Goal: Browse casually: Explore the website without a specific task or goal

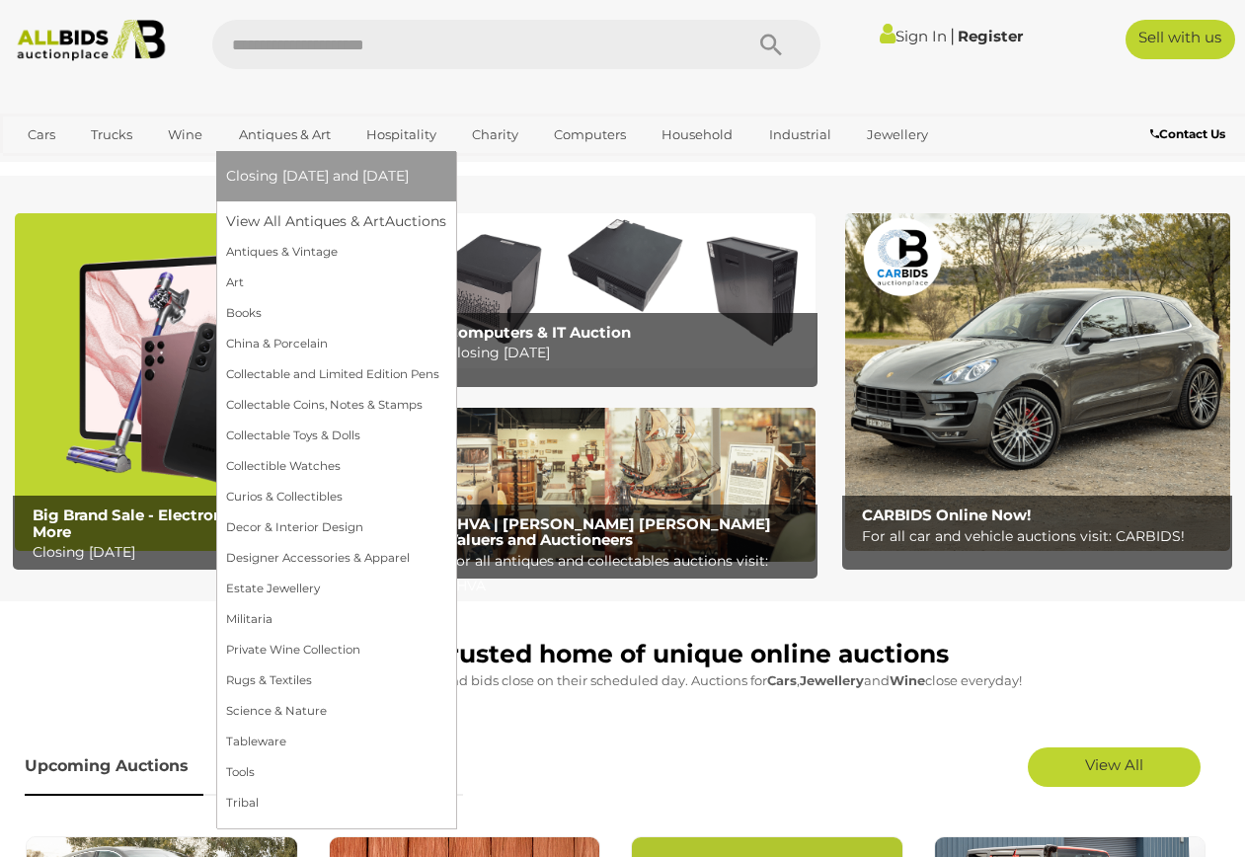
click at [274, 134] on link "Antiques & Art" at bounding box center [284, 134] width 117 height 33
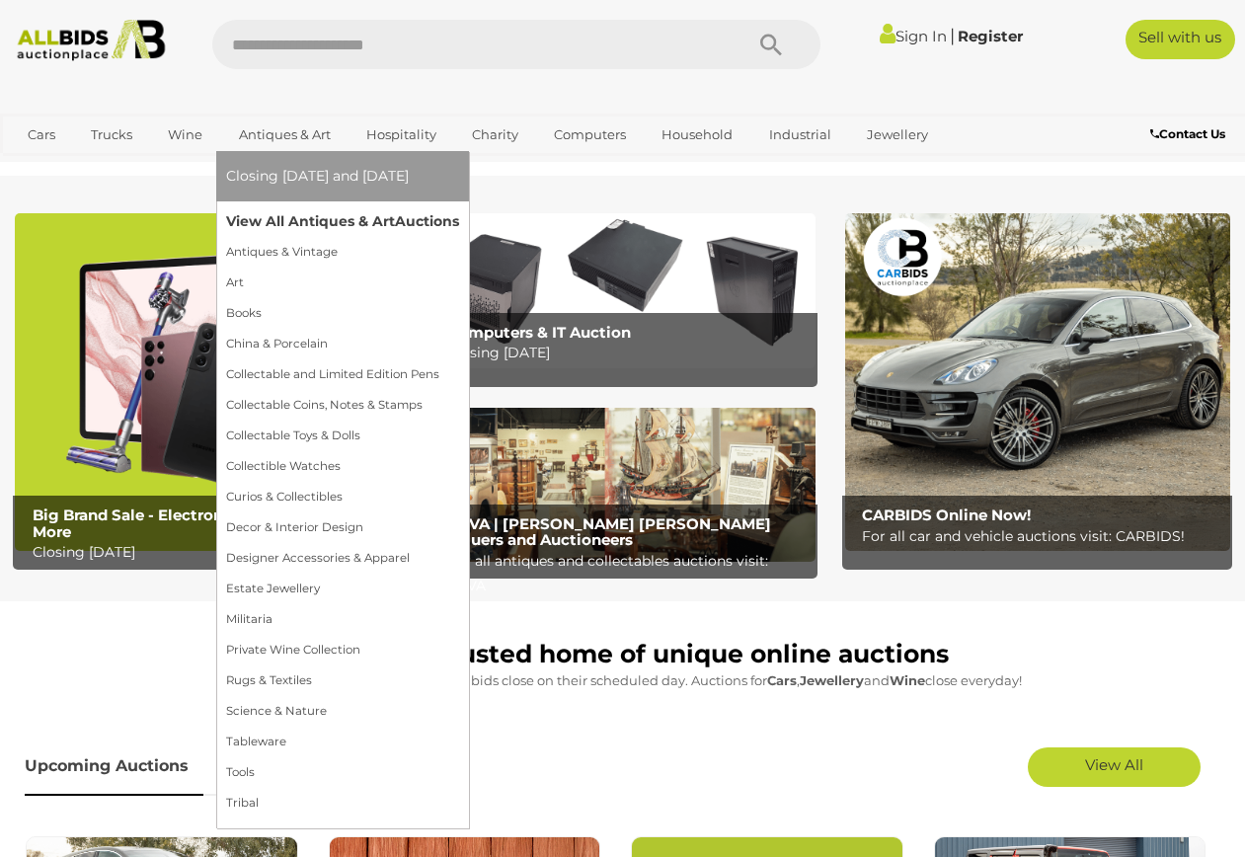
click at [295, 224] on link "View All Antiques & Art Auctions" at bounding box center [342, 221] width 233 height 31
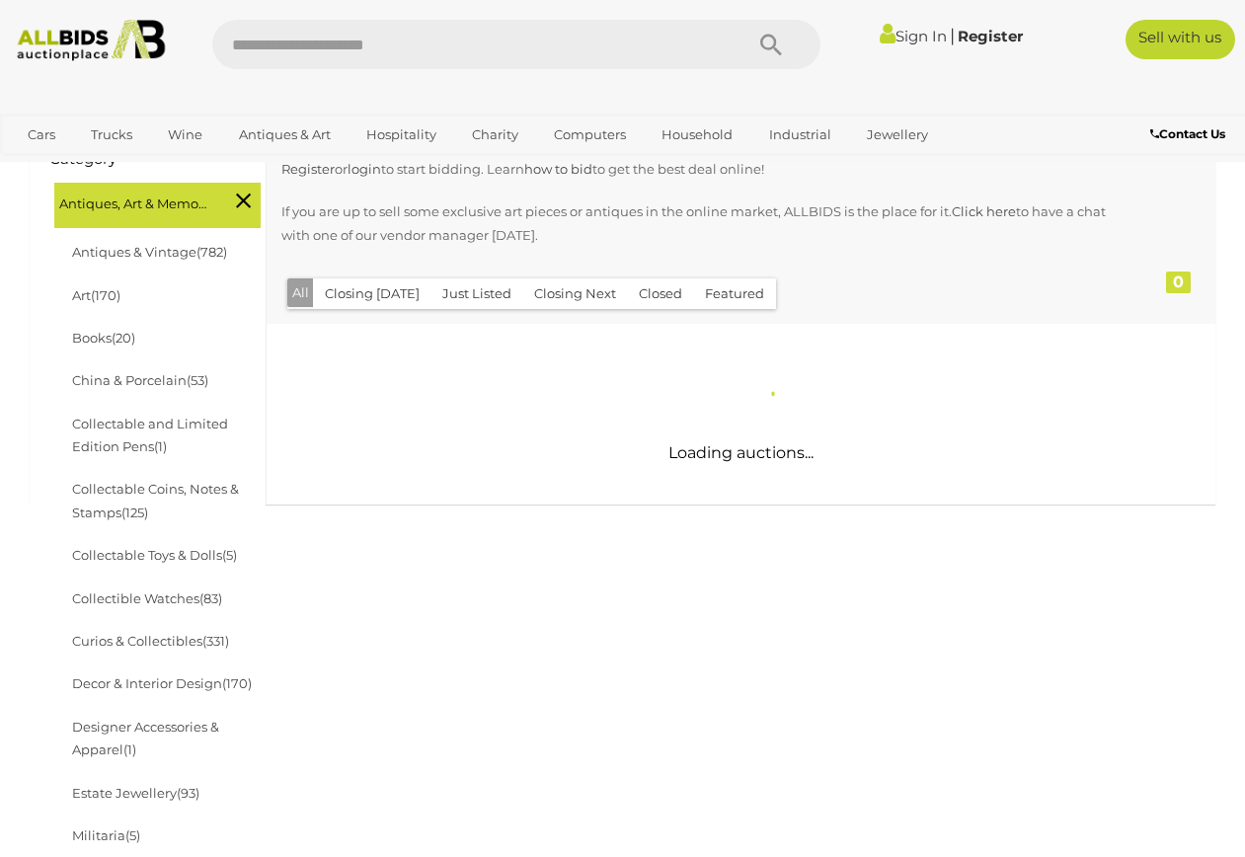
scroll to position [333, 0]
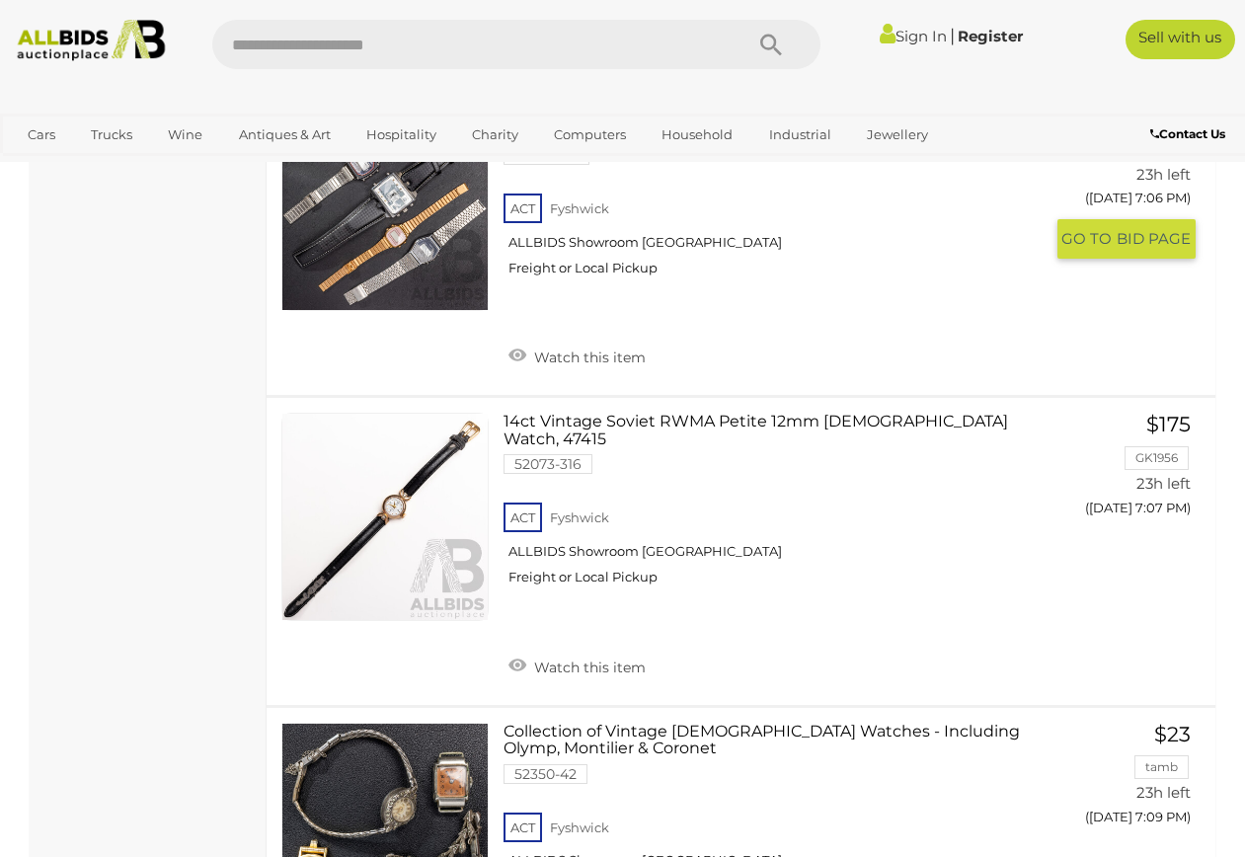
scroll to position [14792, 0]
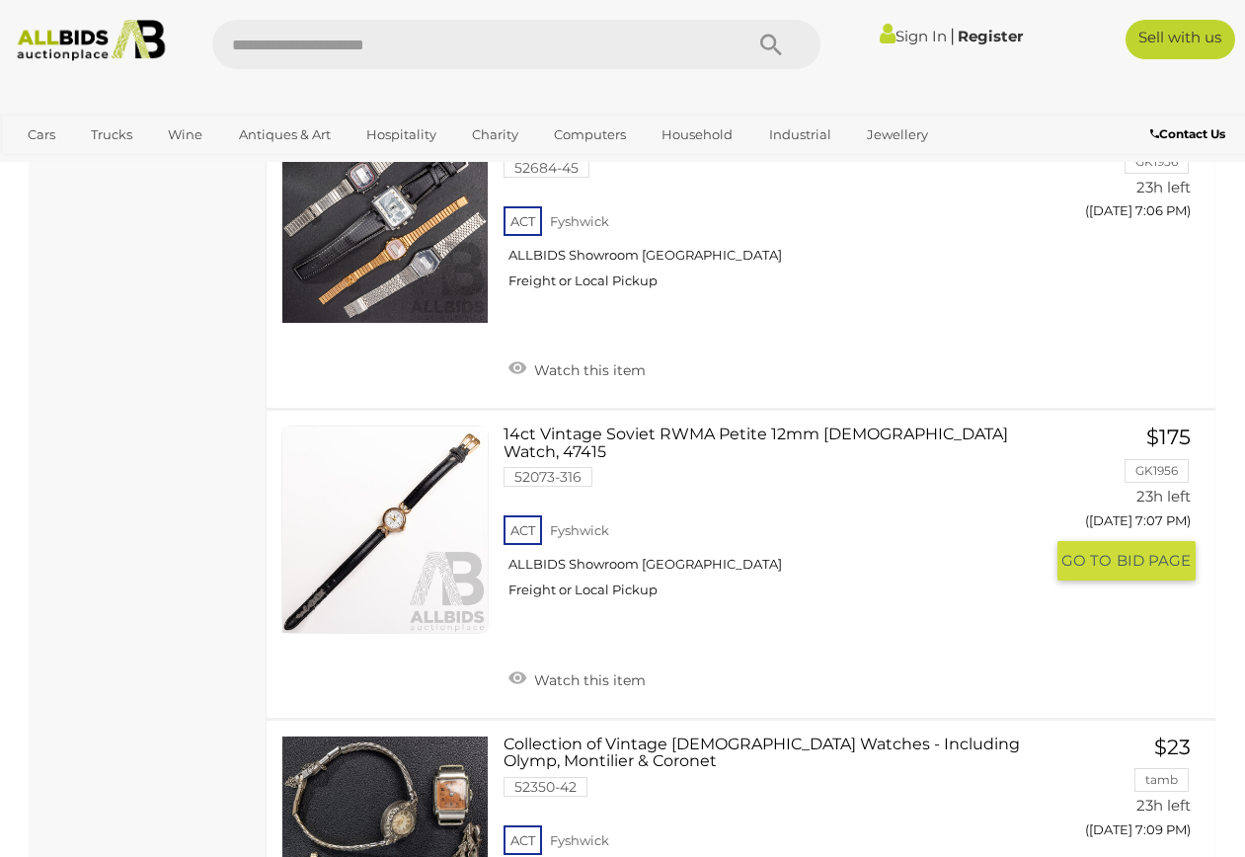
click at [395, 425] on link at bounding box center [384, 528] width 207 height 207
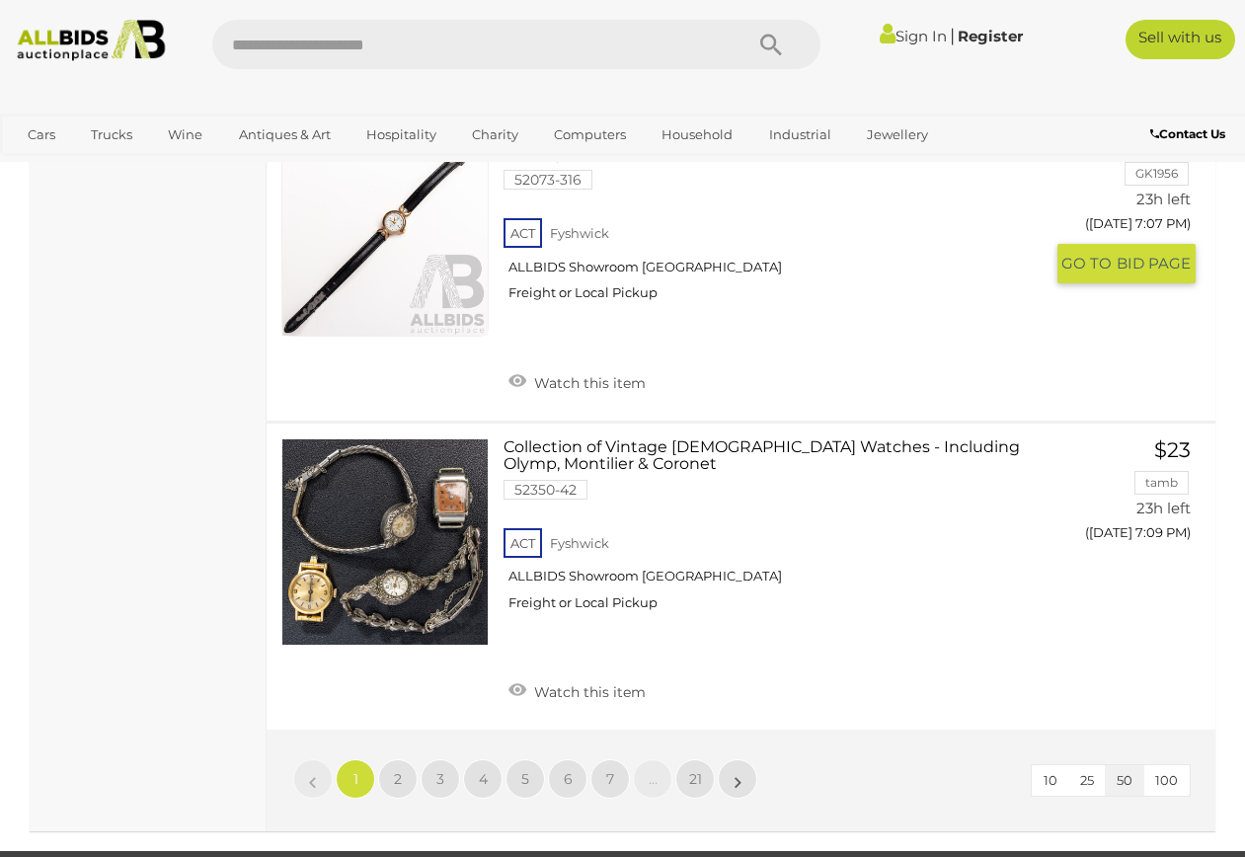
scroll to position [15090, 0]
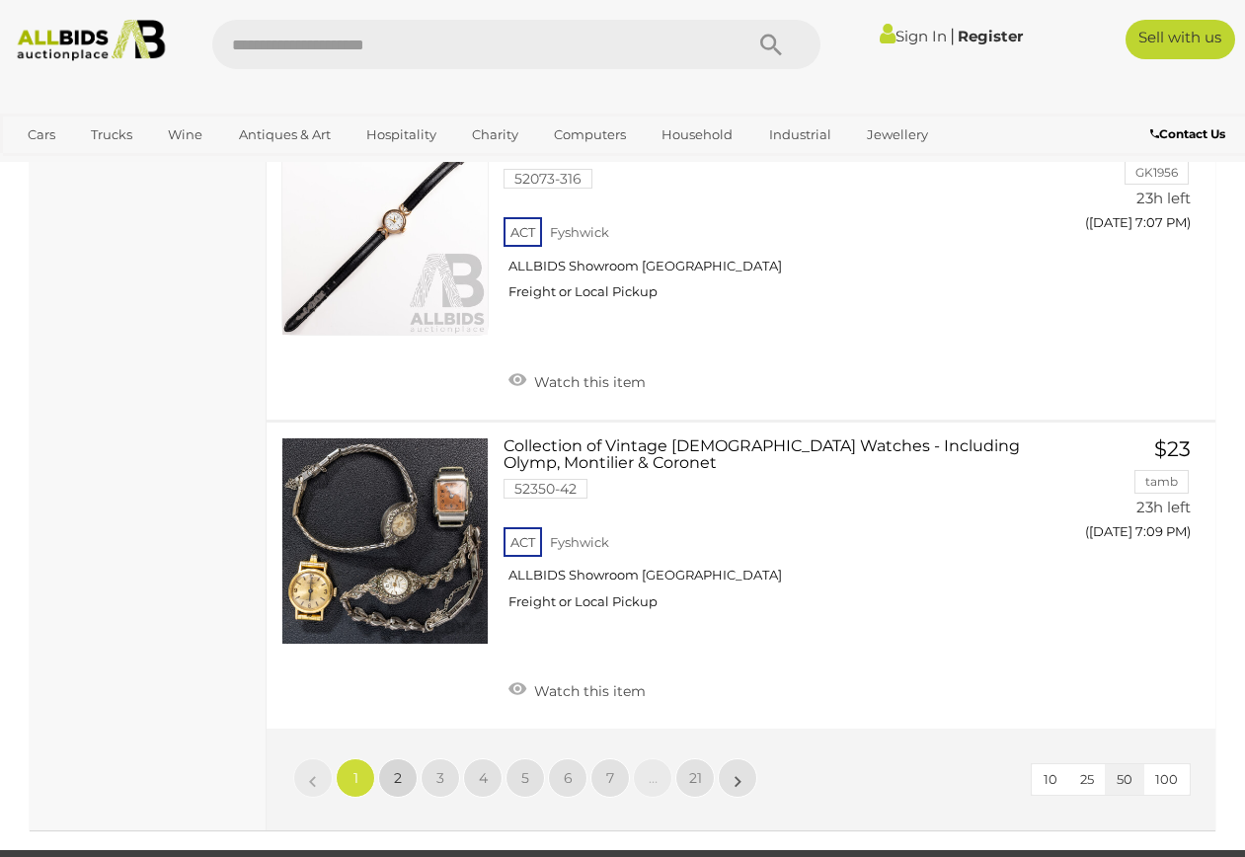
click at [391, 758] on link "2" at bounding box center [397, 777] width 39 height 39
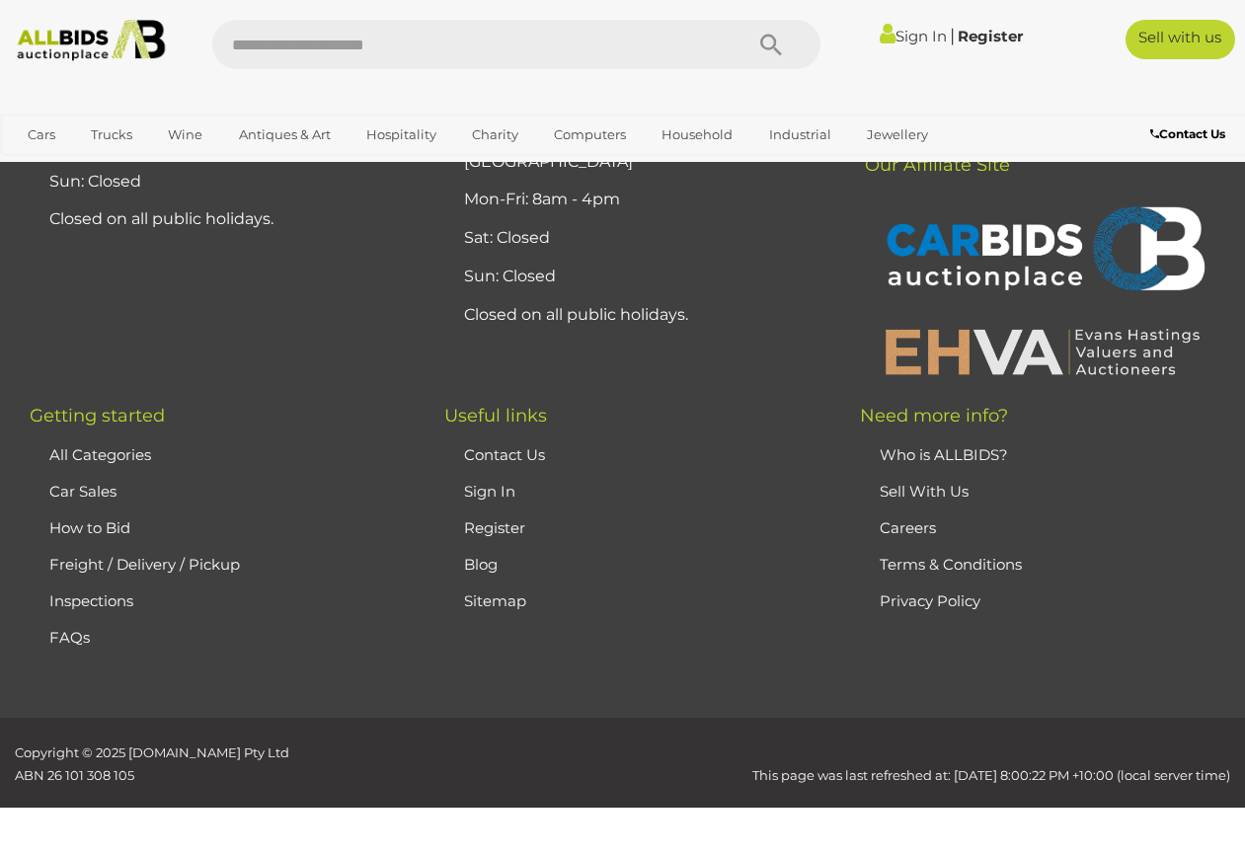
scroll to position [436, 0]
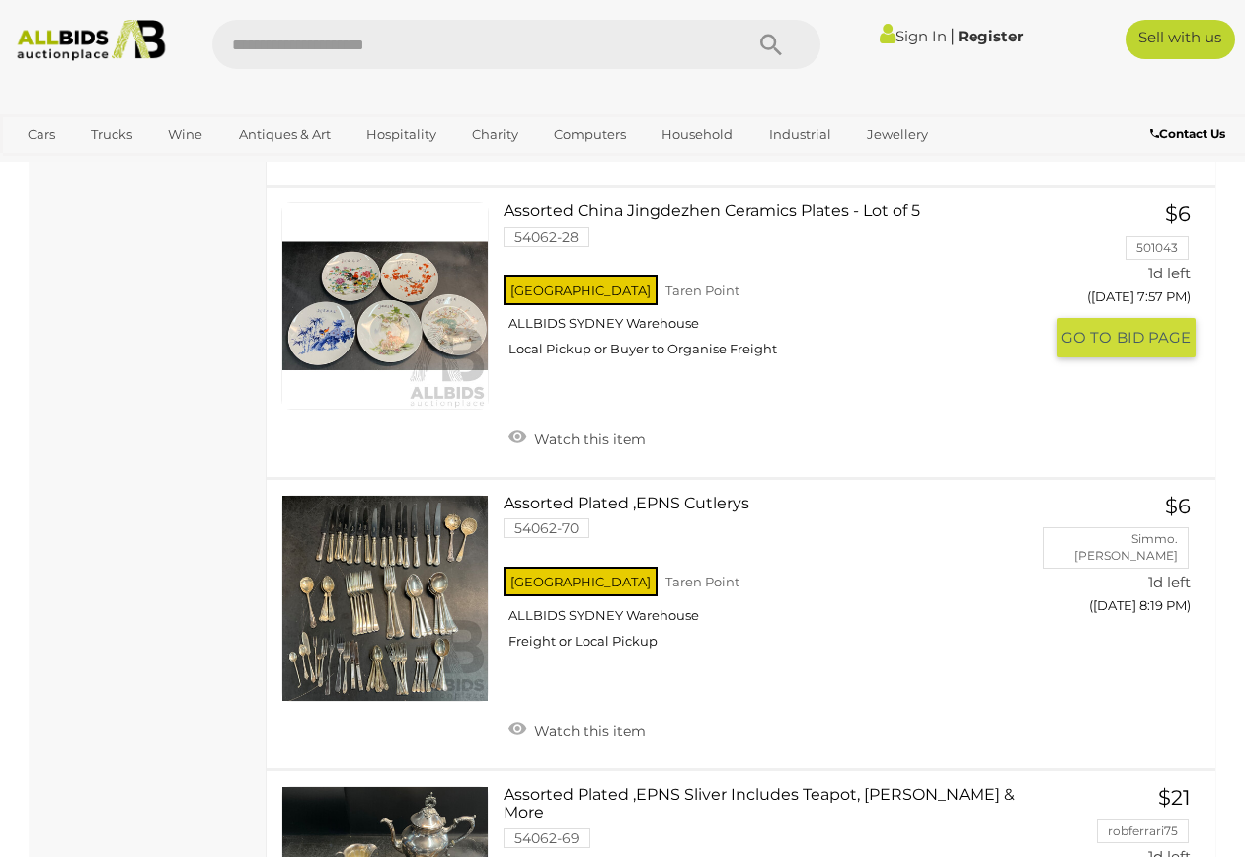
scroll to position [14497, 0]
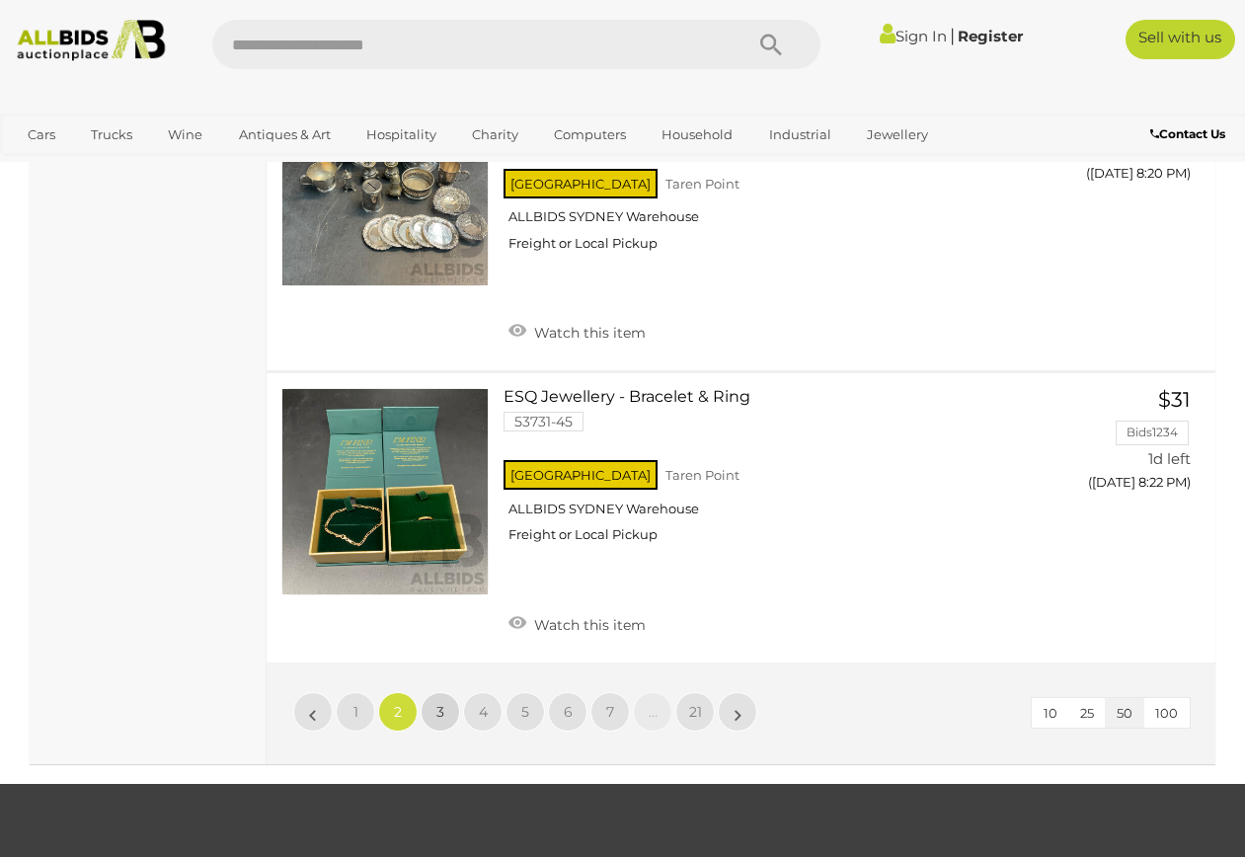
click at [437, 703] on span "3" at bounding box center [440, 712] width 8 height 18
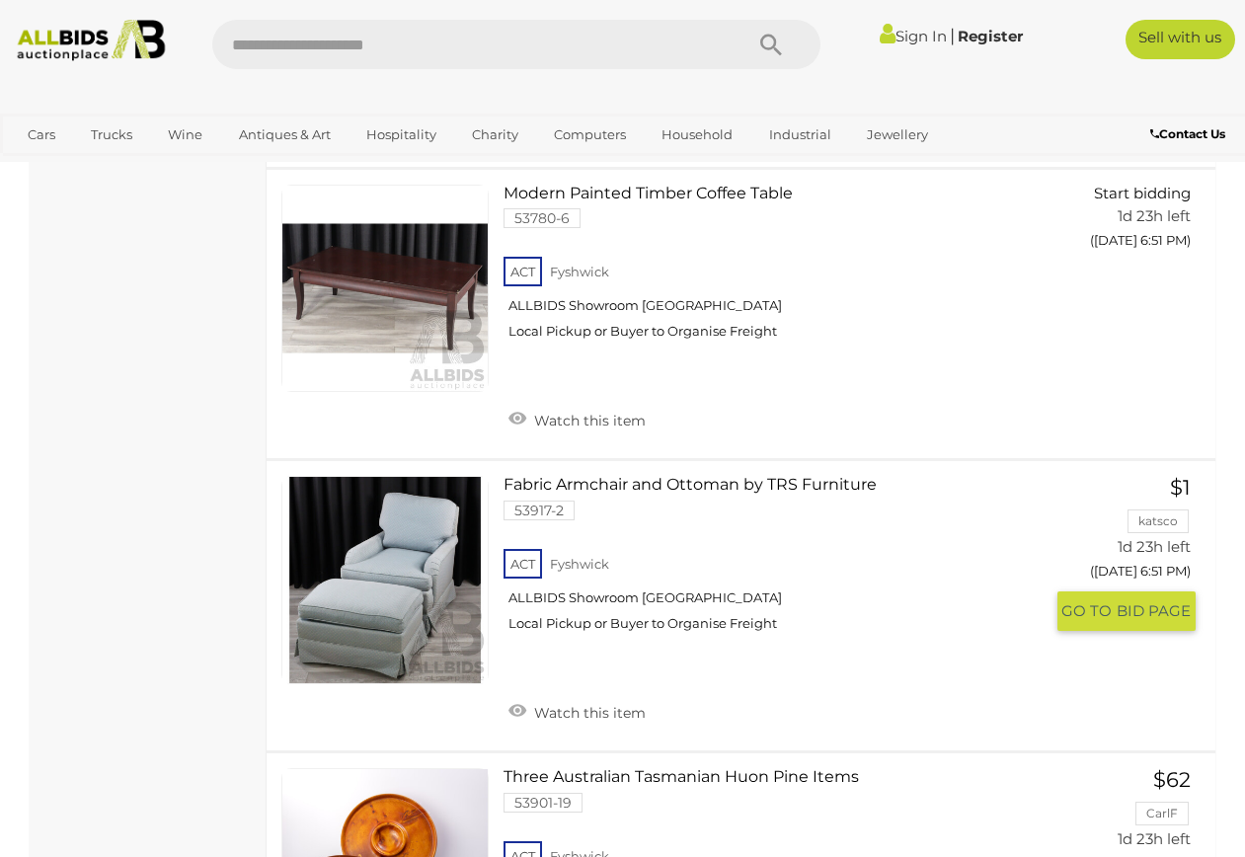
scroll to position [15081, 0]
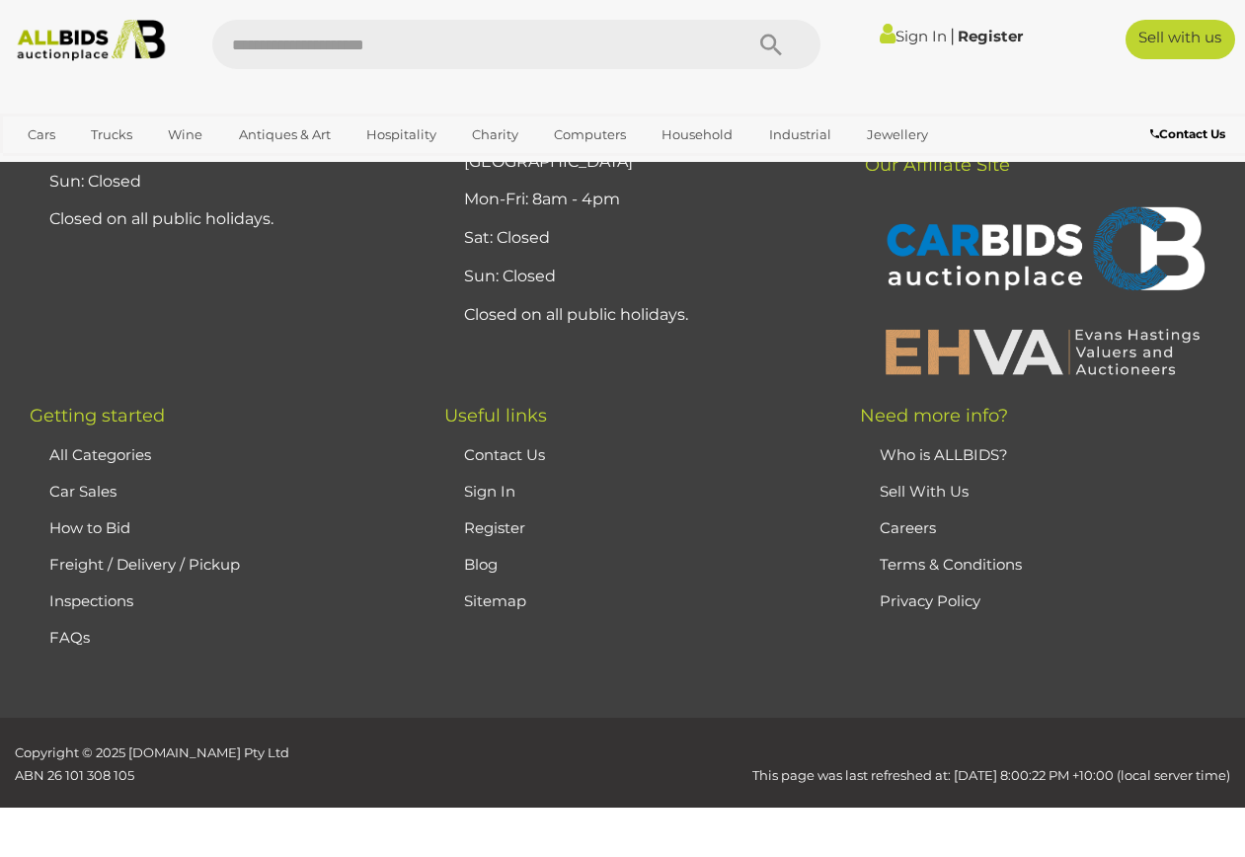
scroll to position [436, 0]
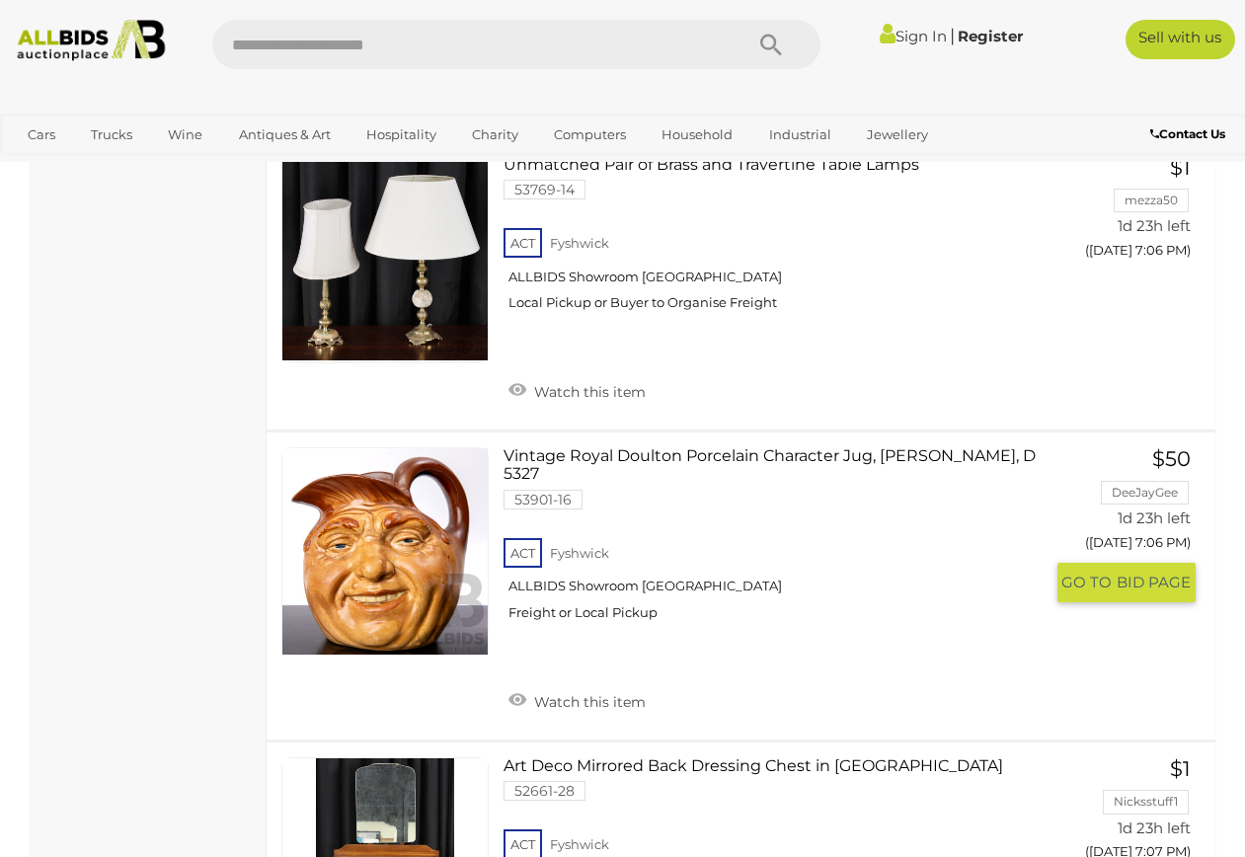
scroll to position [12467, 0]
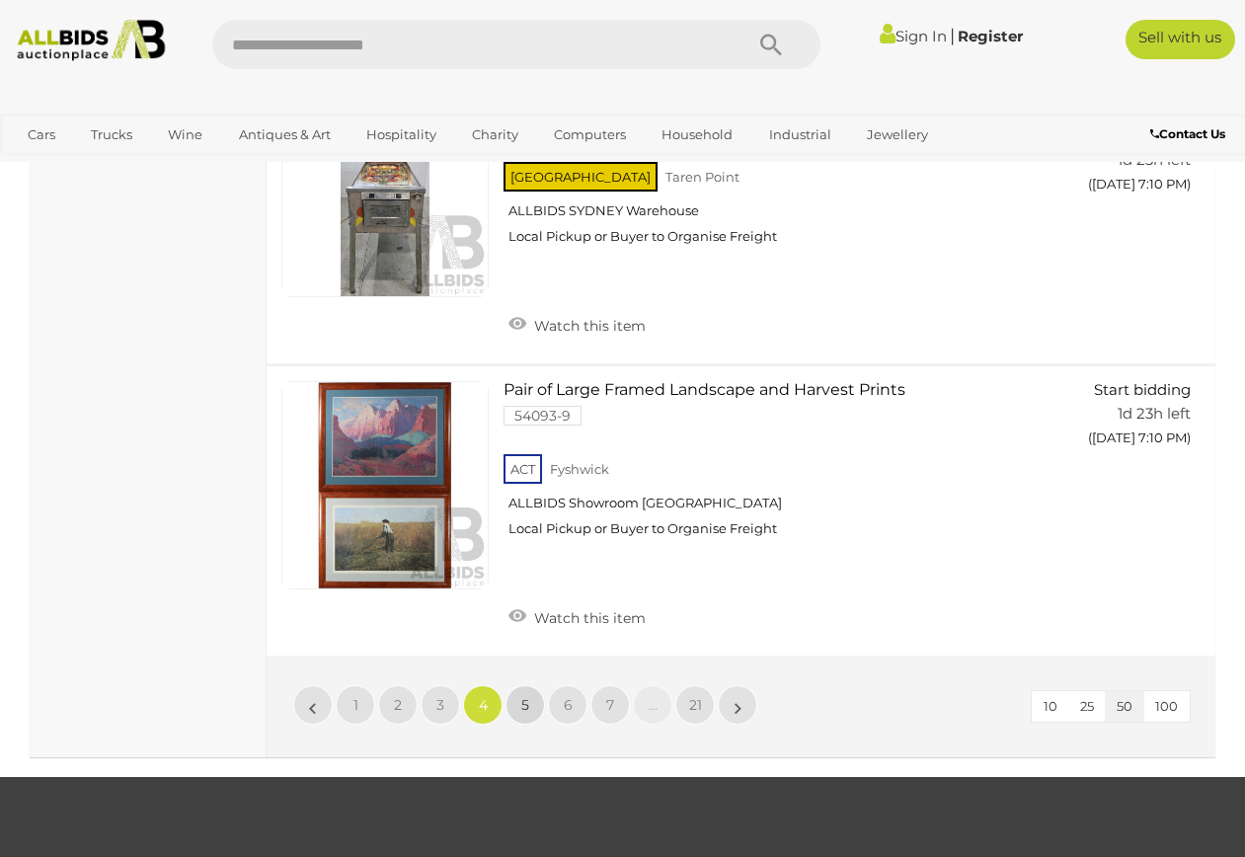
click at [515, 685] on link "5" at bounding box center [524, 704] width 39 height 39
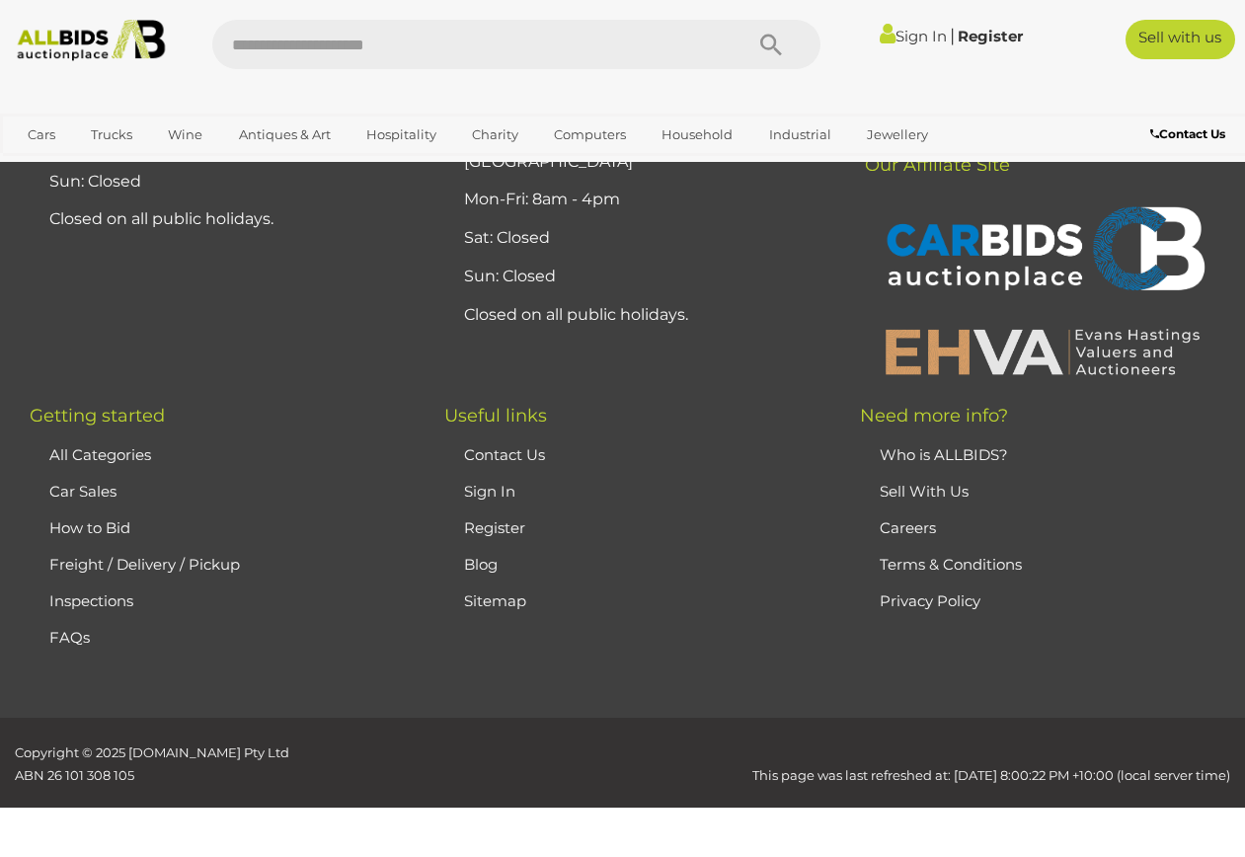
scroll to position [436, 0]
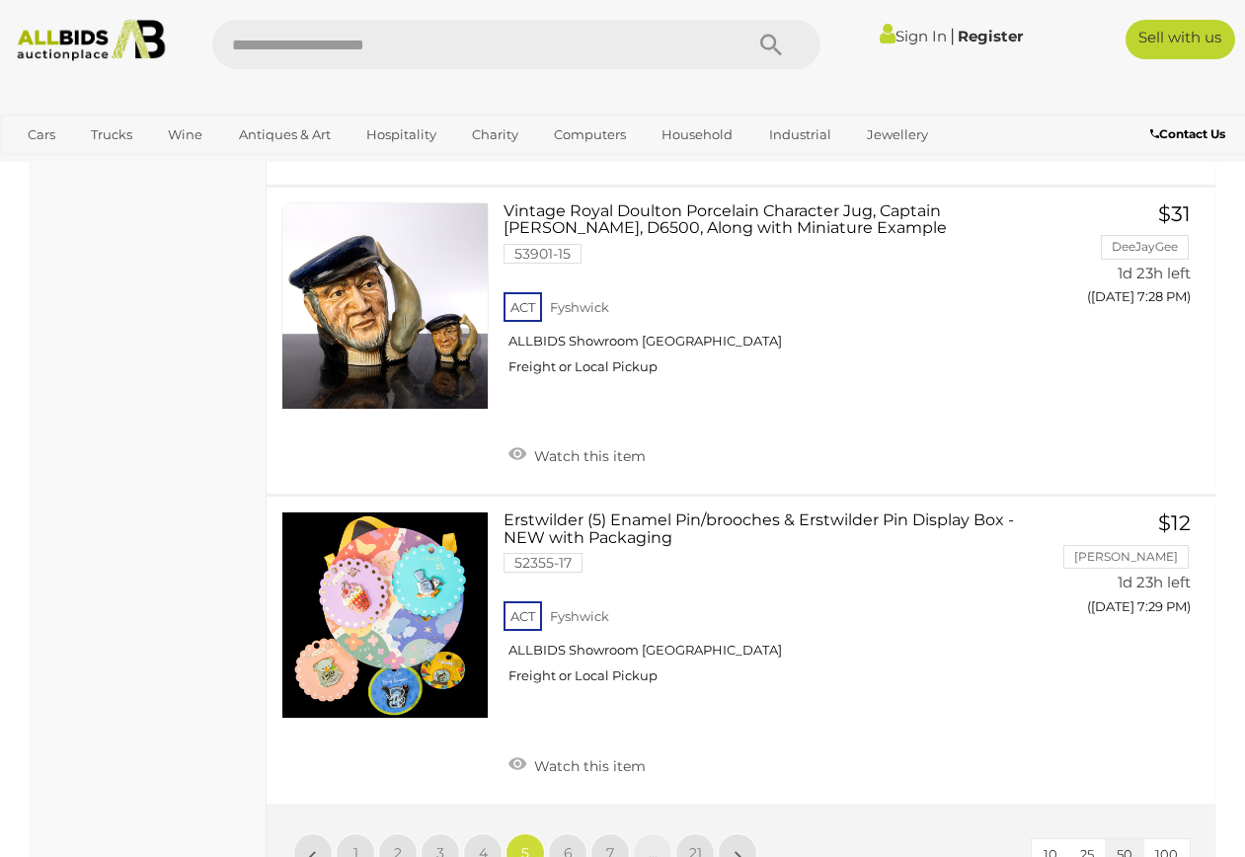
scroll to position [15034, 0]
click at [564, 843] on span "6" at bounding box center [568, 852] width 9 height 18
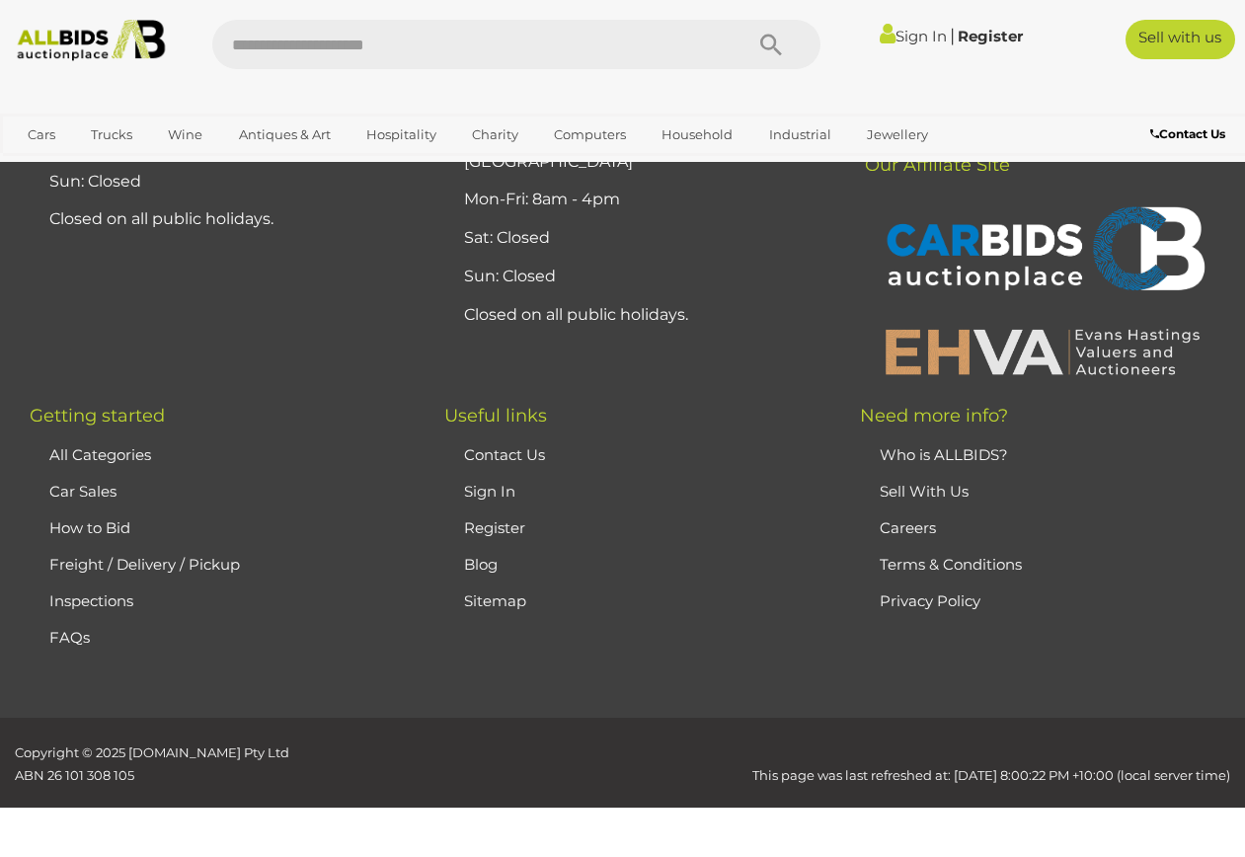
scroll to position [436, 0]
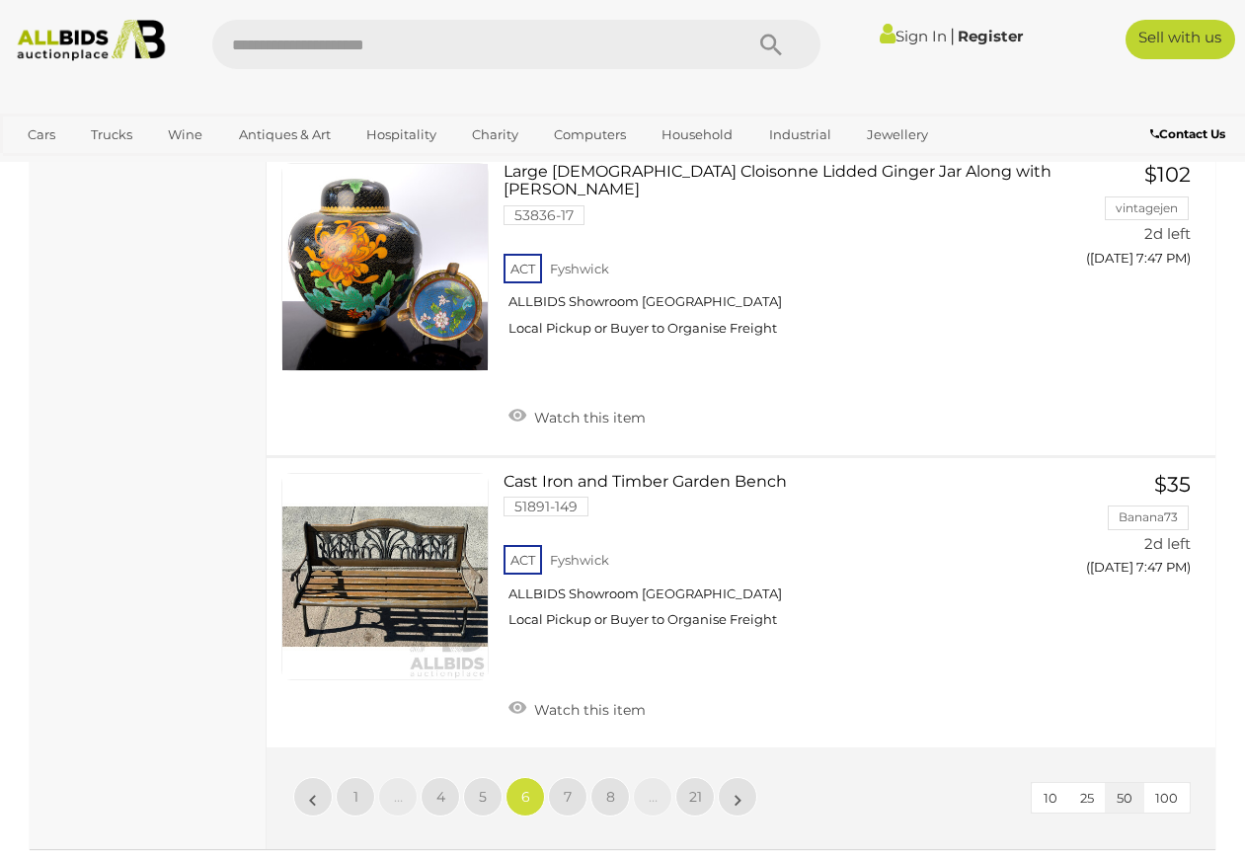
scroll to position [15177, 0]
click at [564, 787] on span "7" at bounding box center [568, 796] width 8 height 18
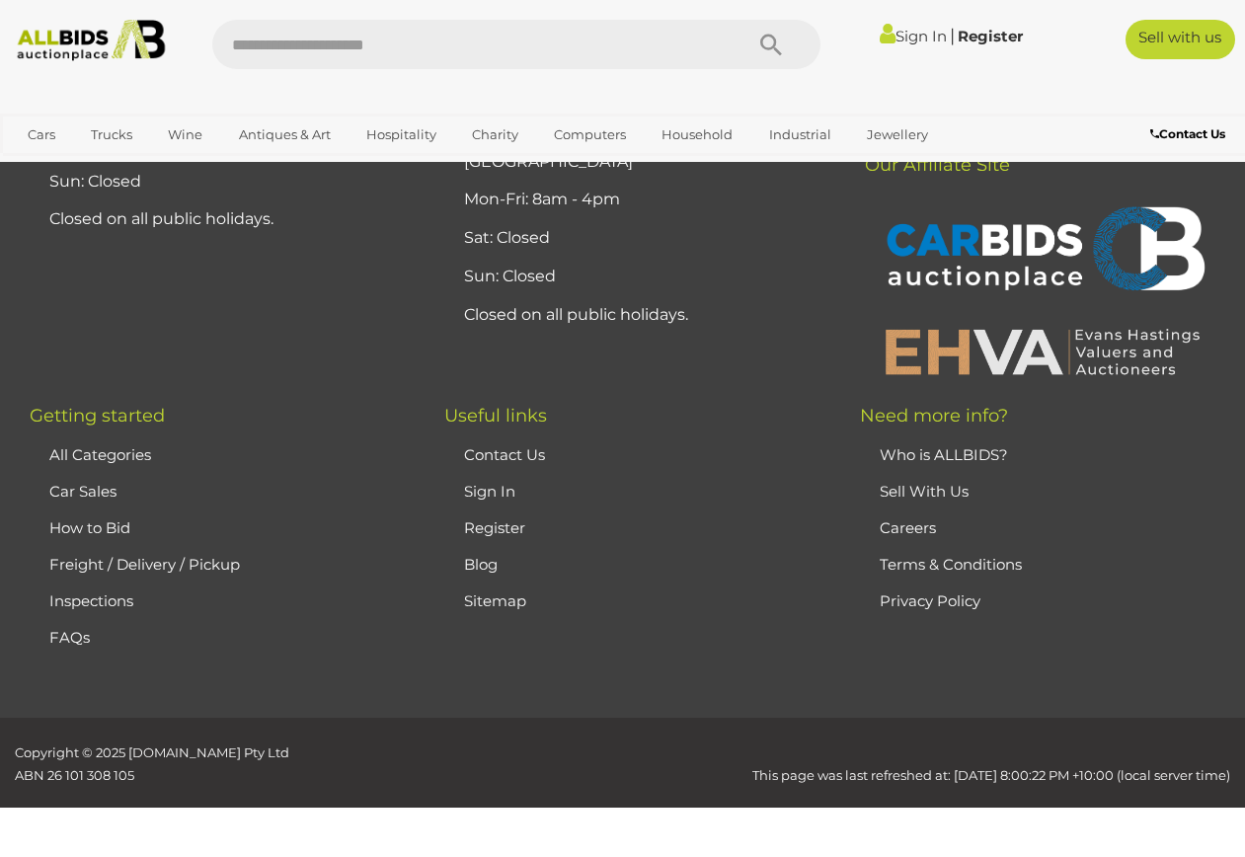
scroll to position [436, 0]
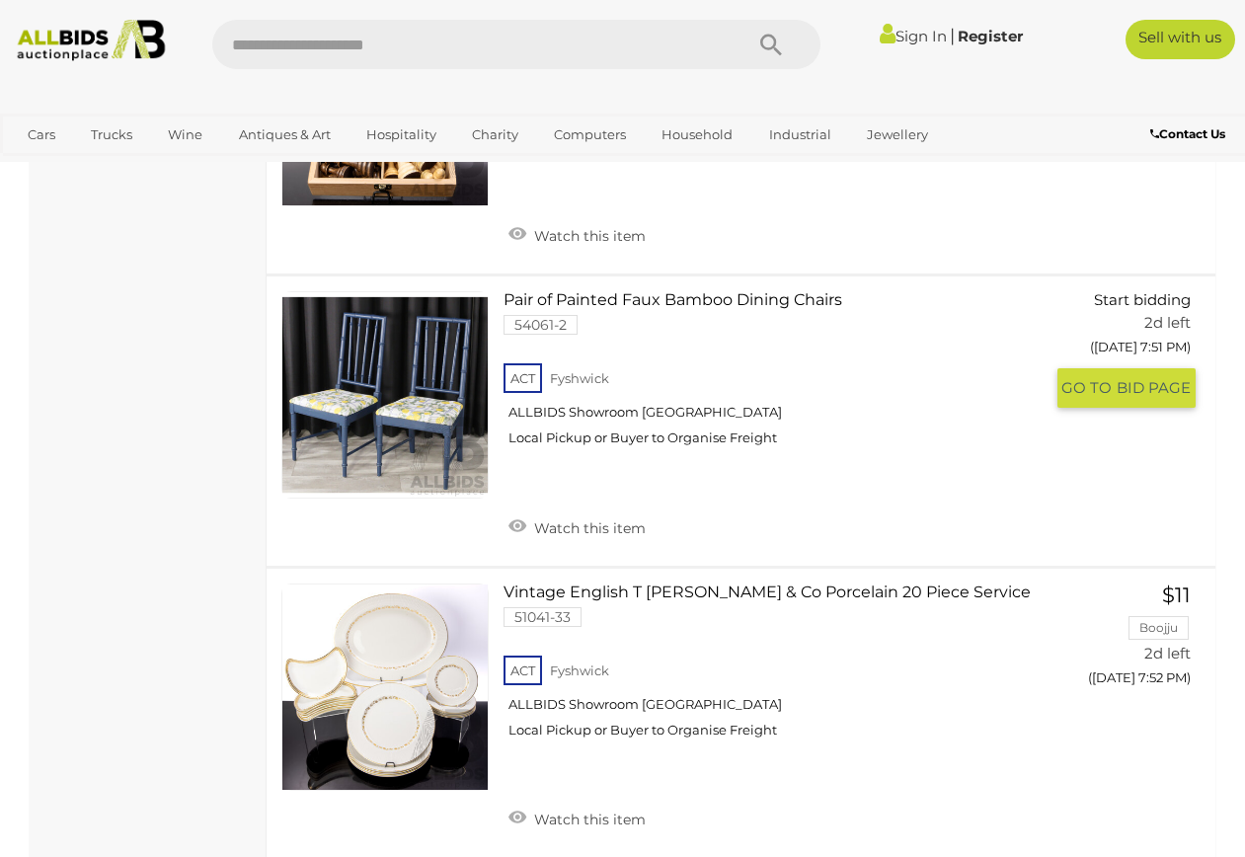
scroll to position [2804, 0]
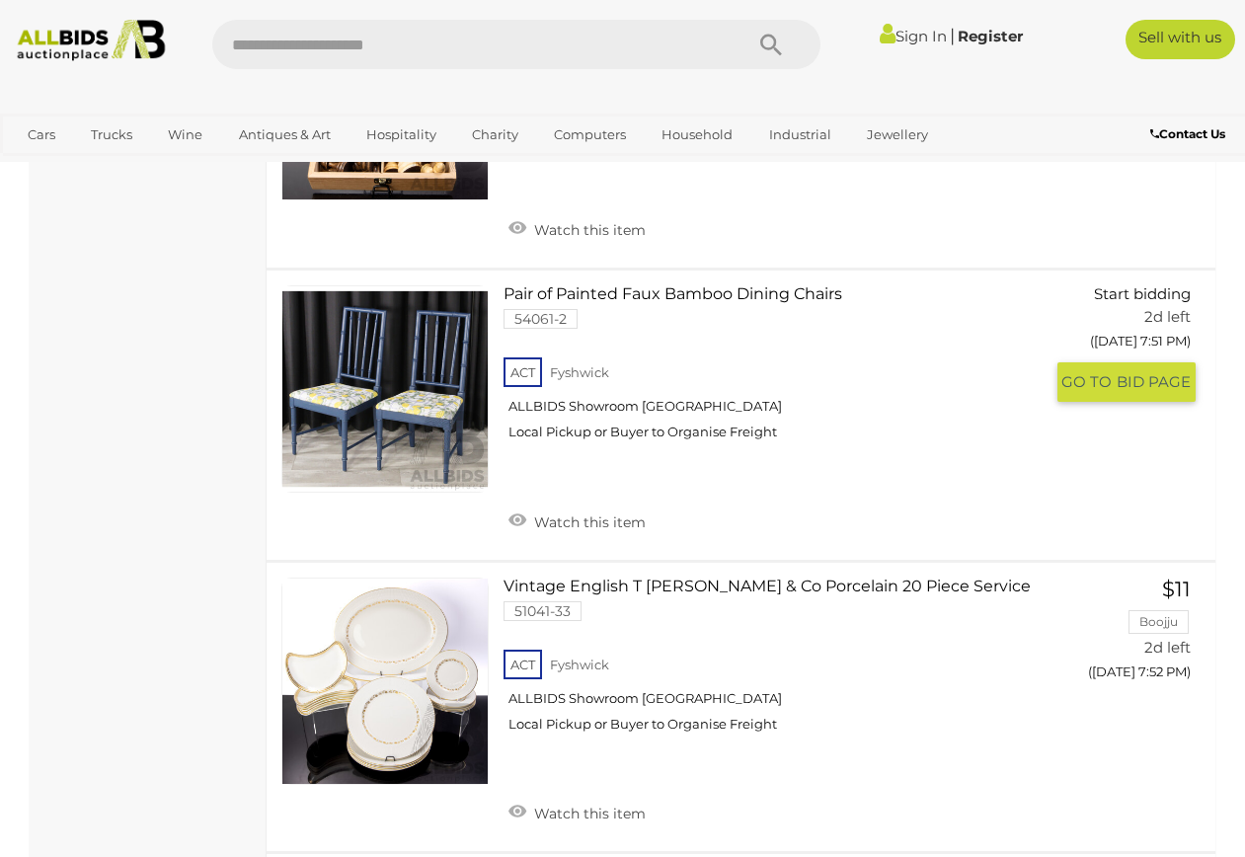
click at [437, 289] on link at bounding box center [384, 388] width 207 height 207
click at [421, 287] on link at bounding box center [384, 388] width 207 height 207
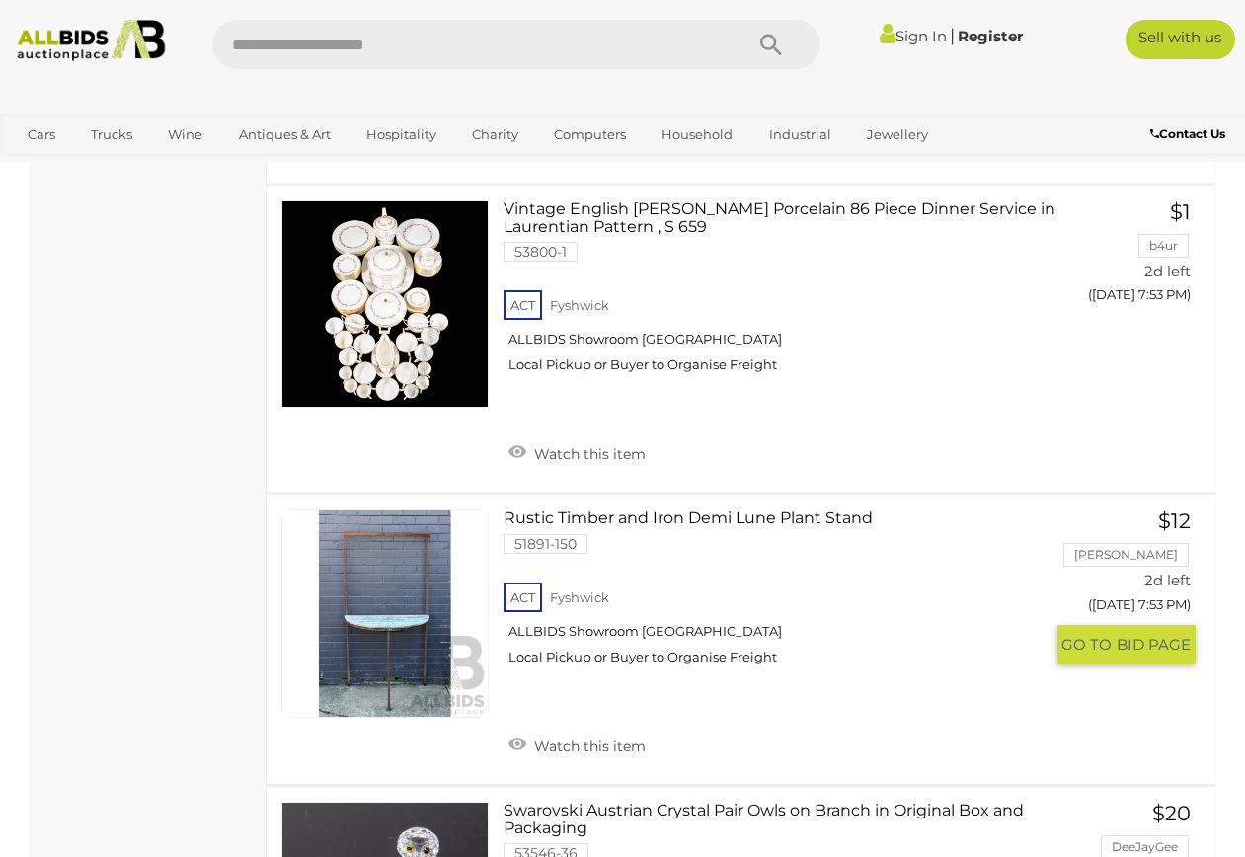
scroll to position [3769, 0]
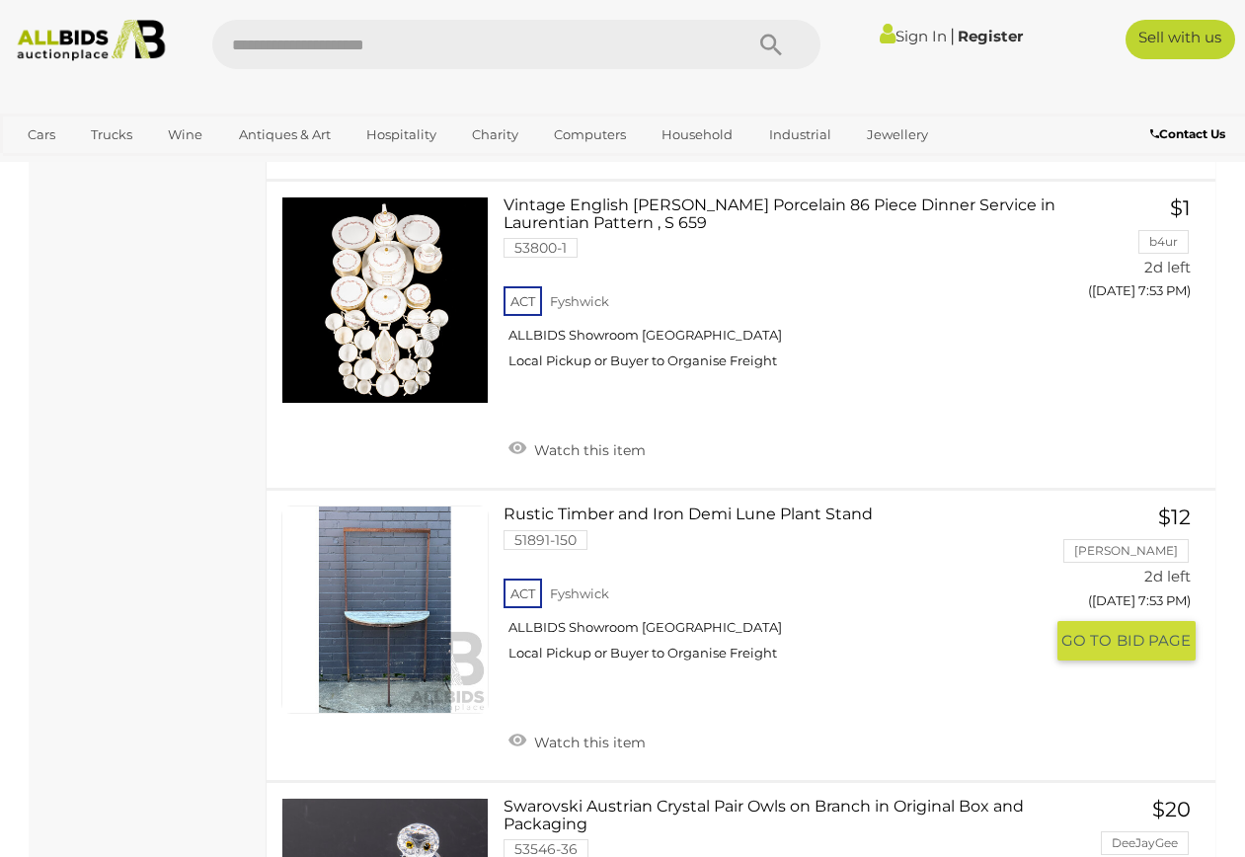
click at [371, 526] on link at bounding box center [384, 608] width 207 height 207
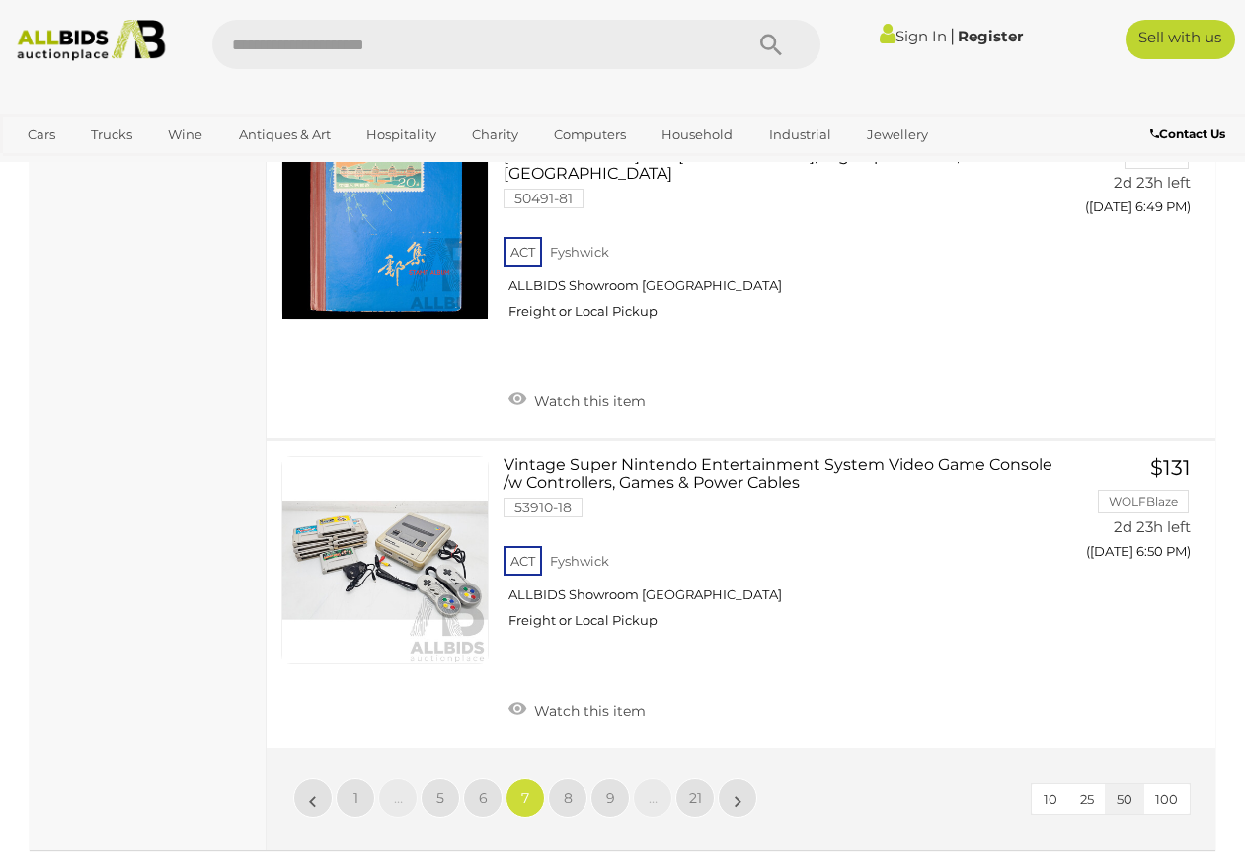
scroll to position [14968, 0]
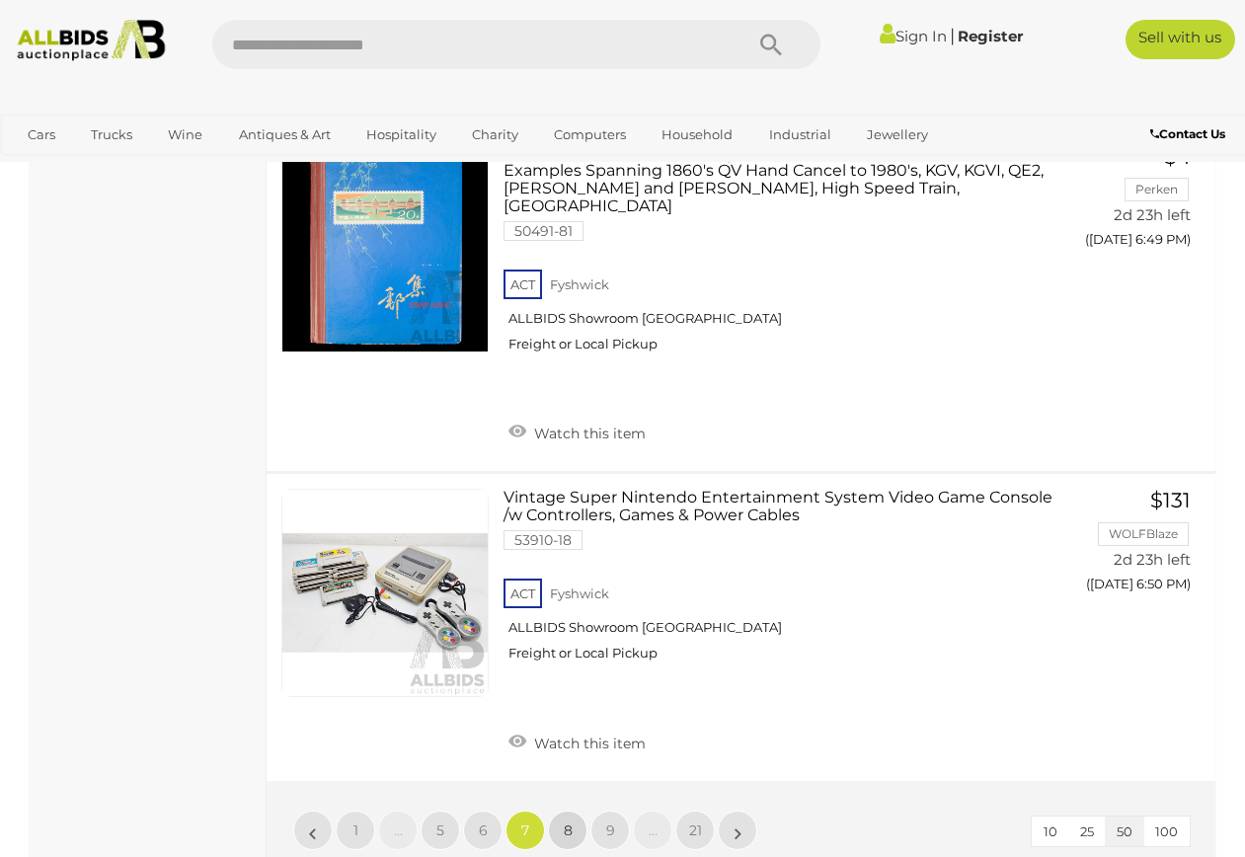
click at [568, 821] on span "8" at bounding box center [568, 830] width 9 height 18
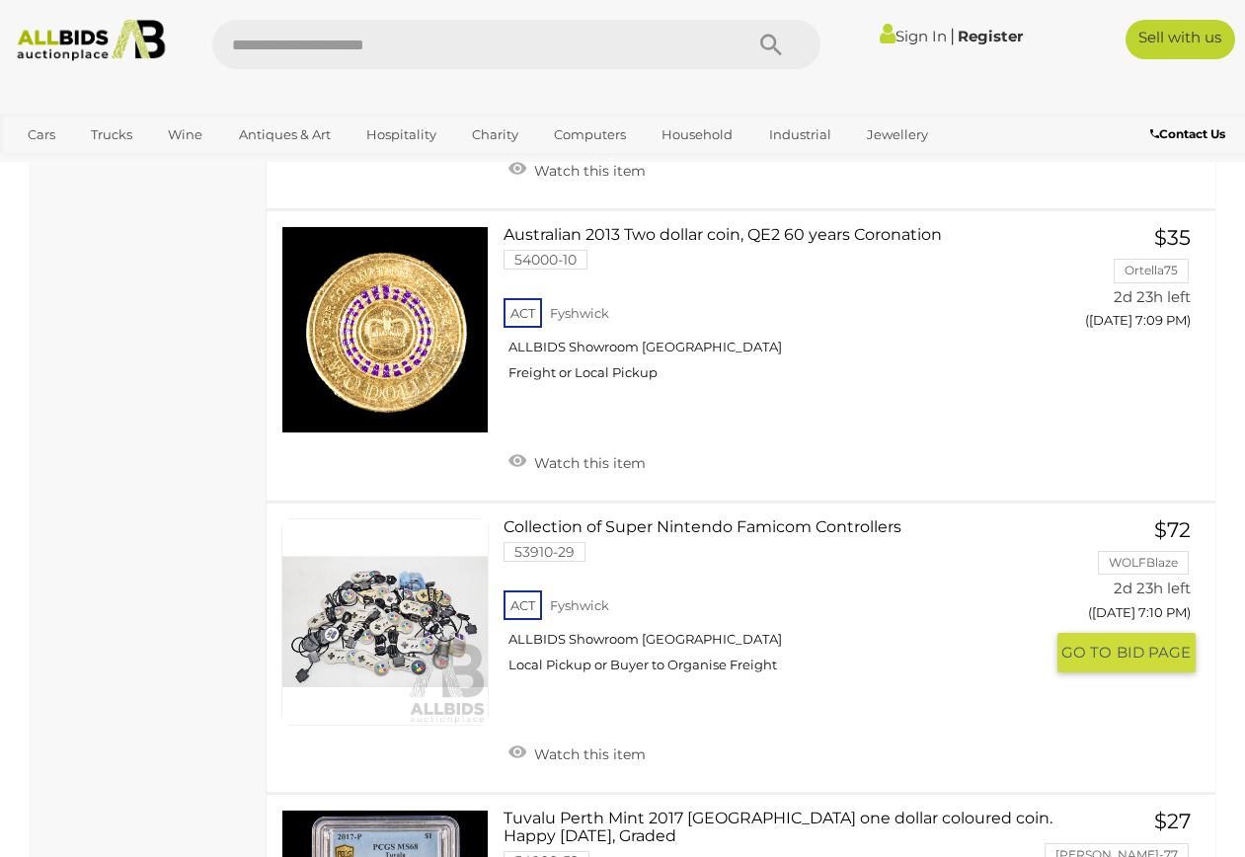
scroll to position [8953, 0]
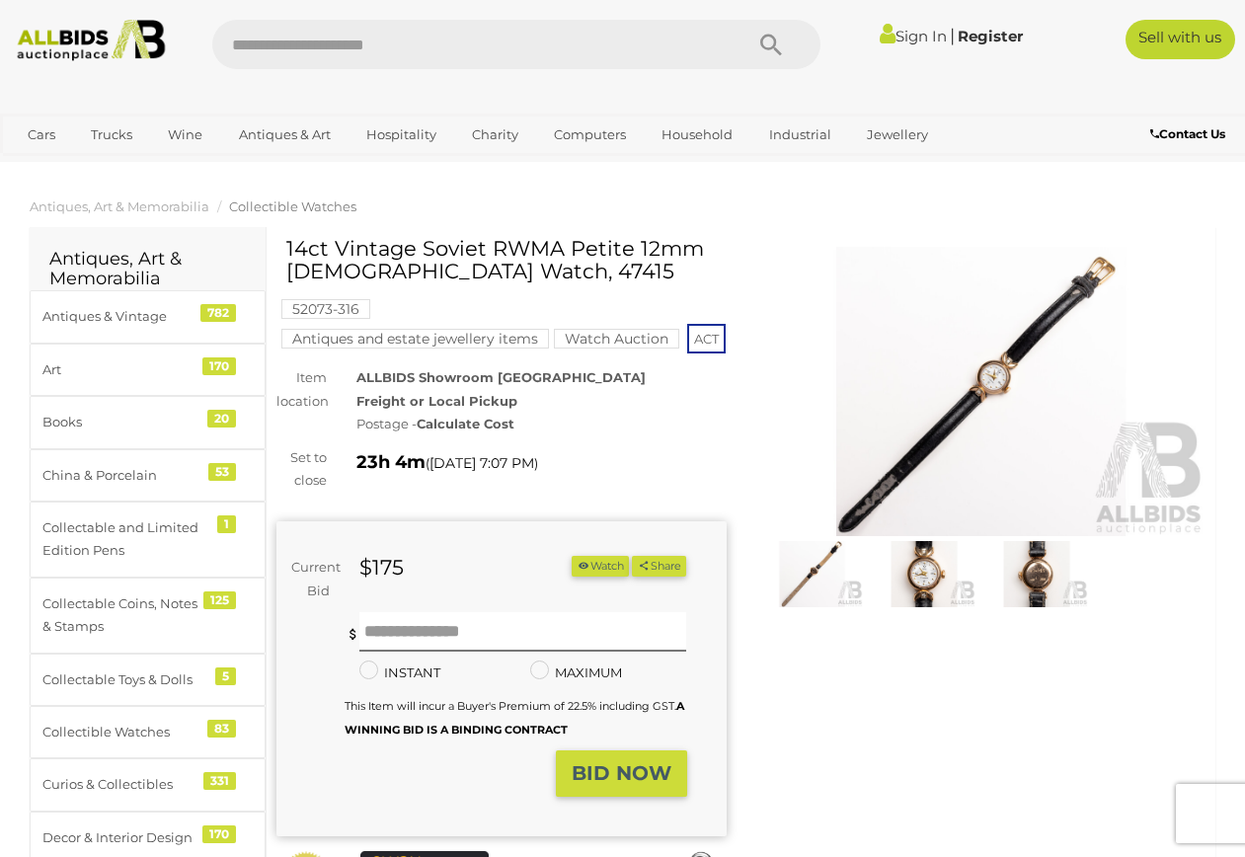
click at [931, 568] on img at bounding box center [924, 574] width 103 height 66
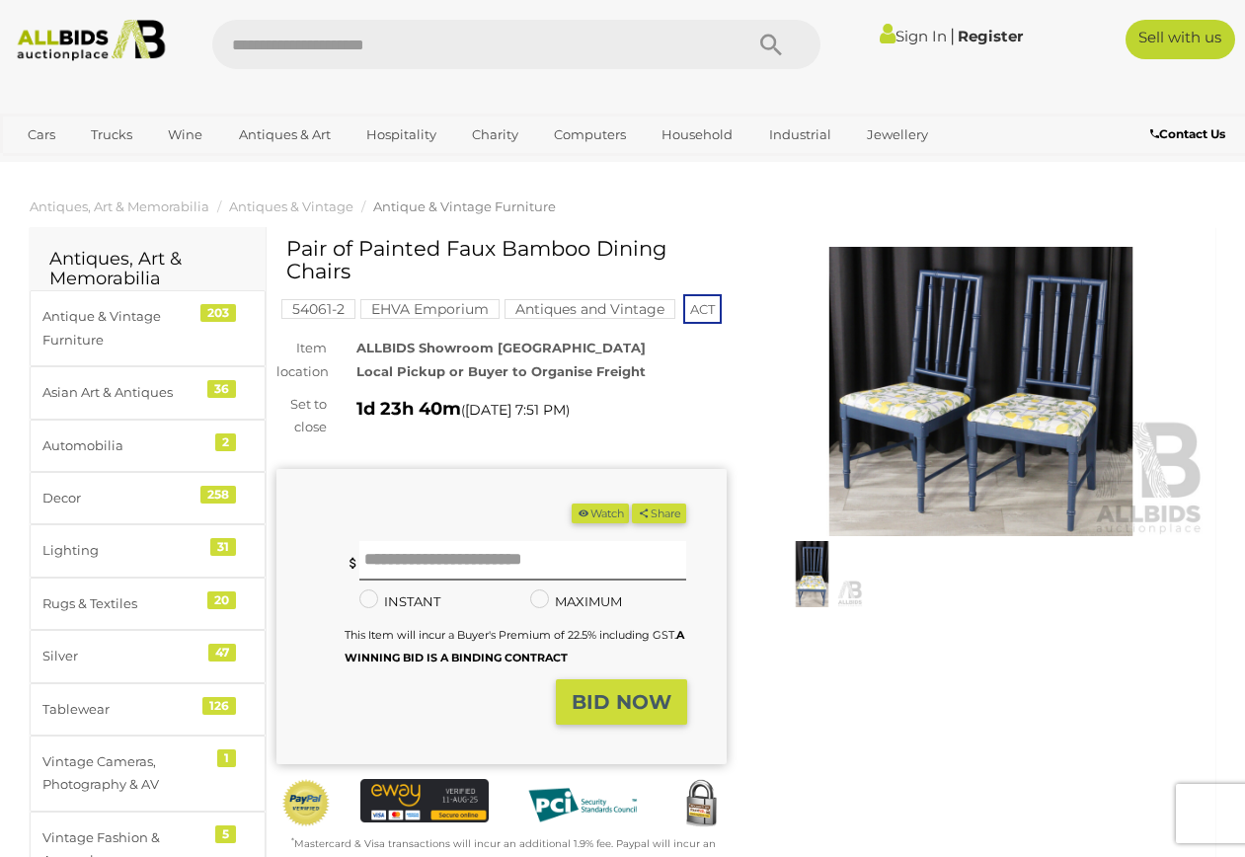
click at [978, 403] on img at bounding box center [981, 392] width 450 height 290
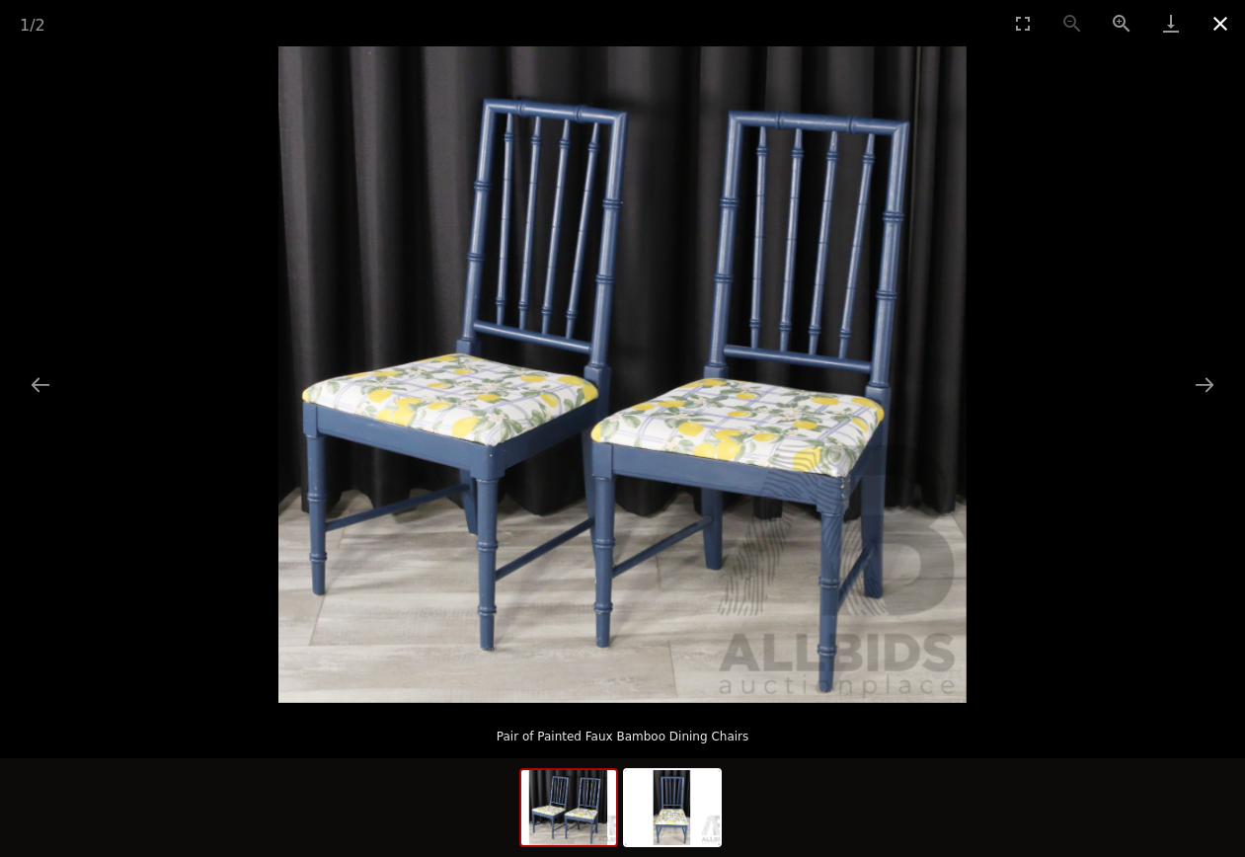
click at [1215, 20] on button "Close gallery" at bounding box center [1219, 23] width 49 height 46
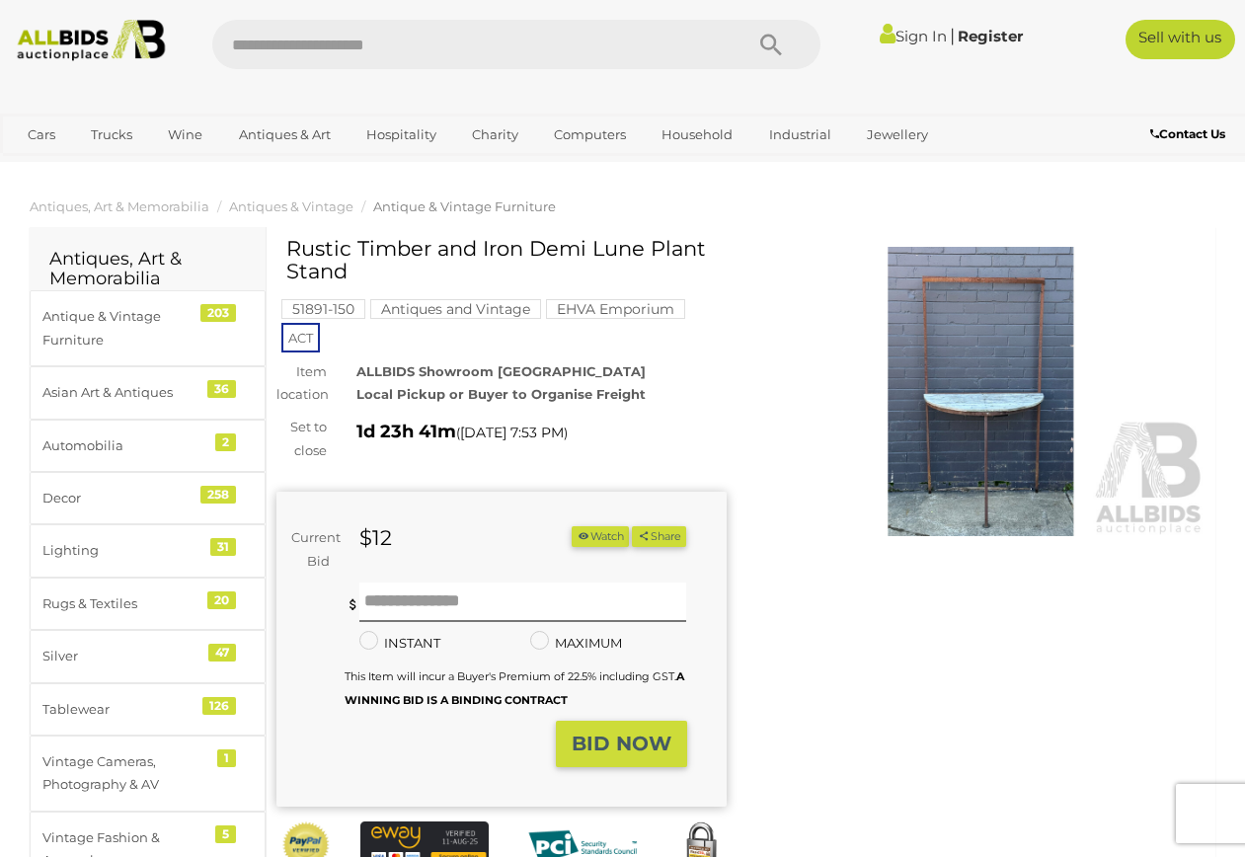
click at [998, 386] on img at bounding box center [981, 392] width 450 height 290
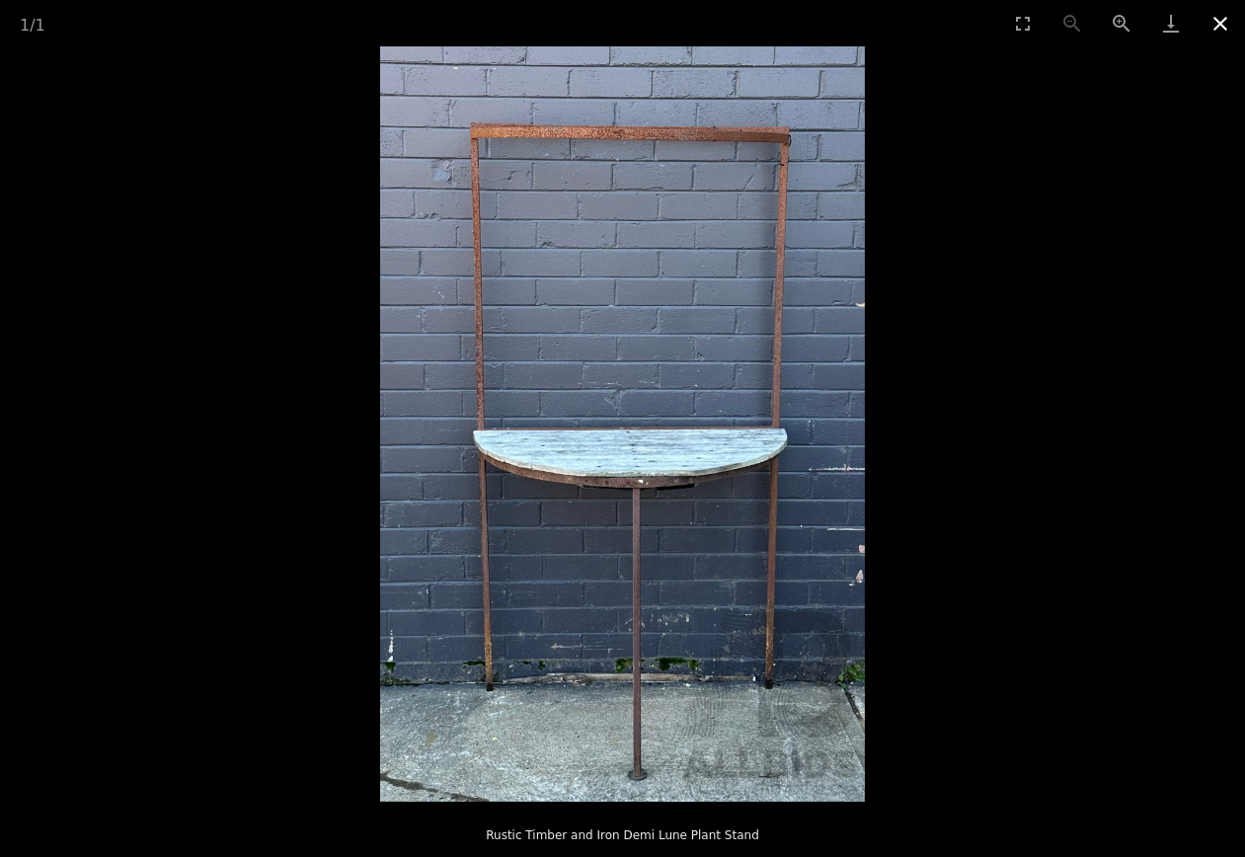
click at [1219, 17] on button "Close gallery" at bounding box center [1219, 23] width 49 height 46
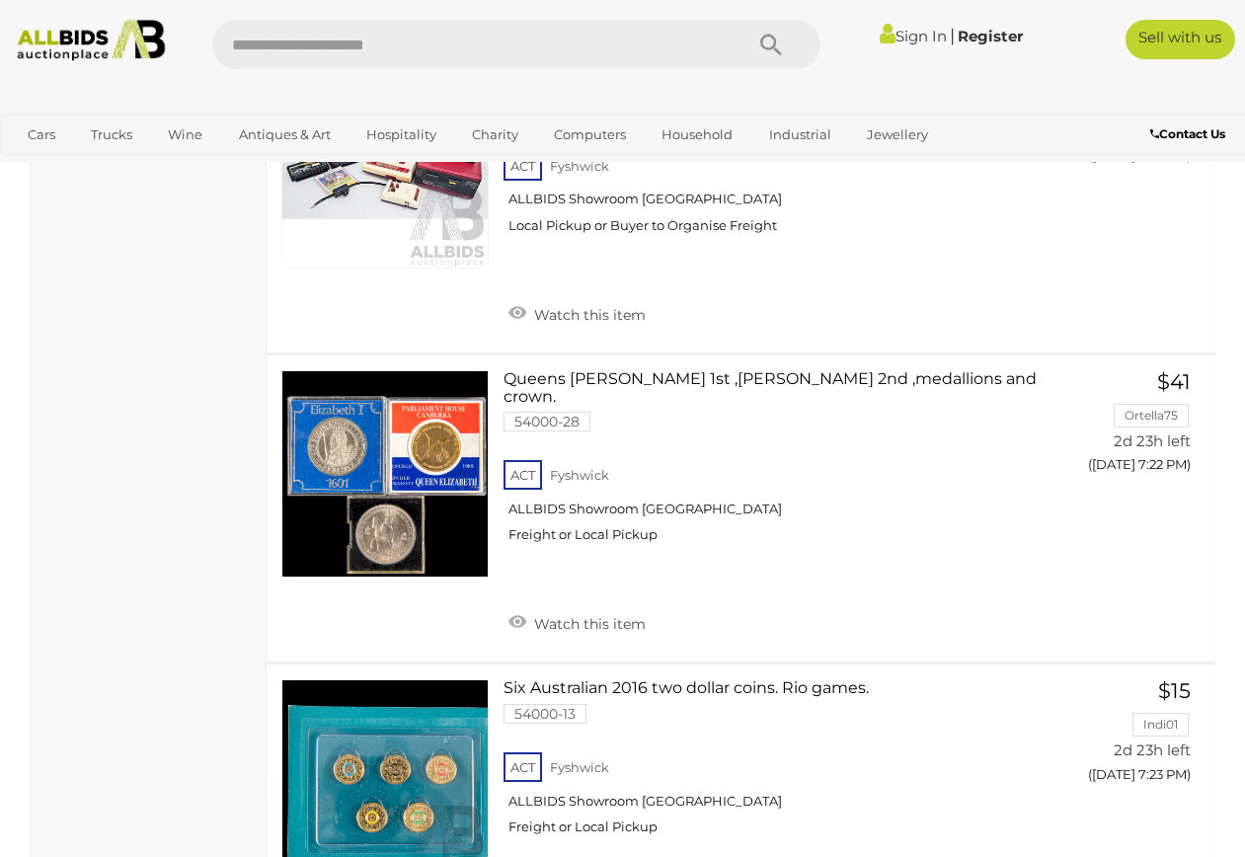
scroll to position [14905, 0]
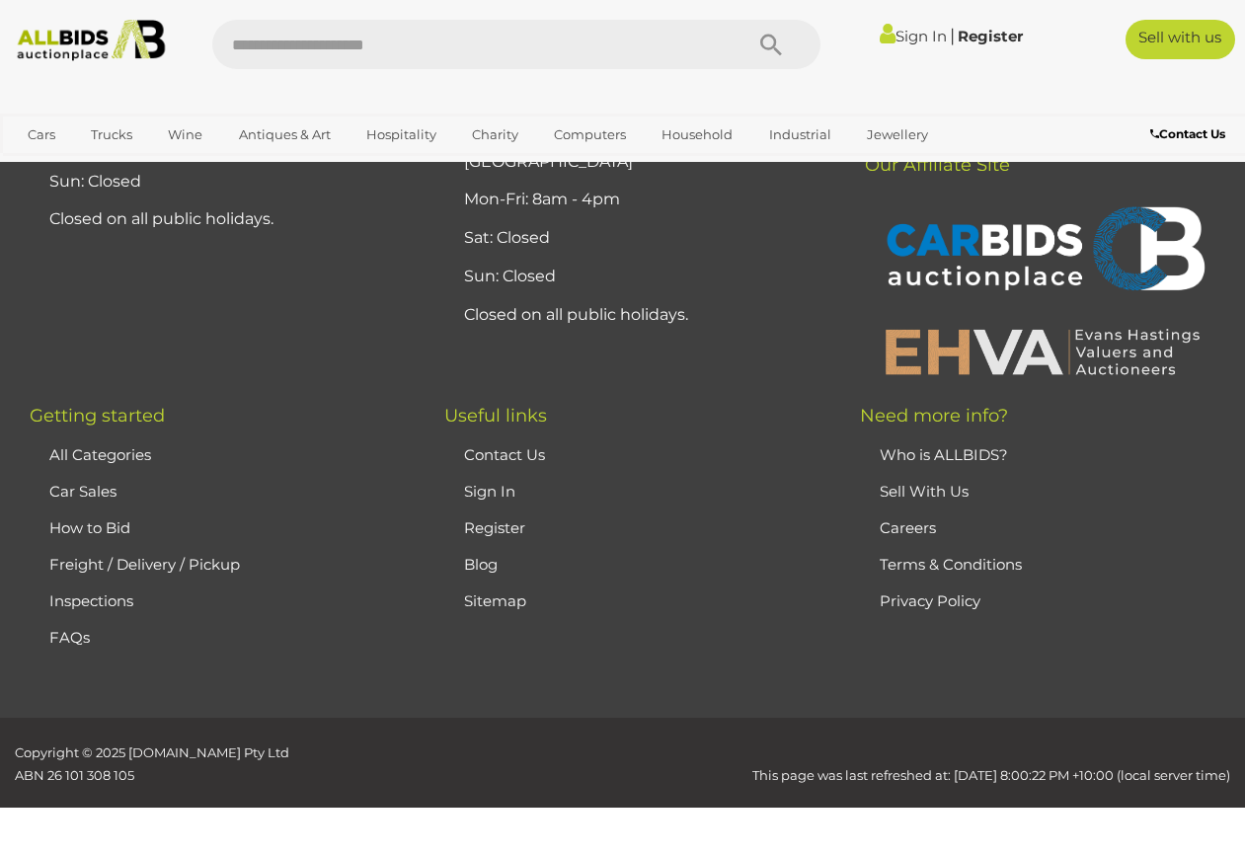
scroll to position [436, 0]
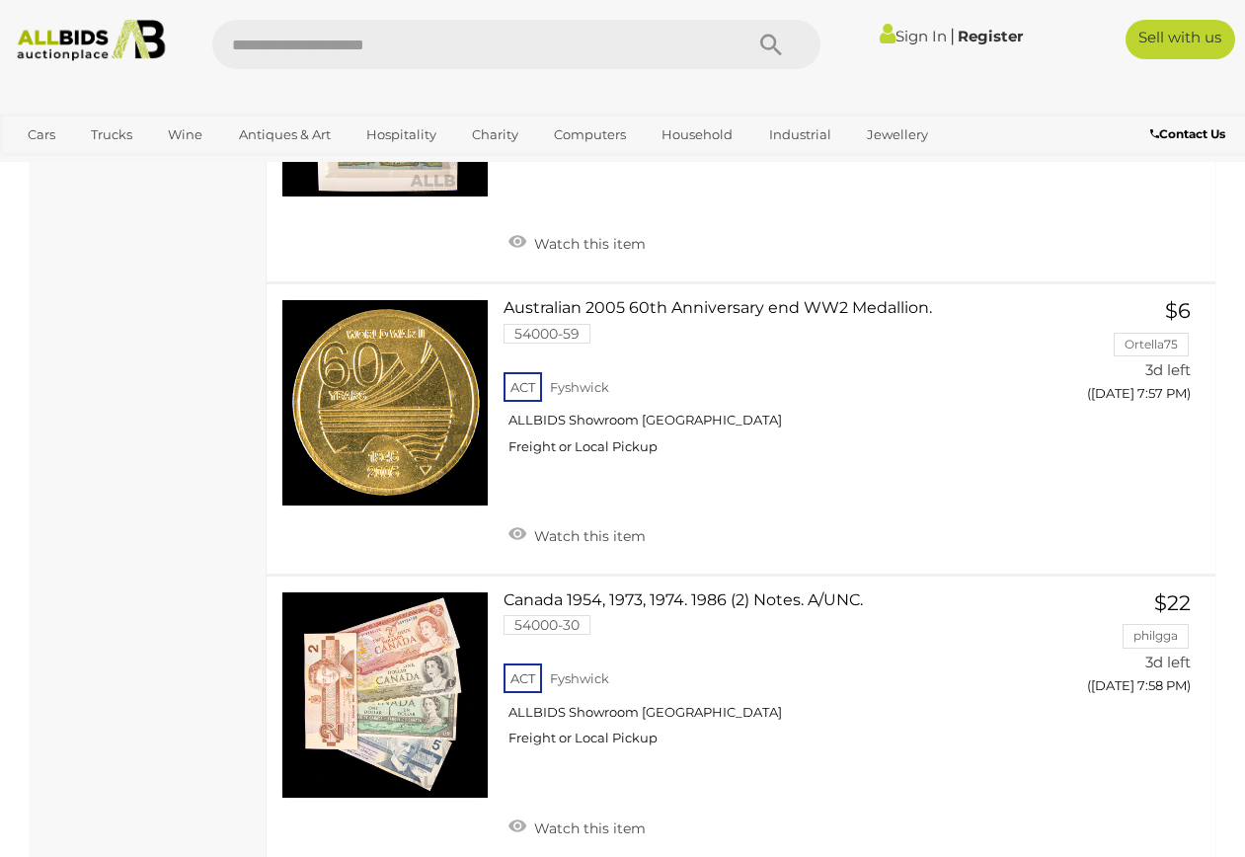
scroll to position [14681, 0]
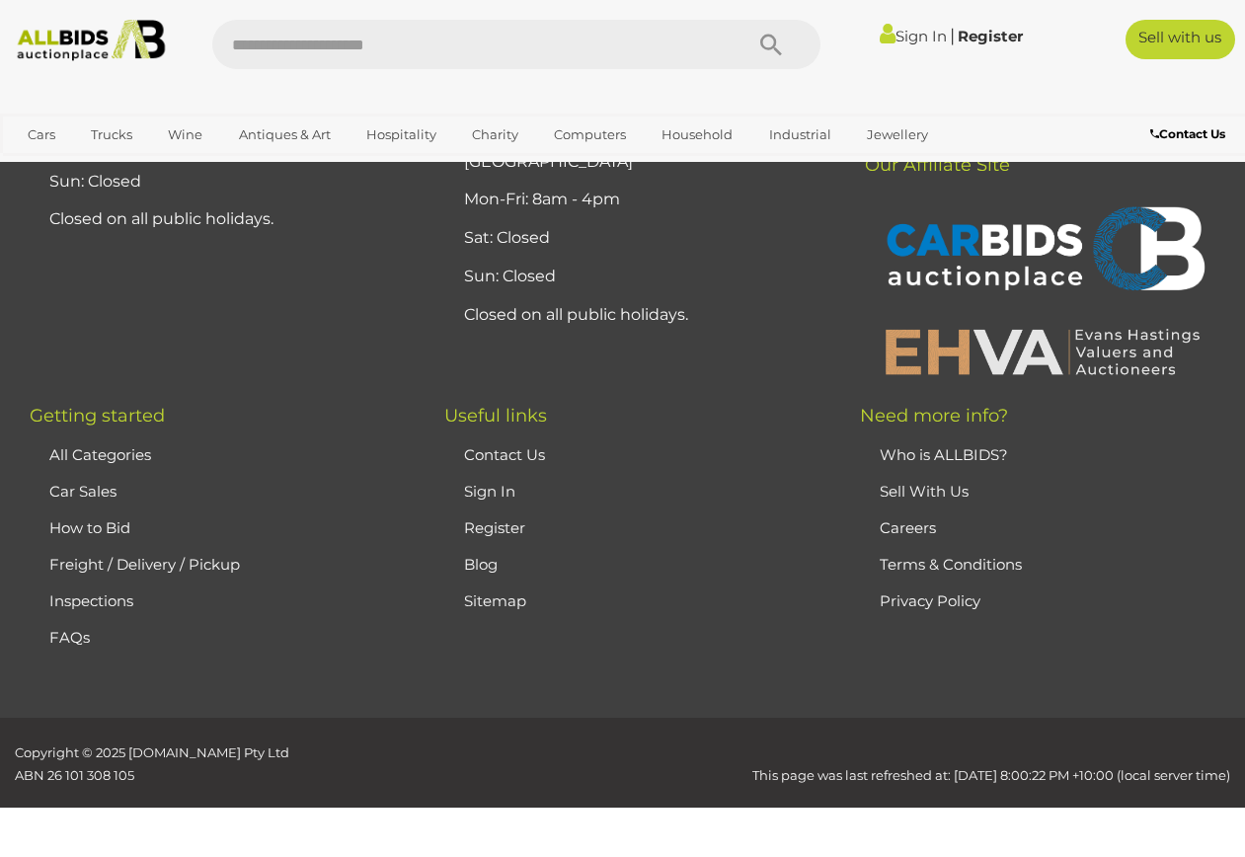
scroll to position [436, 0]
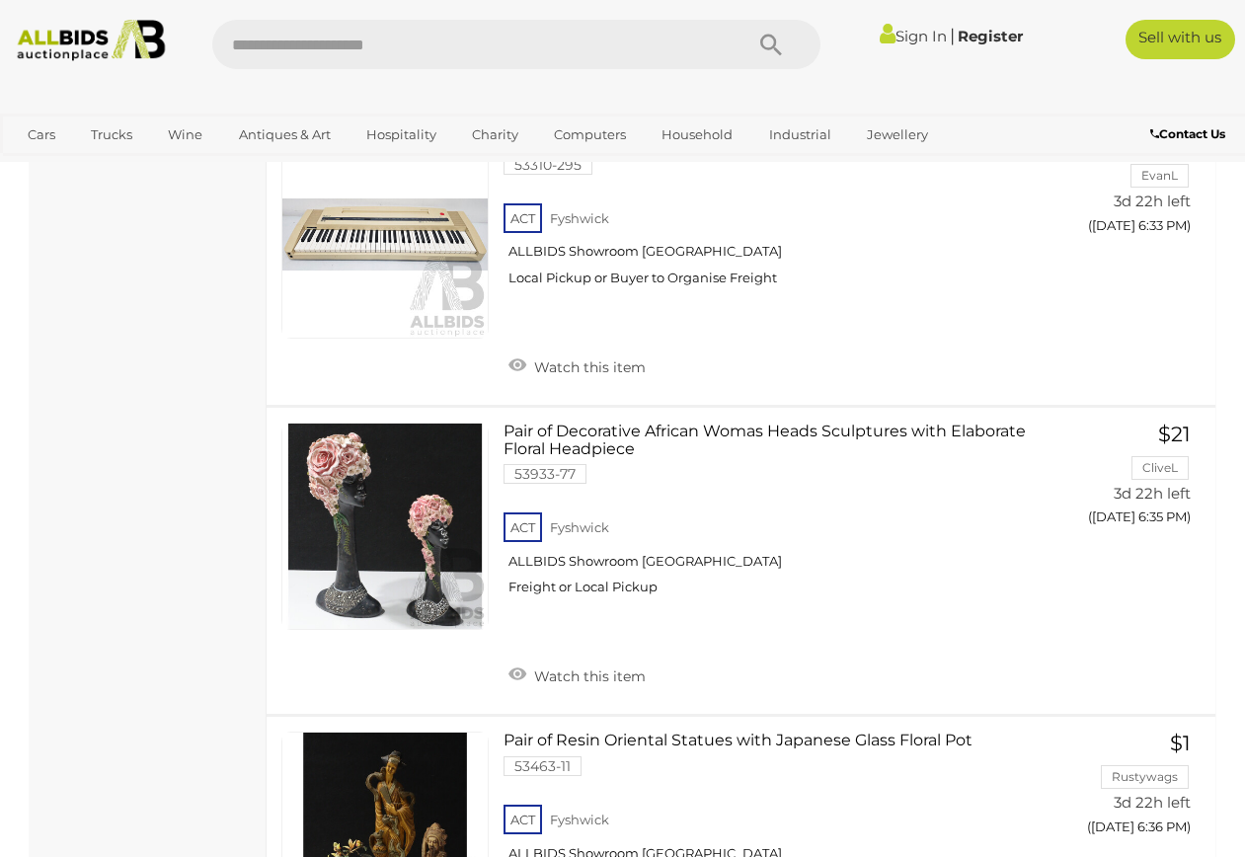
scroll to position [12919, 0]
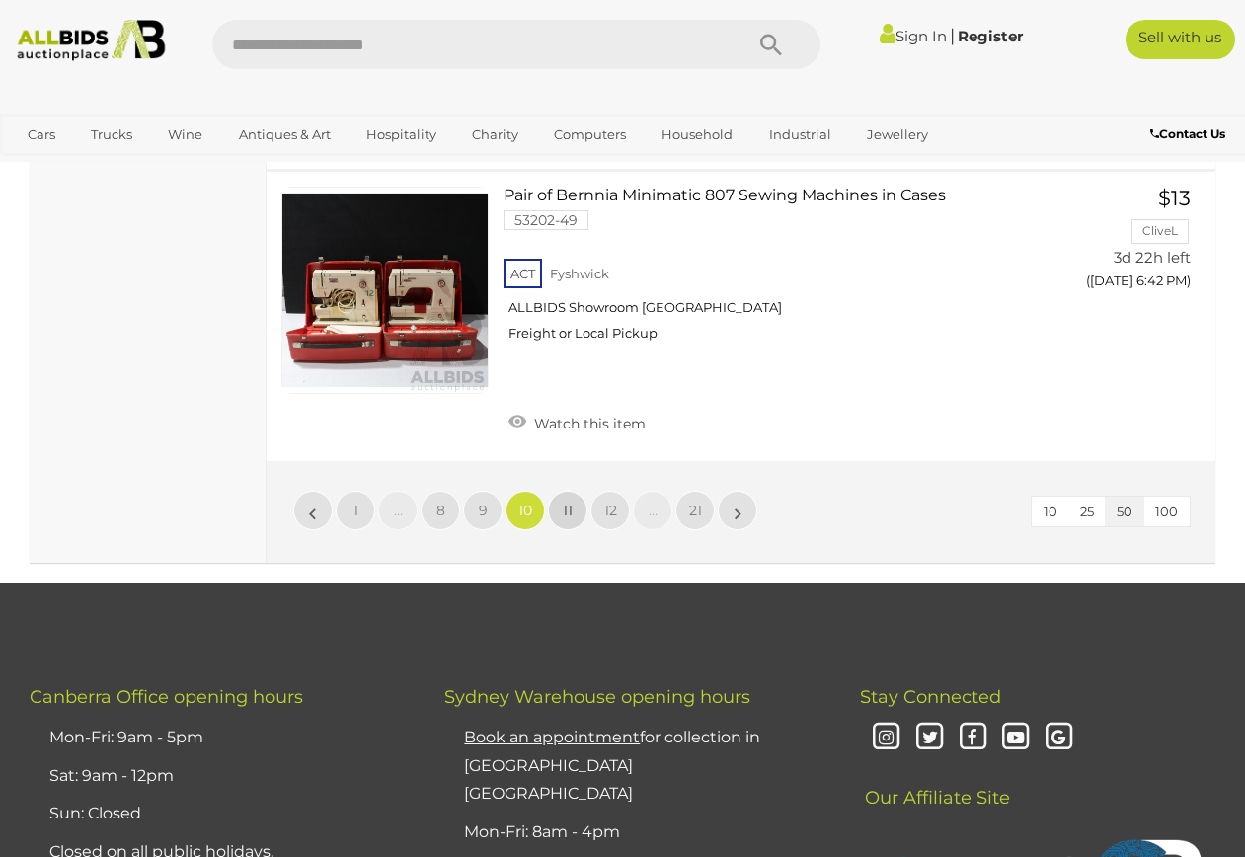
click at [568, 491] on link "11" at bounding box center [567, 510] width 39 height 39
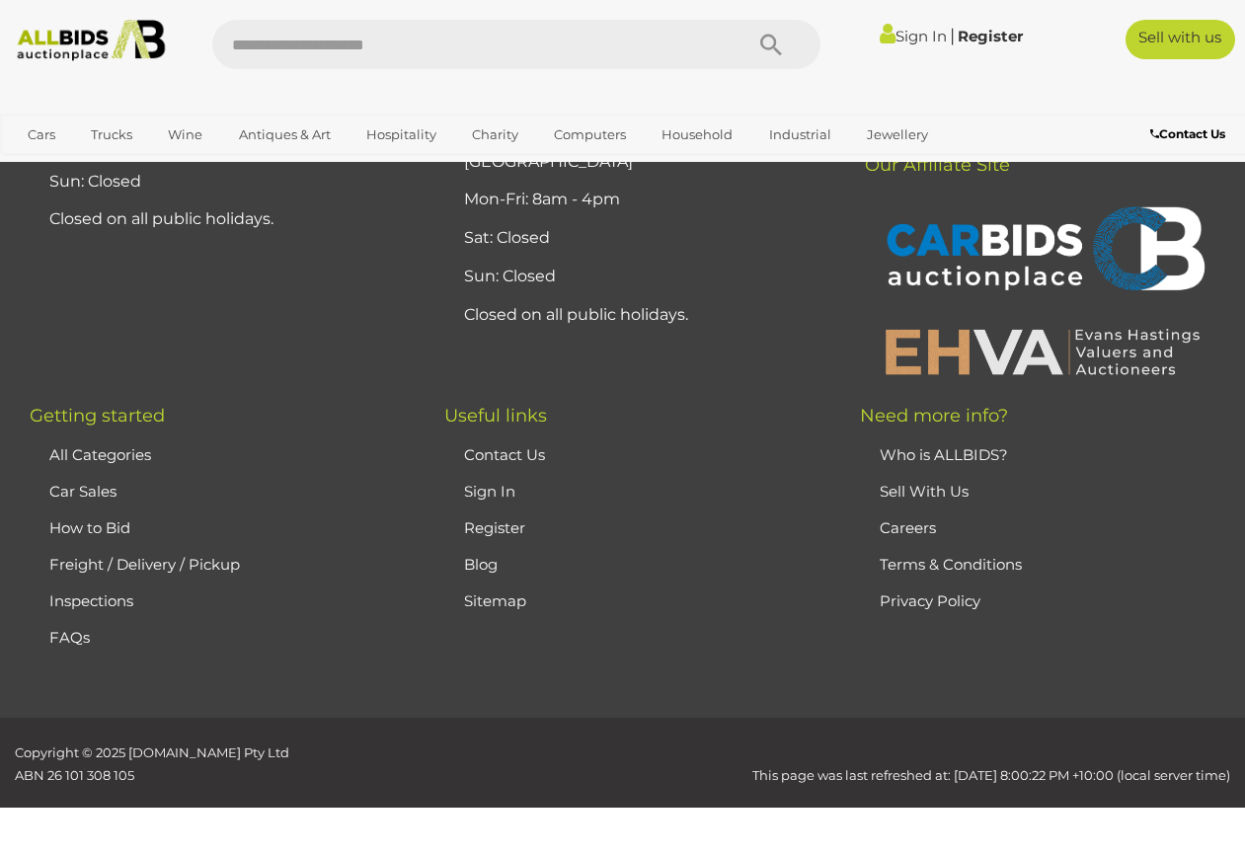
scroll to position [436, 0]
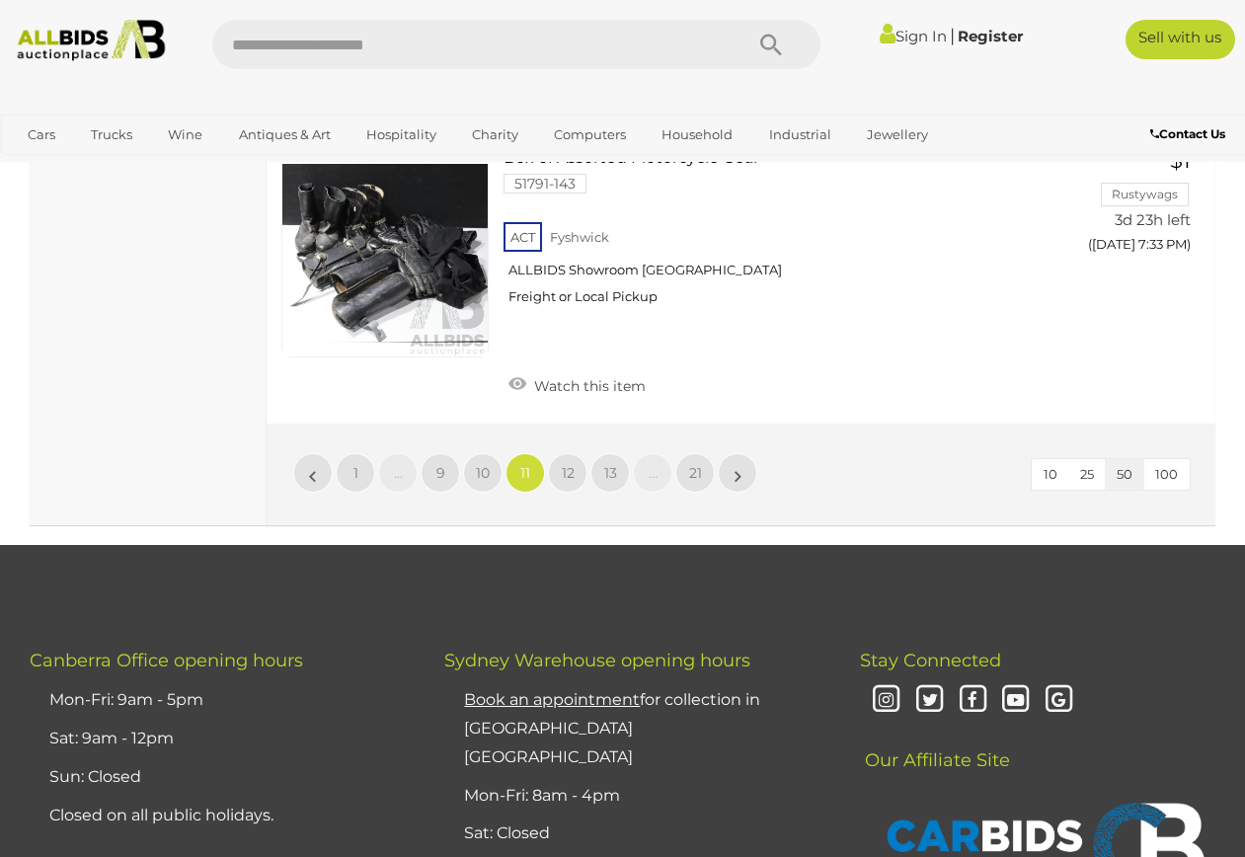
scroll to position [15135, 0]
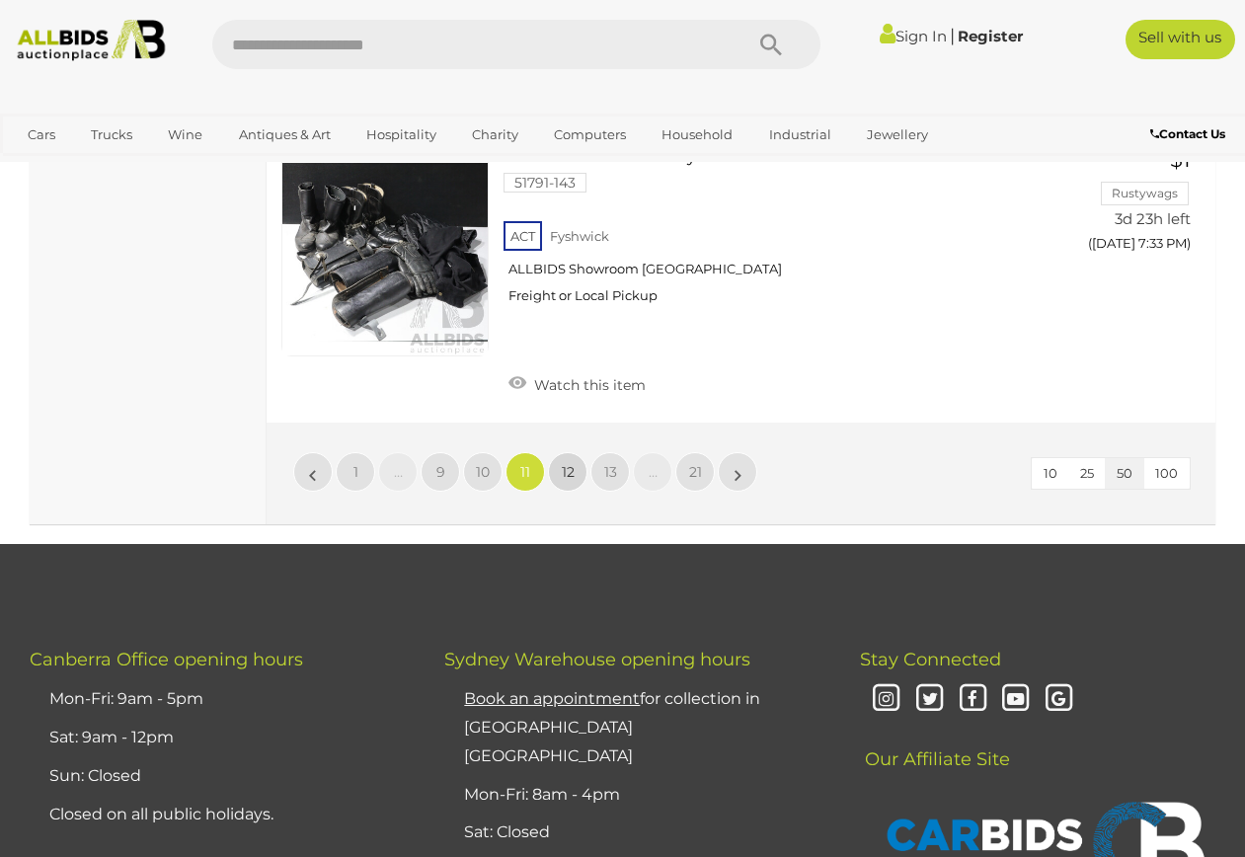
click at [566, 463] on span "12" at bounding box center [568, 472] width 13 height 18
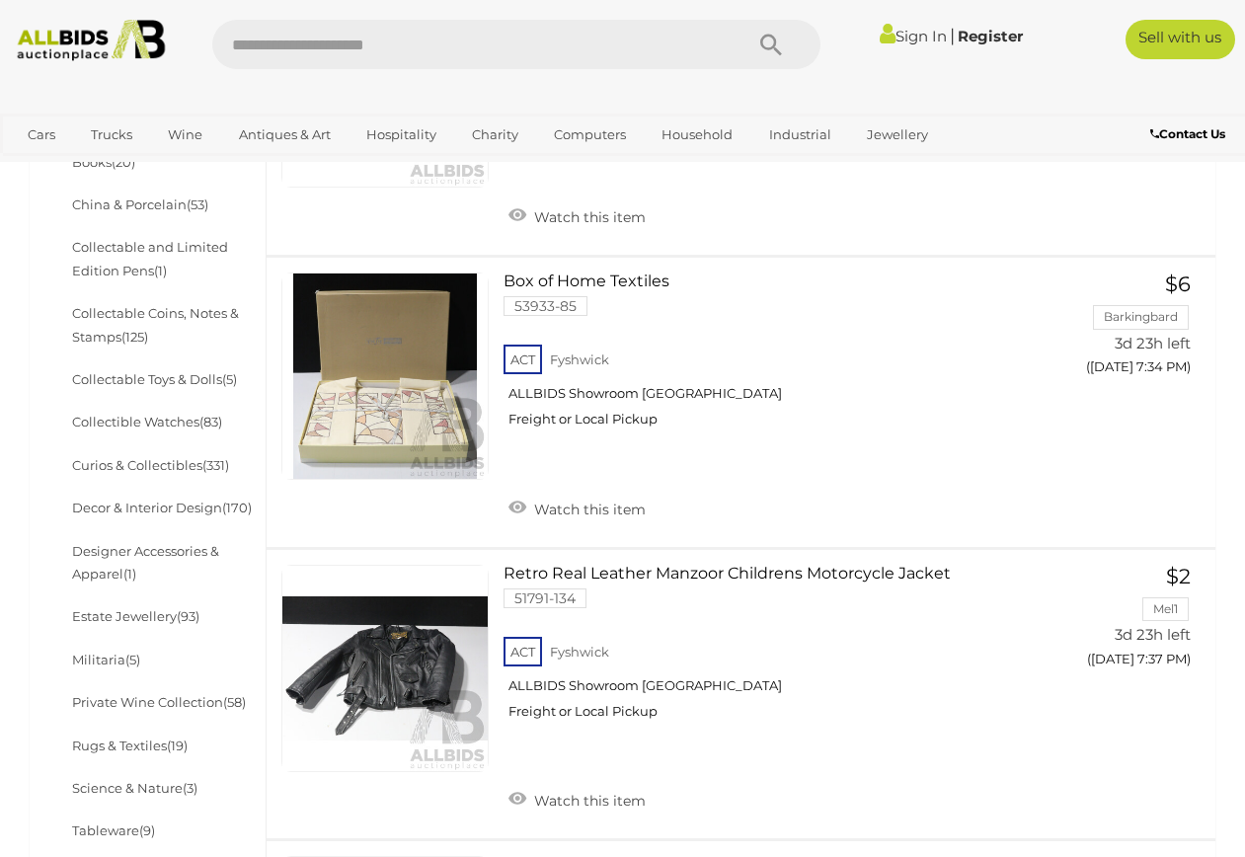
scroll to position [717, 0]
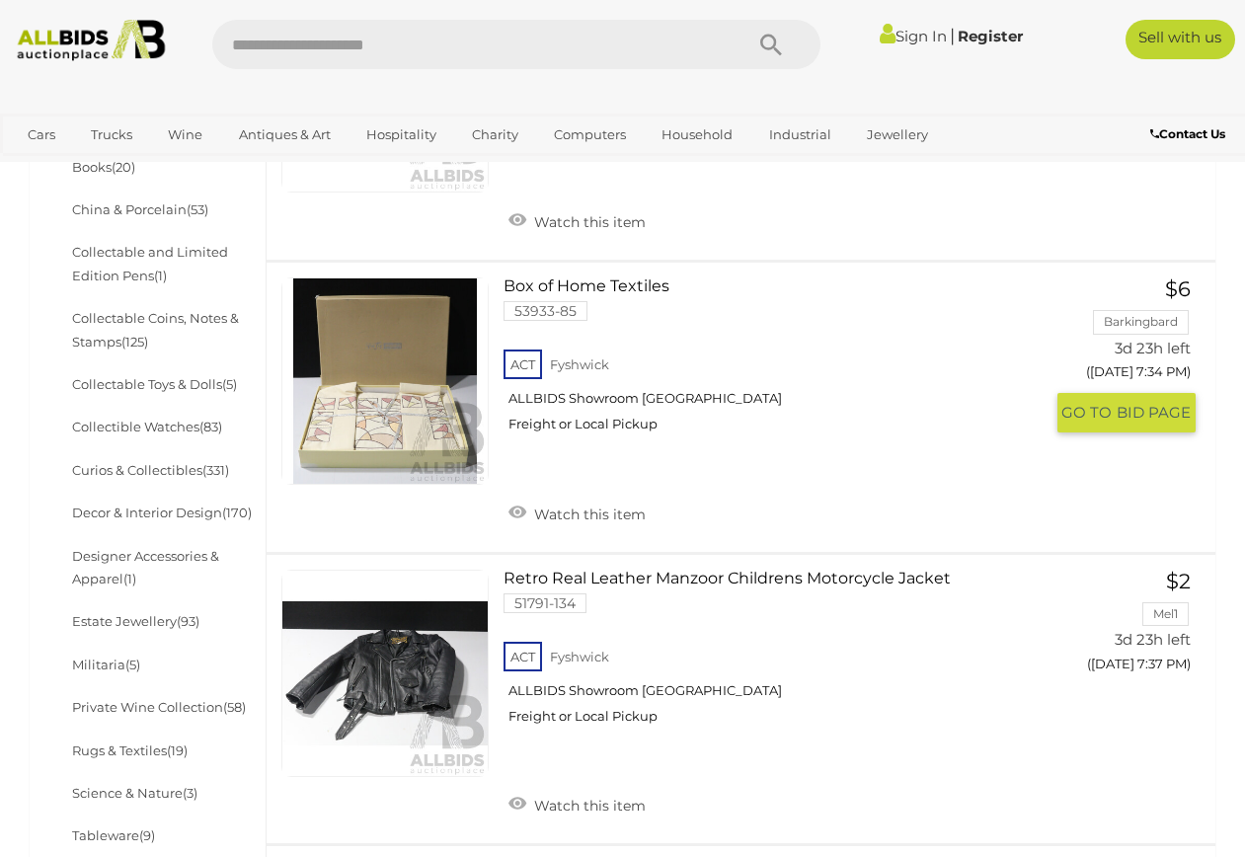
click at [401, 357] on link at bounding box center [384, 380] width 207 height 207
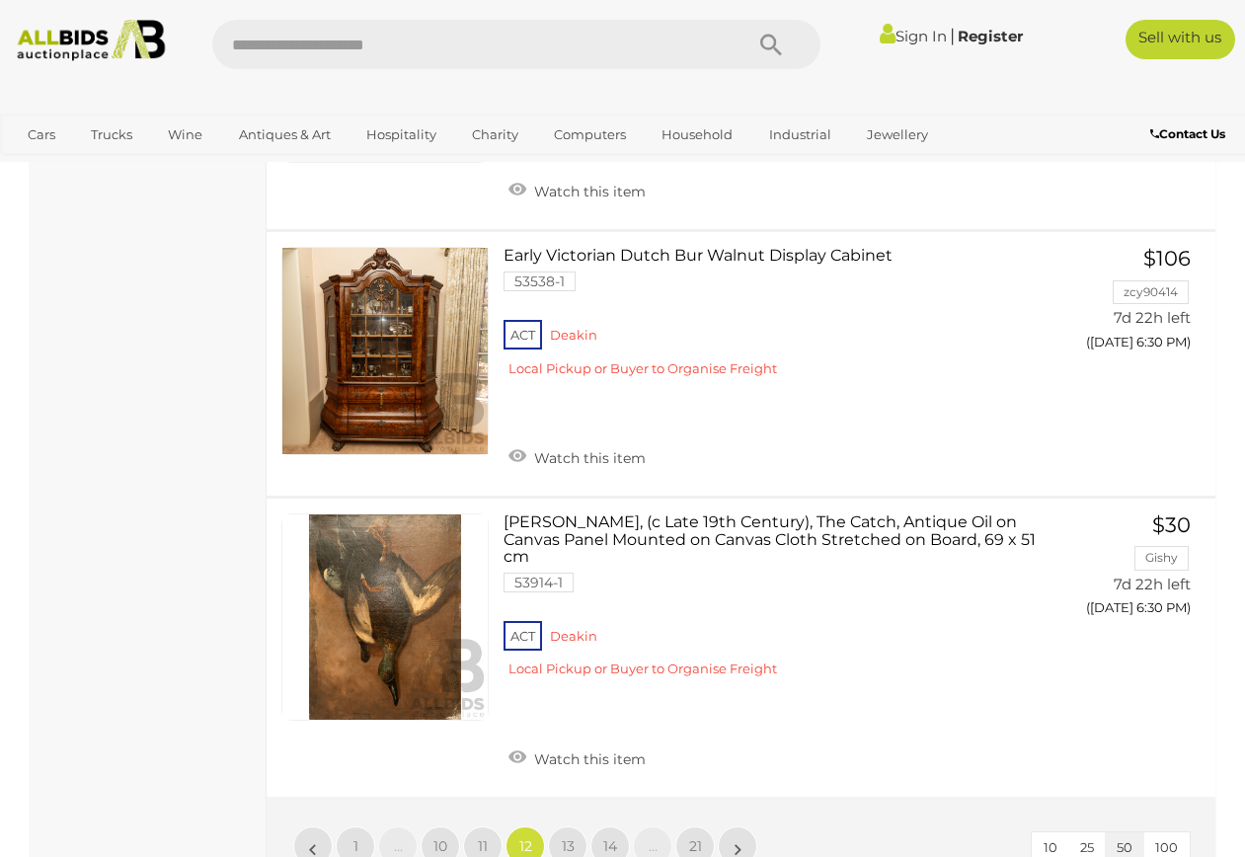
scroll to position [15093, 0]
click at [566, 836] on span "13" at bounding box center [568, 845] width 13 height 18
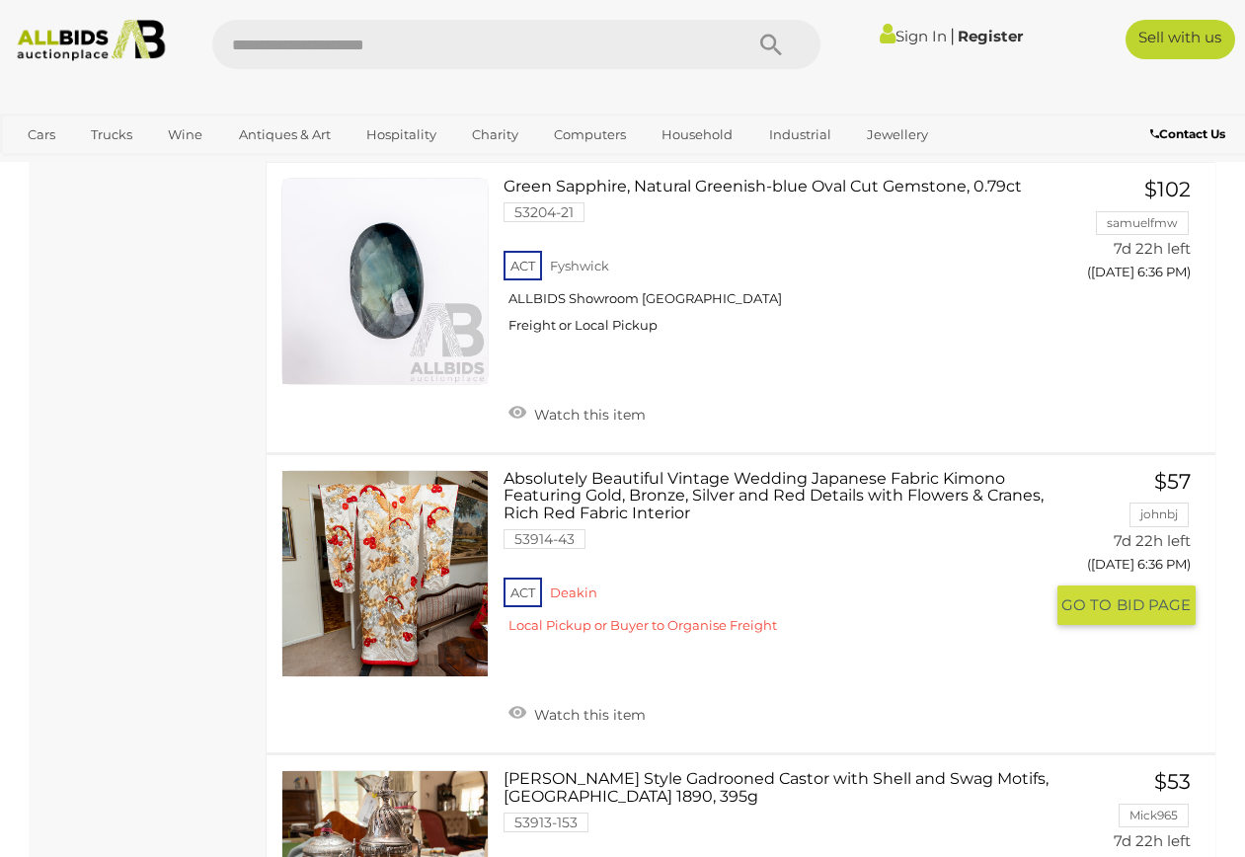
scroll to position [5601, 0]
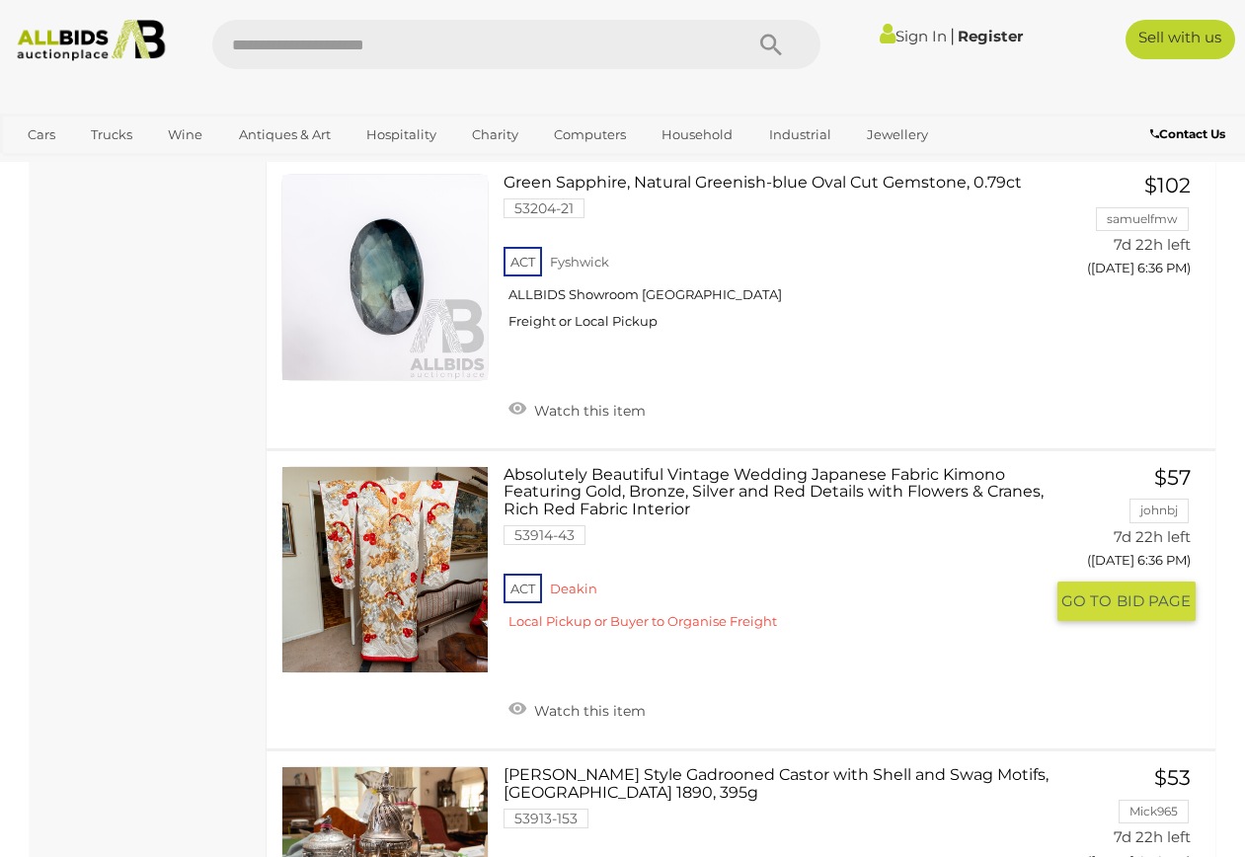
click at [408, 466] on link at bounding box center [384, 569] width 207 height 207
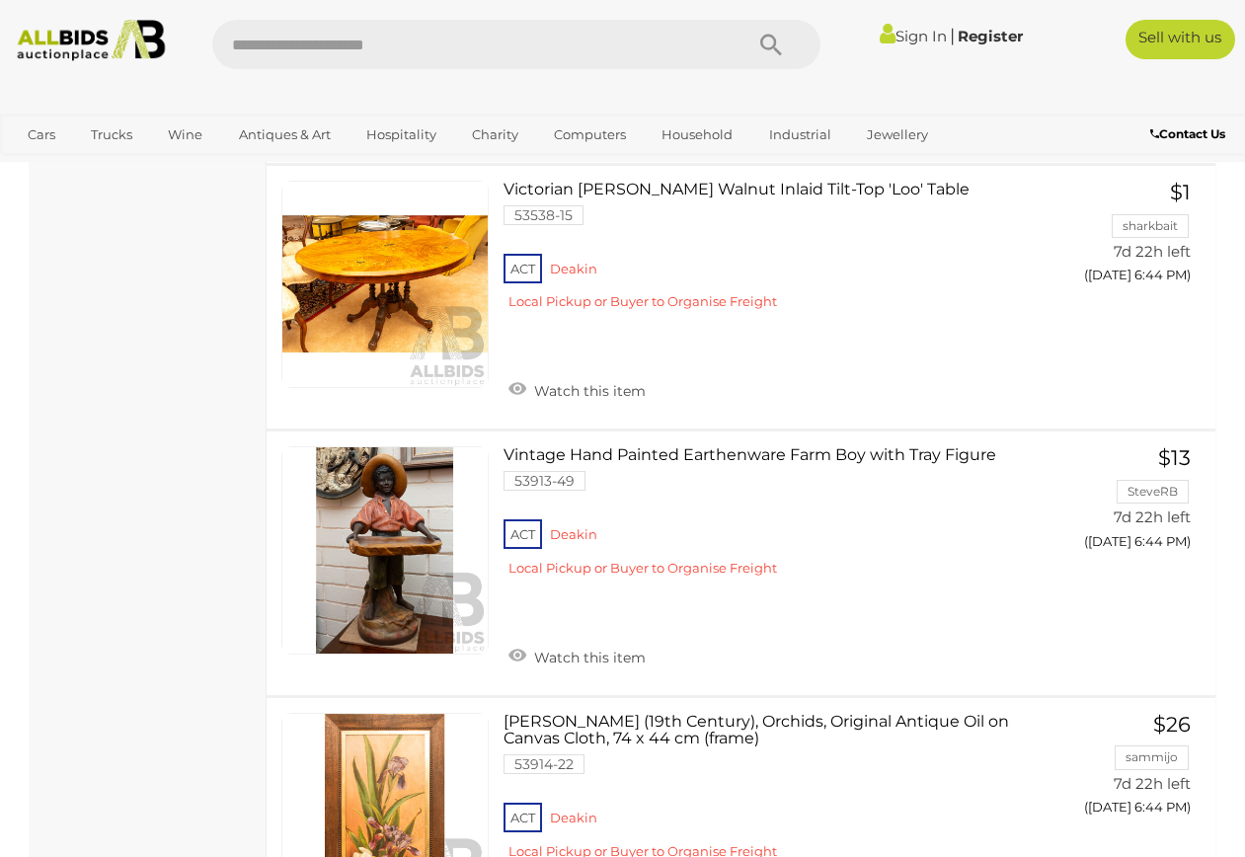
scroll to position [14092, 0]
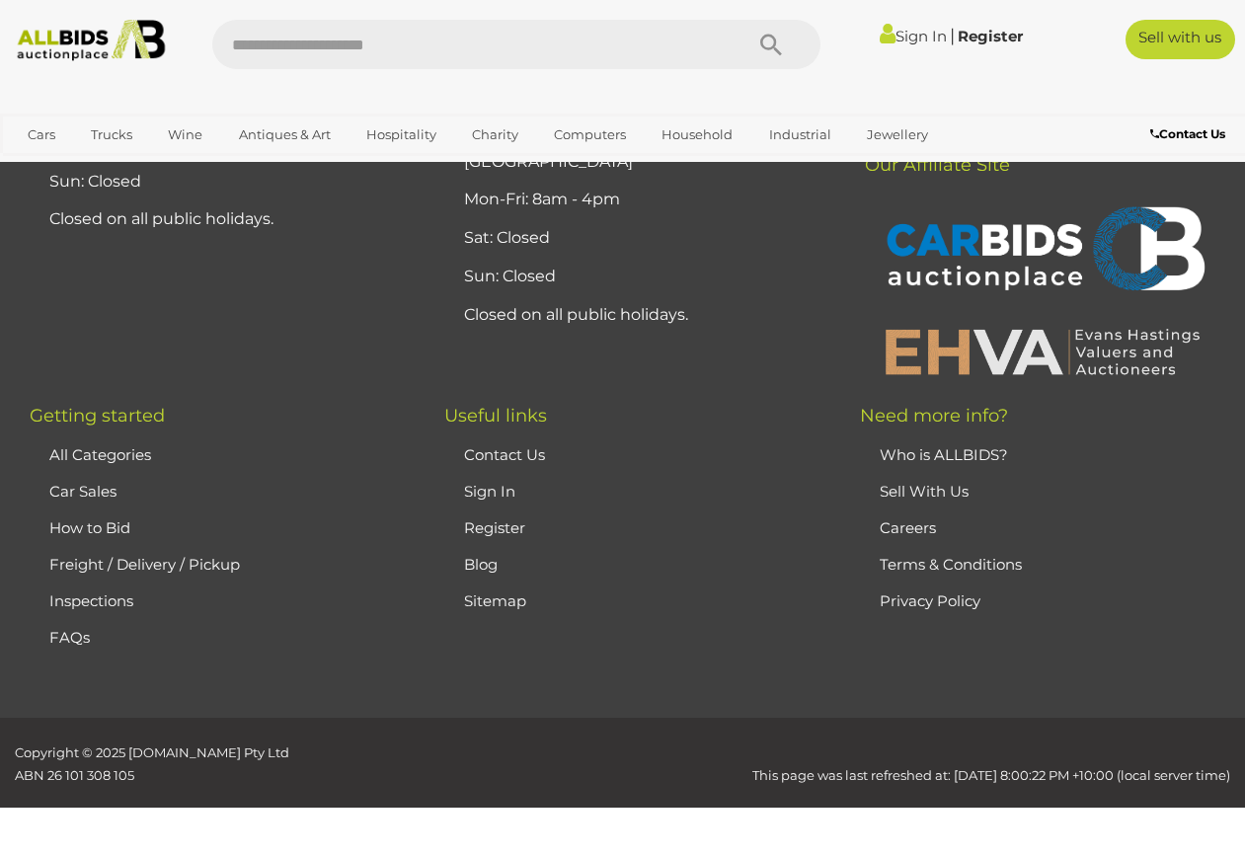
scroll to position [436, 0]
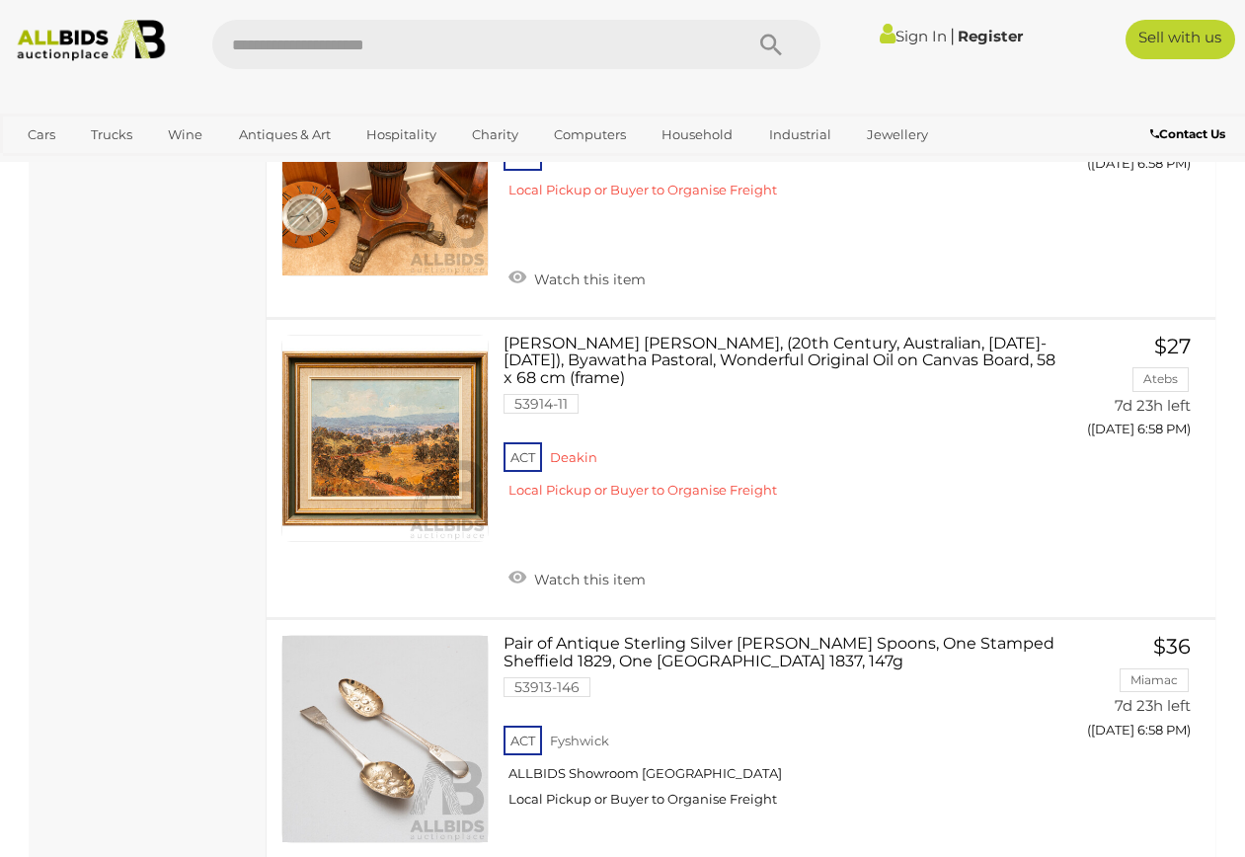
scroll to position [14054, 0]
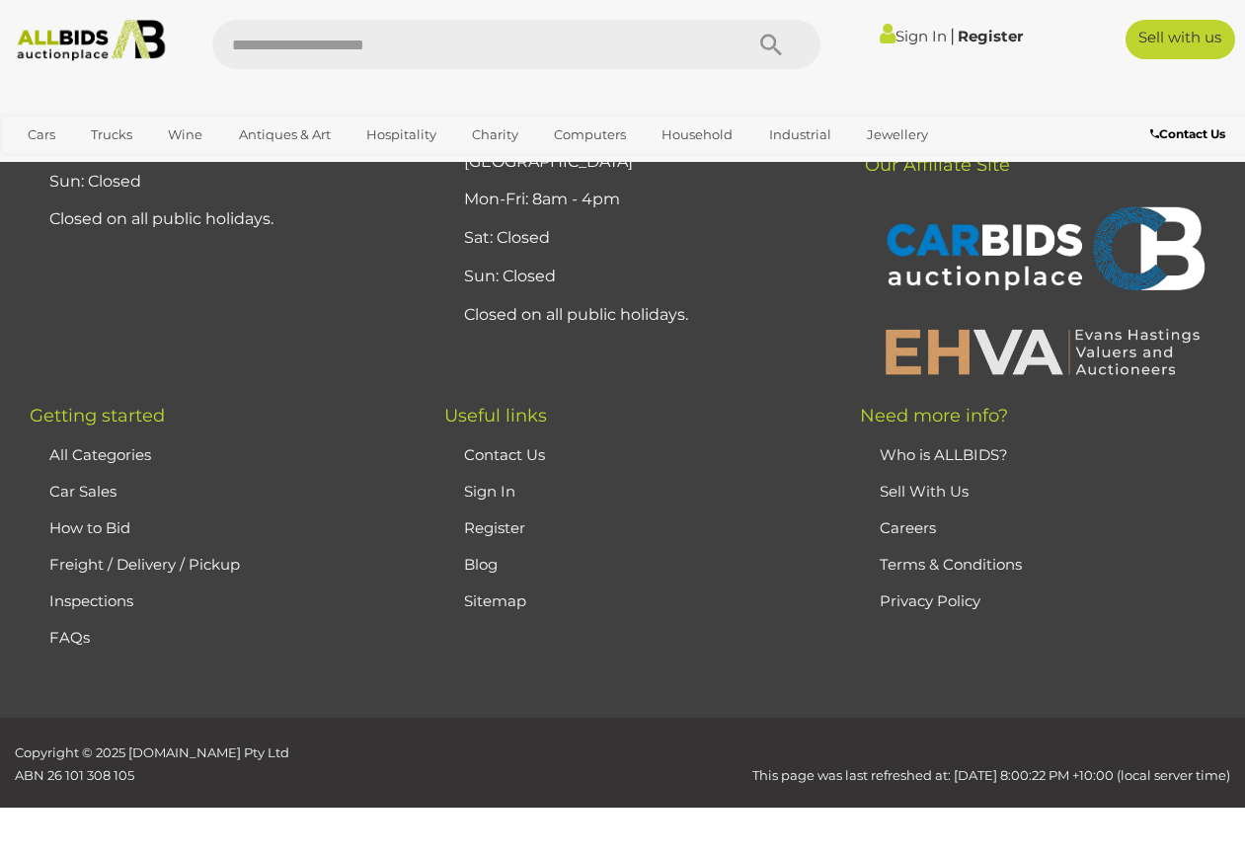
scroll to position [436, 0]
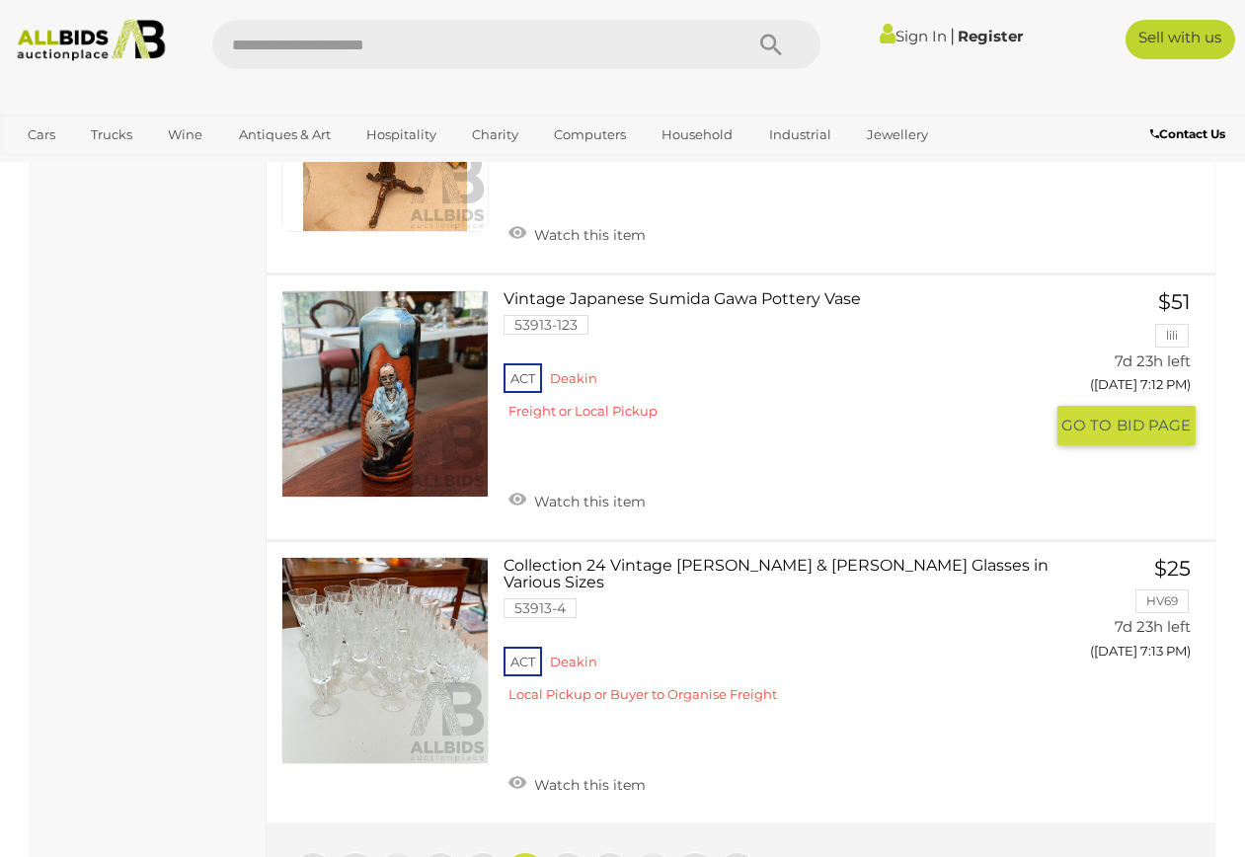
scroll to position [14089, 0]
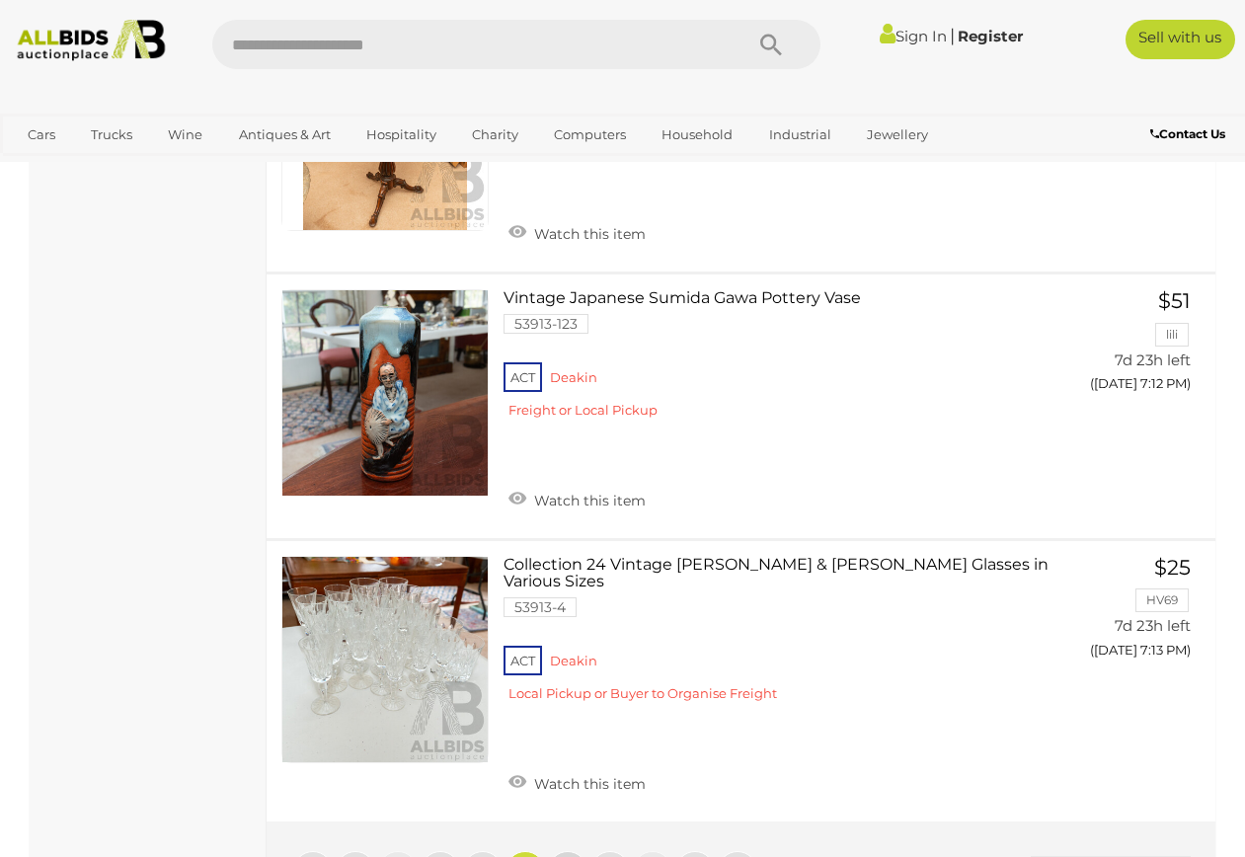
click at [567, 856] on span "16" at bounding box center [568, 871] width 14 height 18
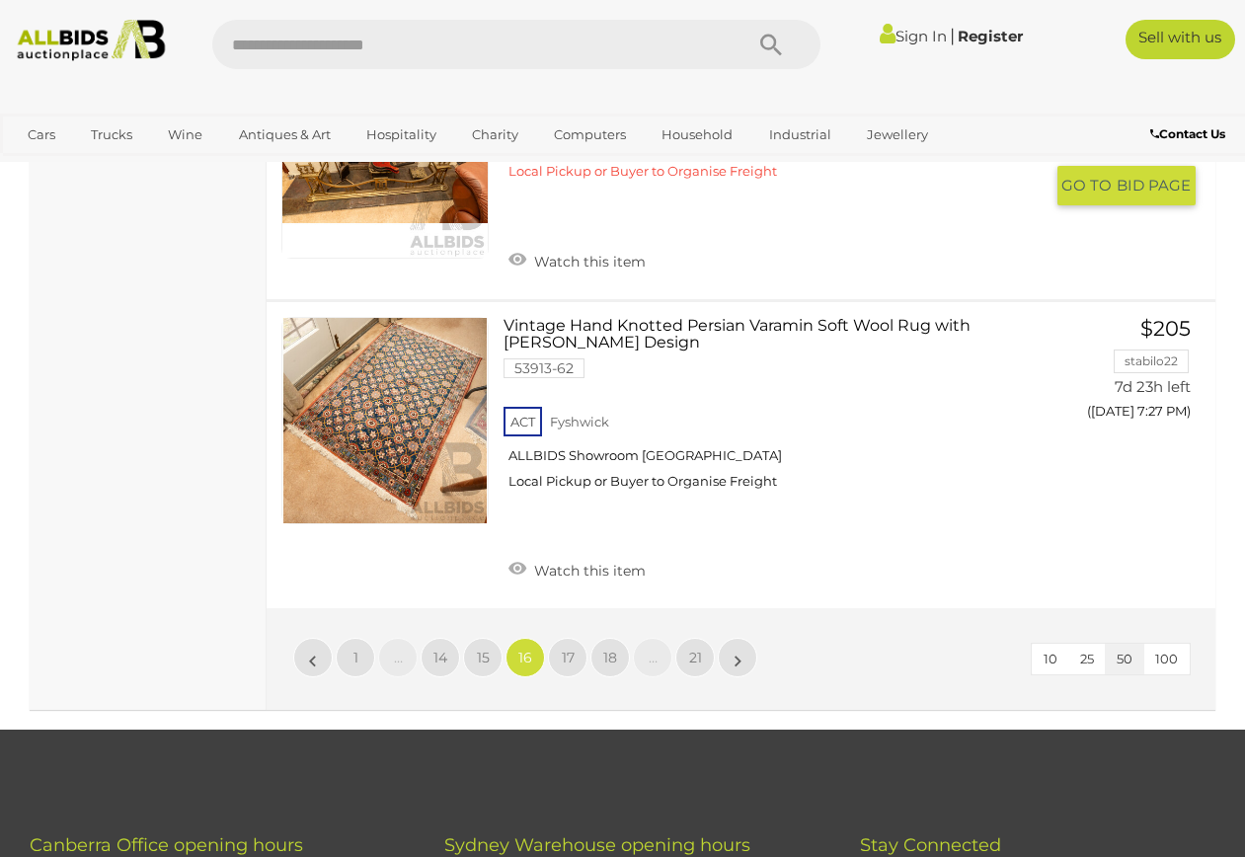
scroll to position [14311, 0]
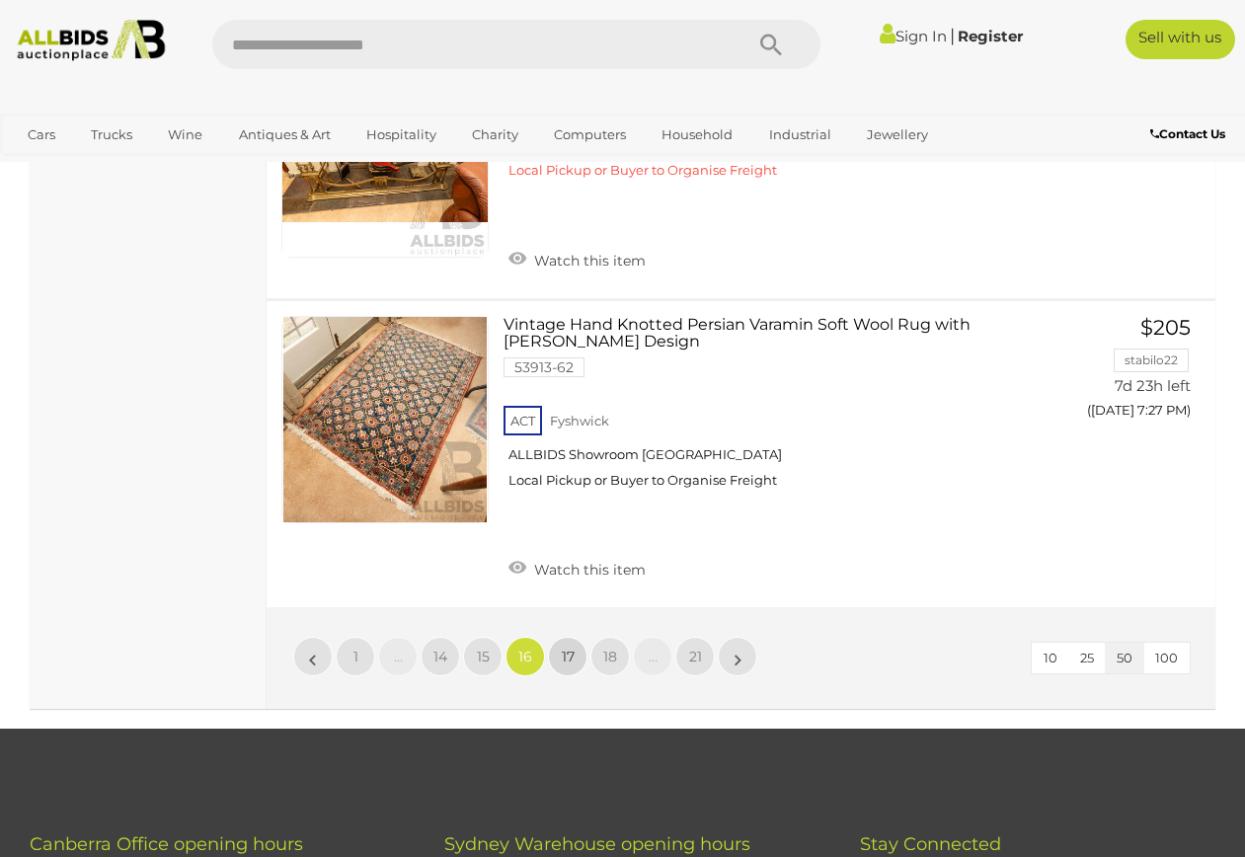
click at [565, 647] on span "17" at bounding box center [568, 656] width 13 height 18
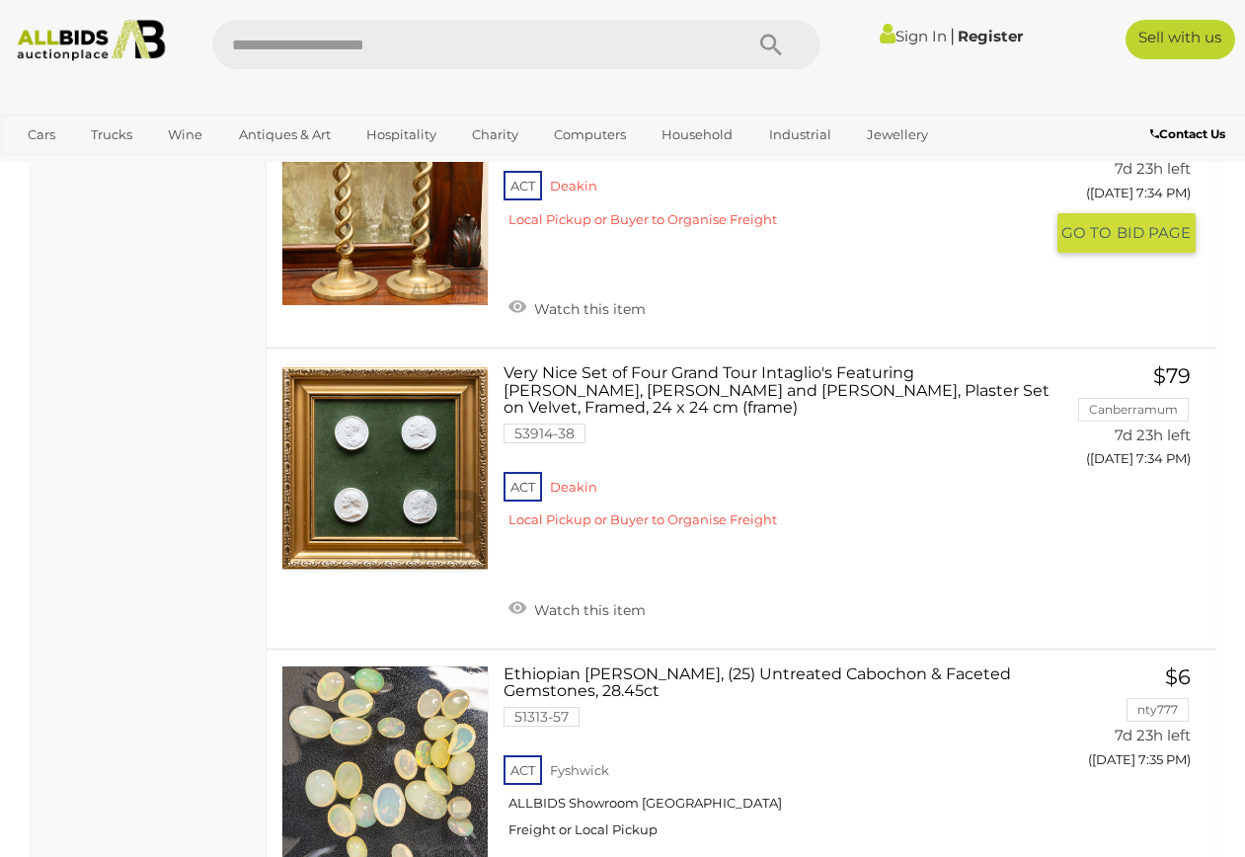
scroll to position [7742, 0]
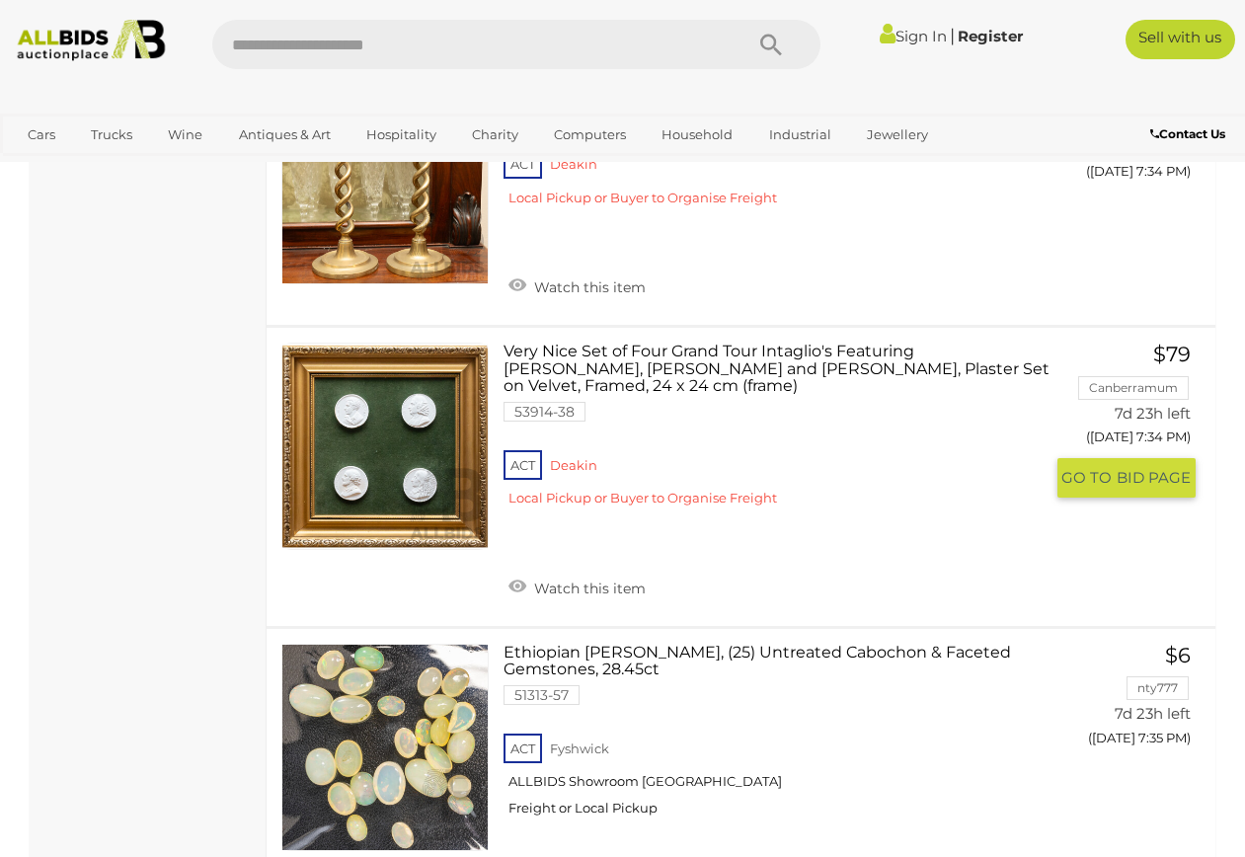
click at [351, 343] on link at bounding box center [384, 446] width 207 height 207
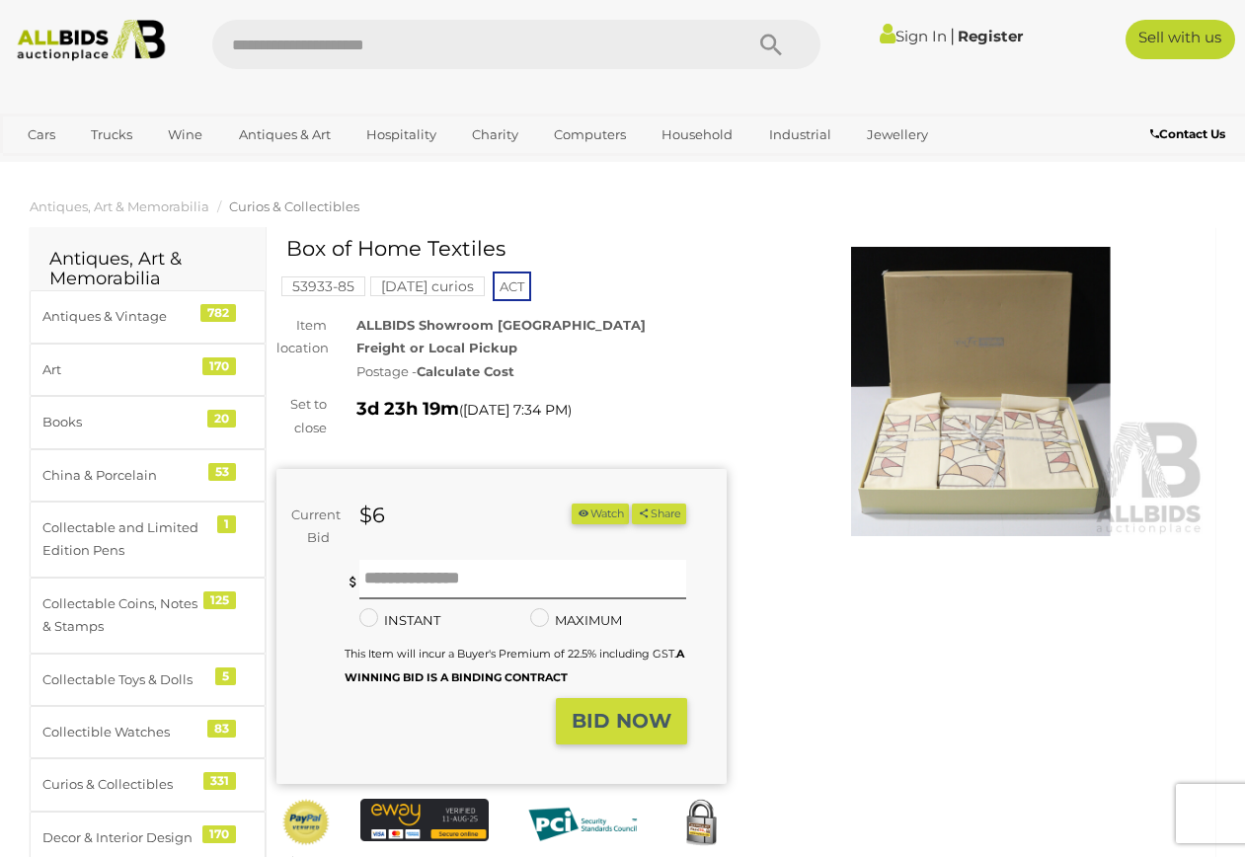
click at [1017, 391] on img at bounding box center [981, 392] width 450 height 290
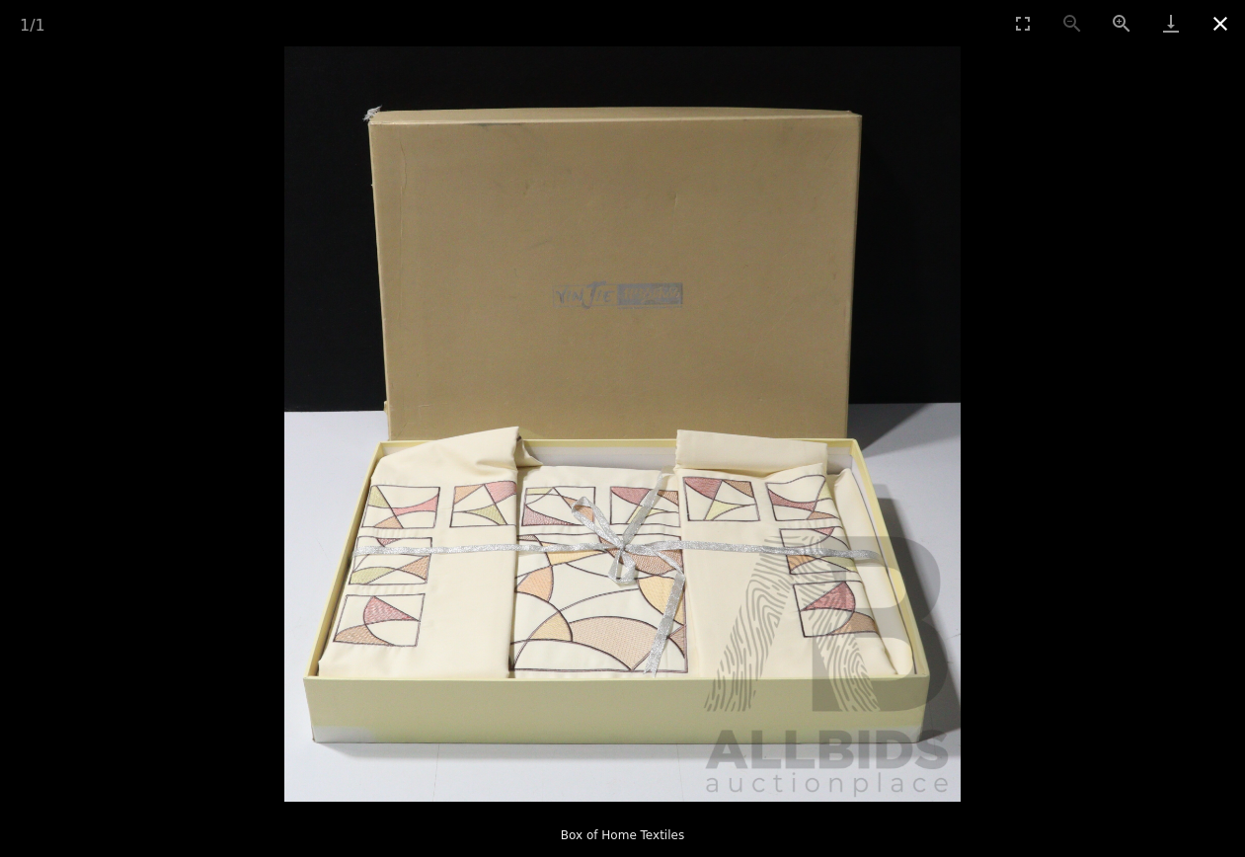
click at [1217, 25] on button "Close gallery" at bounding box center [1219, 23] width 49 height 46
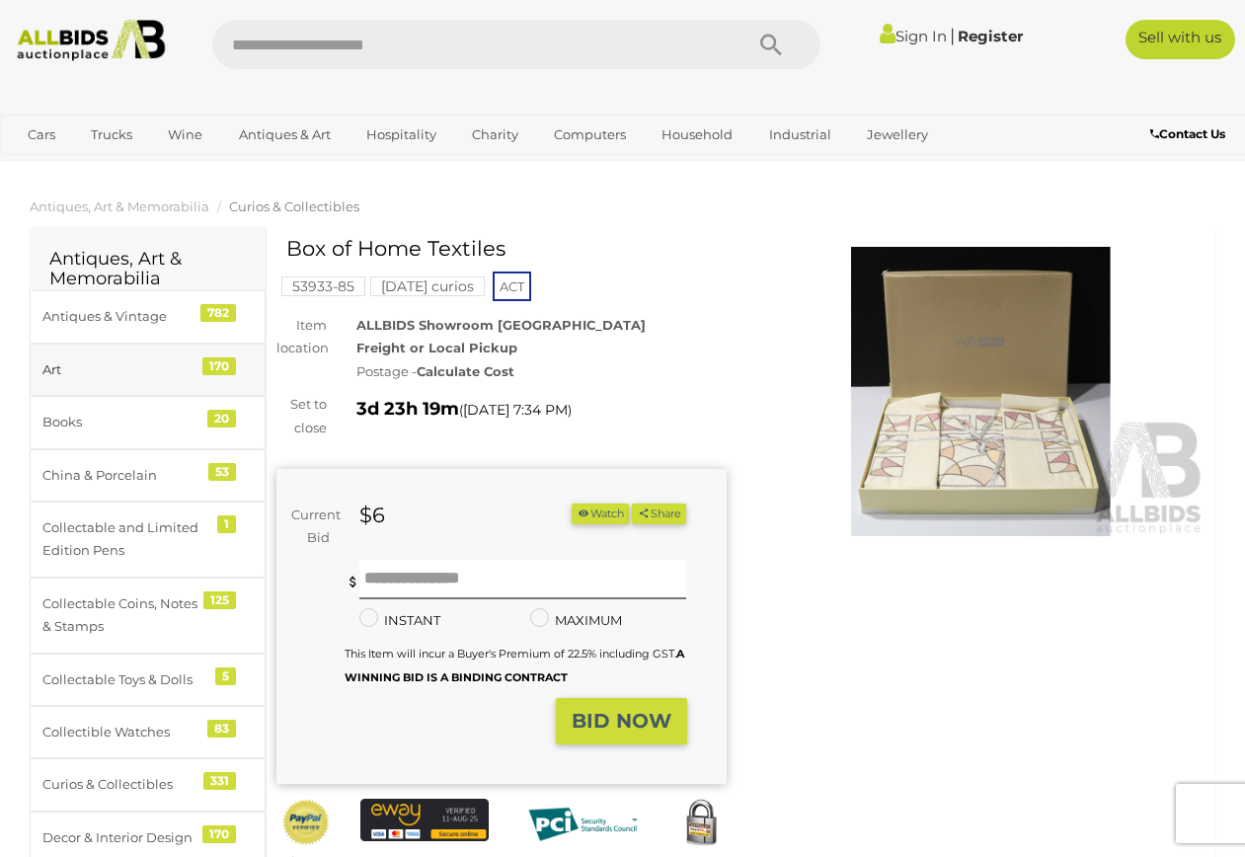
scroll to position [1, 0]
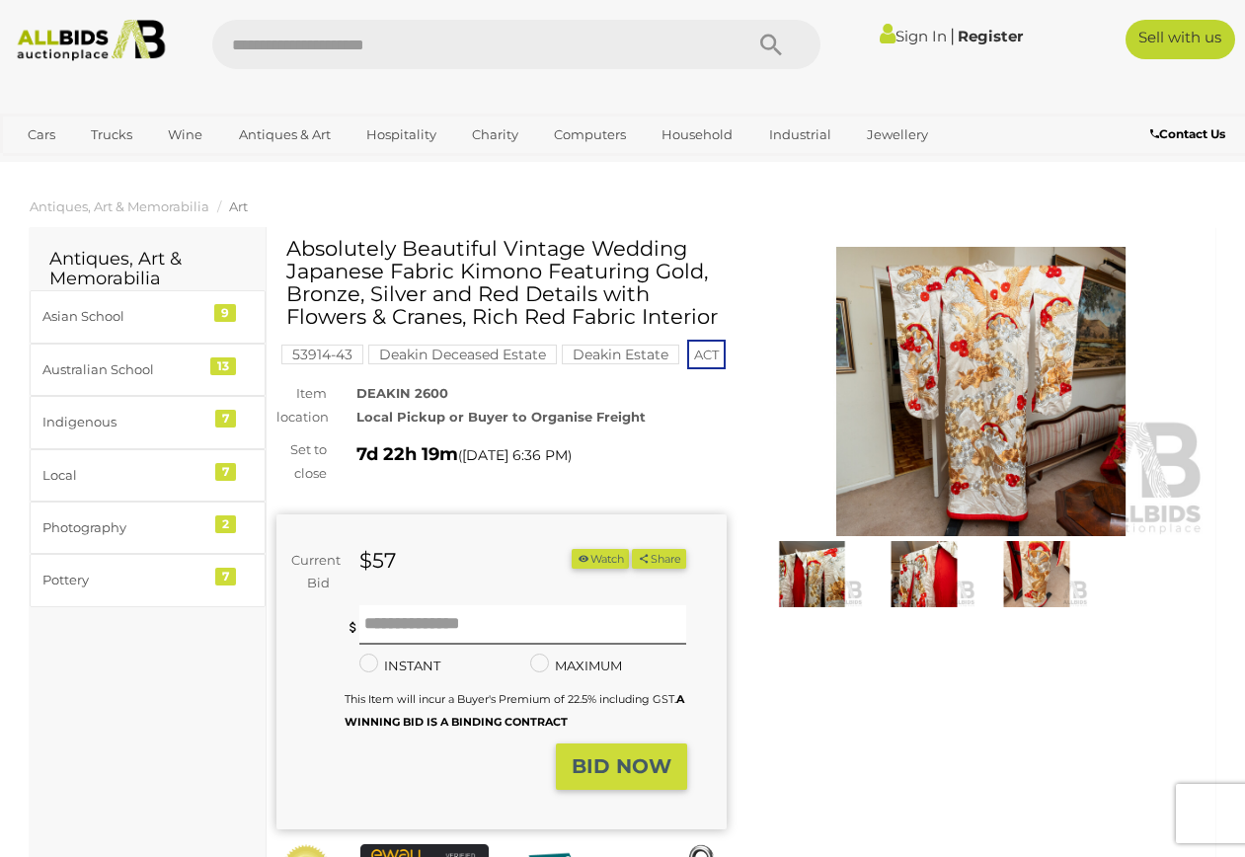
click at [965, 469] on img at bounding box center [981, 392] width 450 height 290
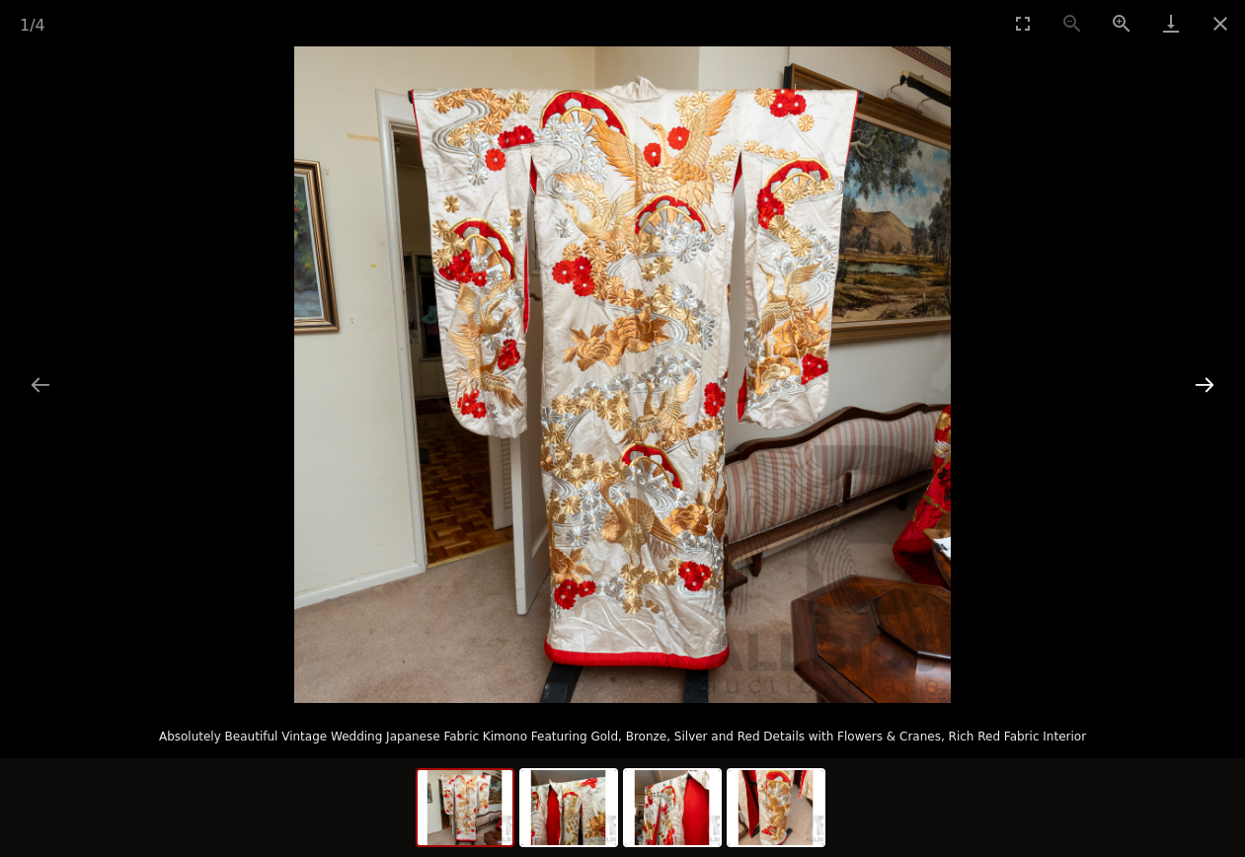
click at [1205, 373] on button "Next slide" at bounding box center [1203, 384] width 41 height 38
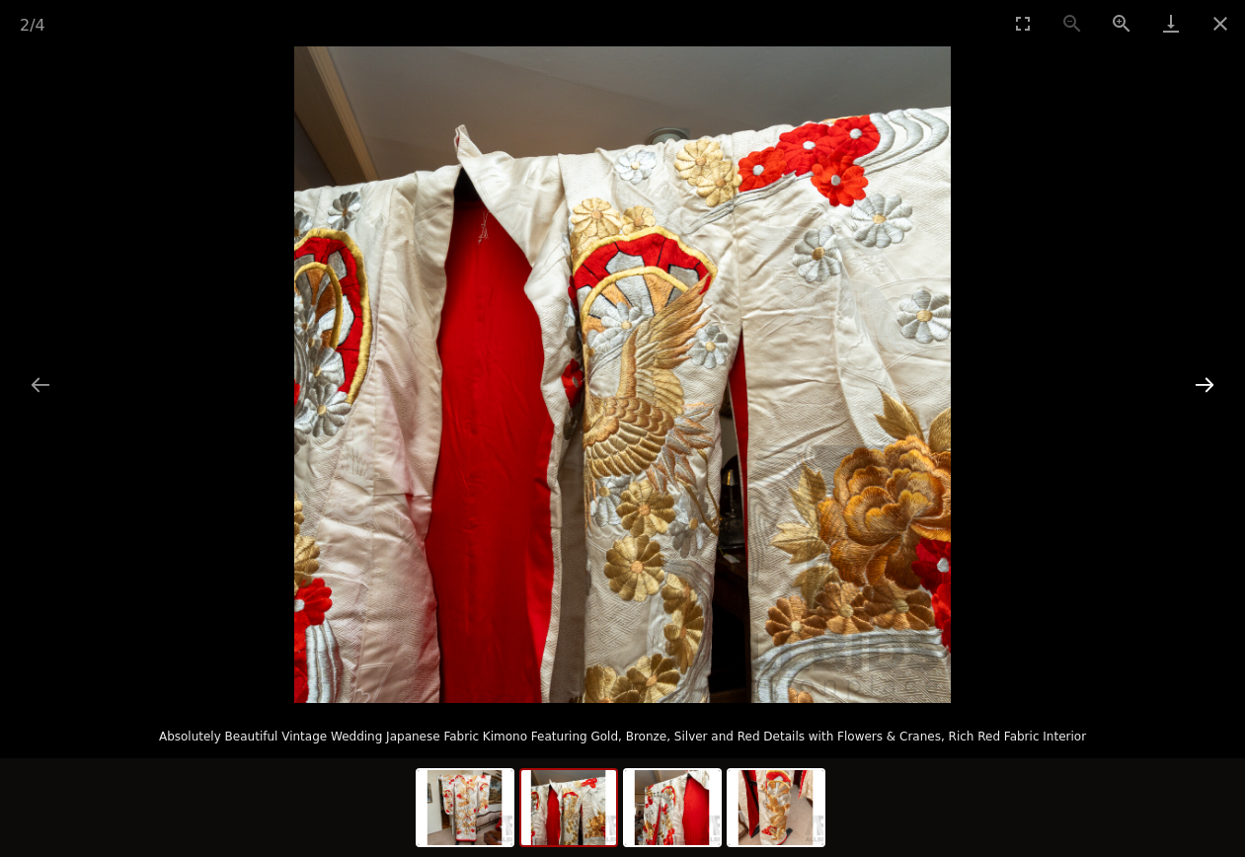
click at [1205, 373] on button "Next slide" at bounding box center [1203, 384] width 41 height 38
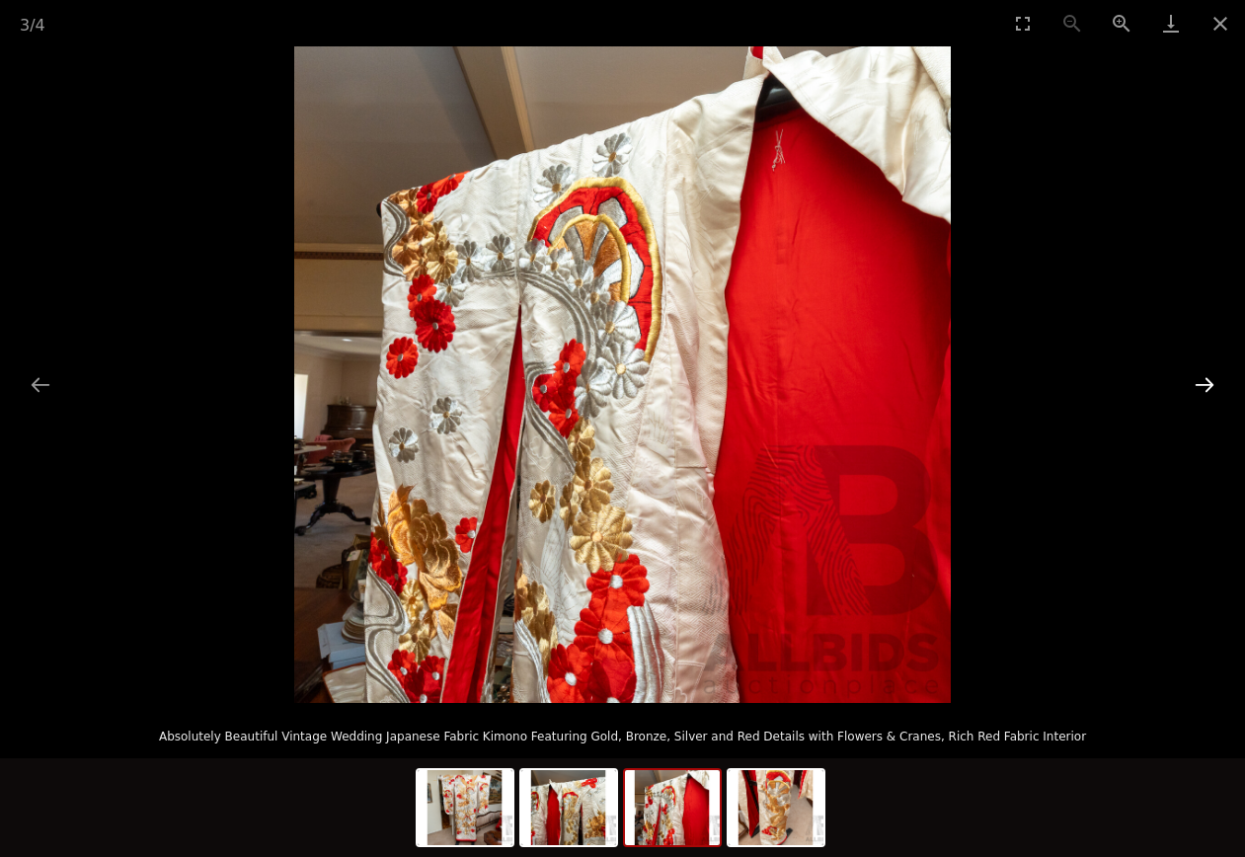
click at [1205, 373] on button "Next slide" at bounding box center [1203, 384] width 41 height 38
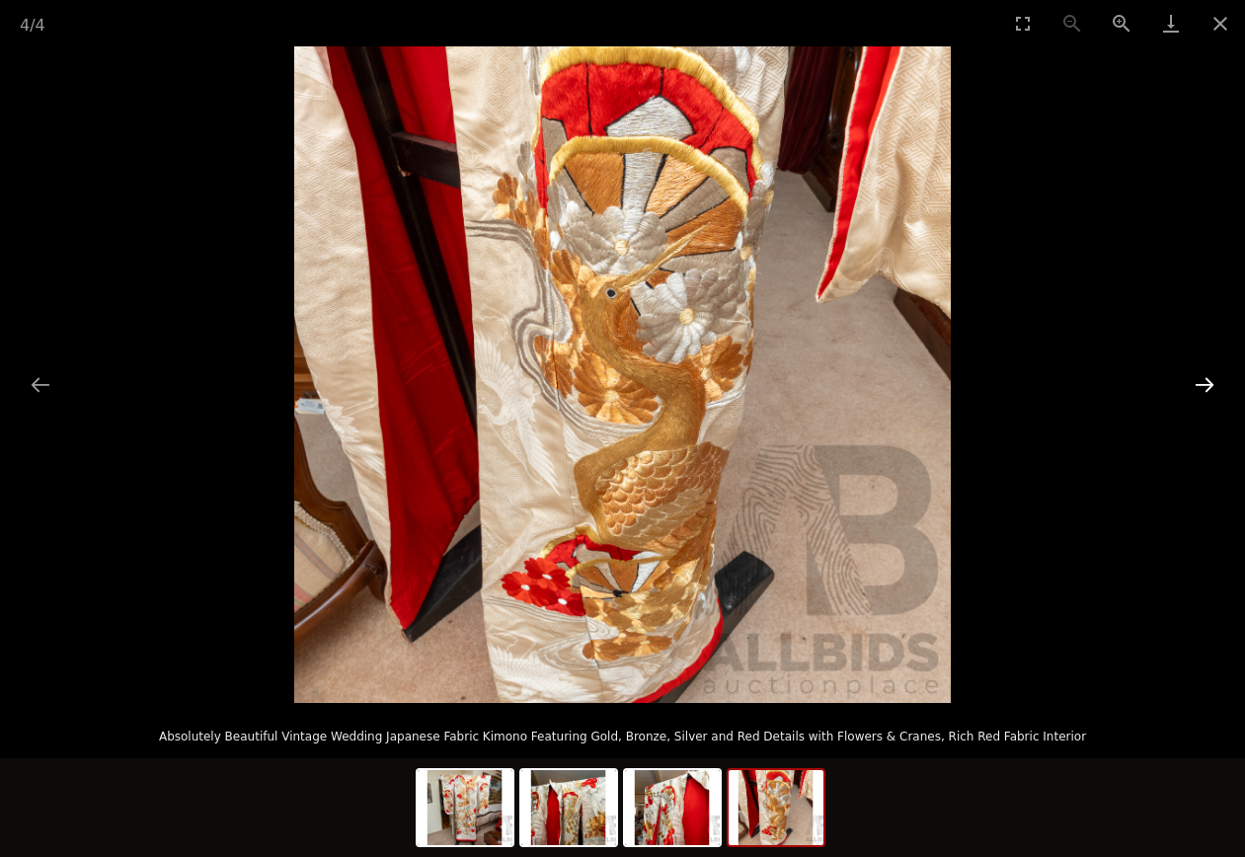
click at [1205, 373] on button "Next slide" at bounding box center [1203, 384] width 41 height 38
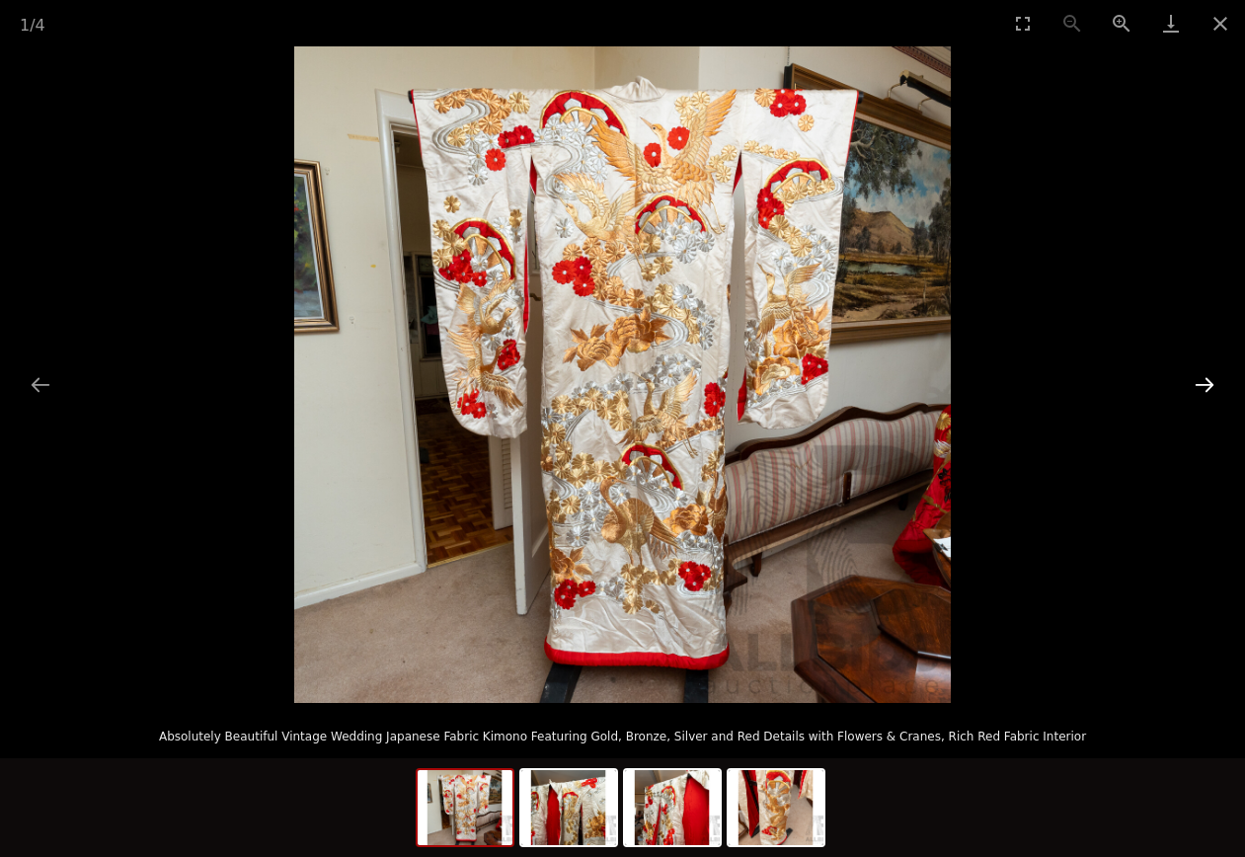
click at [1205, 373] on button "Next slide" at bounding box center [1203, 384] width 41 height 38
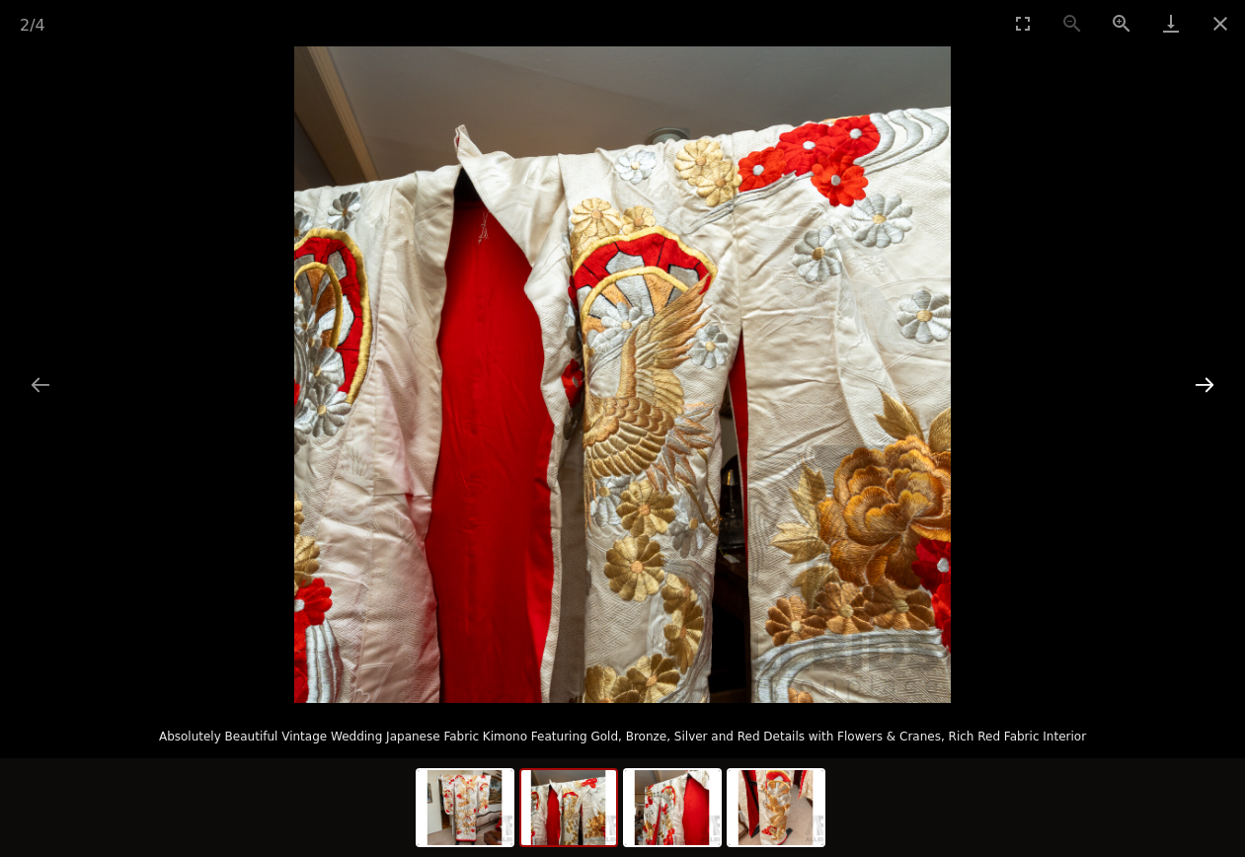
click at [1205, 373] on button "Next slide" at bounding box center [1203, 384] width 41 height 38
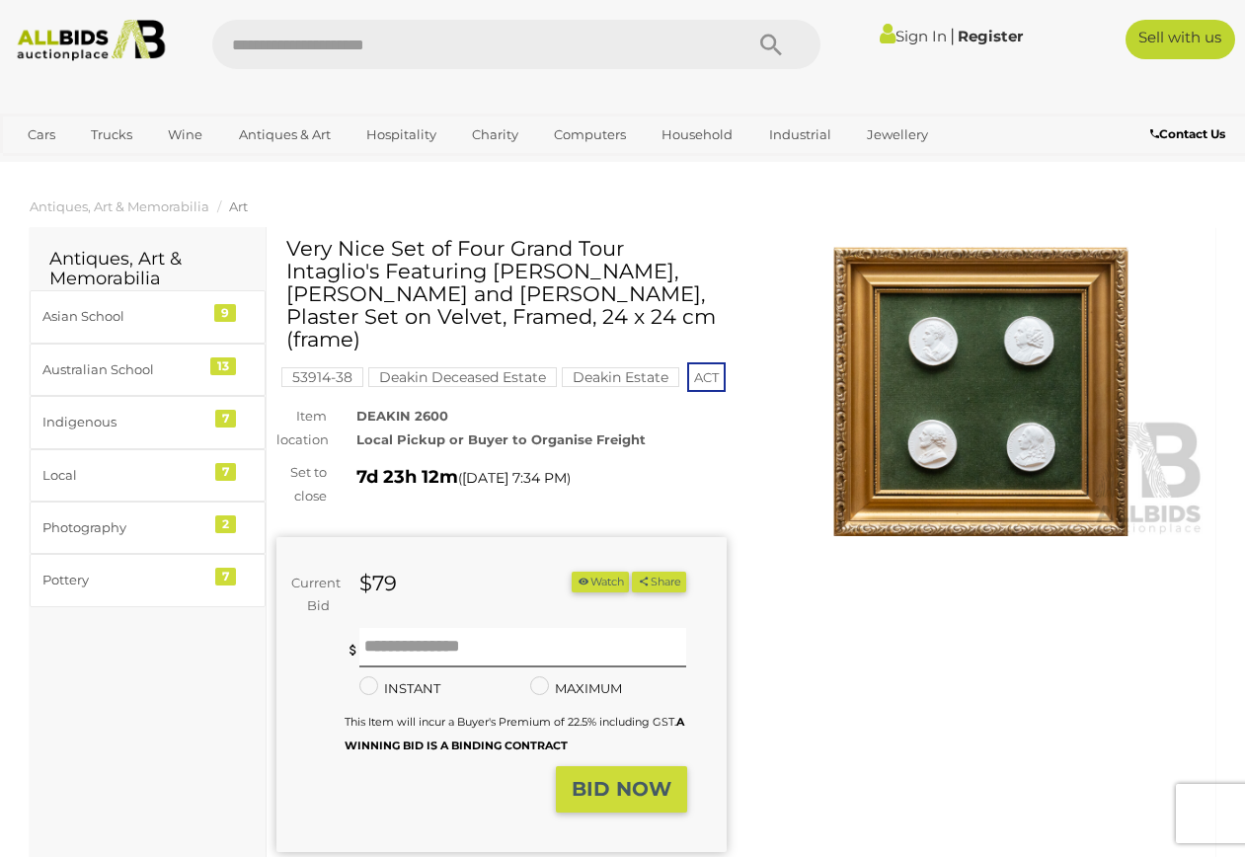
click at [1001, 399] on img at bounding box center [981, 392] width 450 height 290
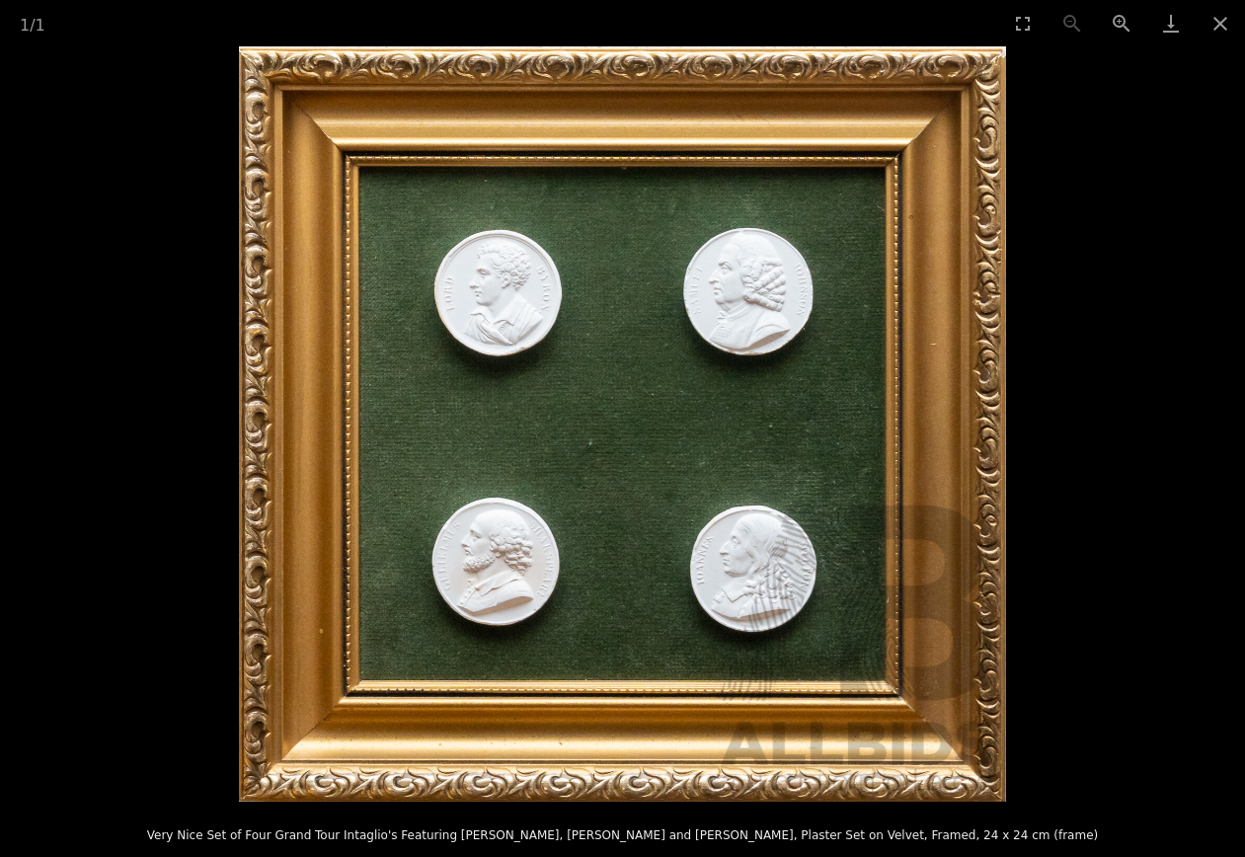
click at [599, 670] on img at bounding box center [622, 423] width 767 height 755
click at [1220, 25] on button "Close gallery" at bounding box center [1219, 23] width 49 height 46
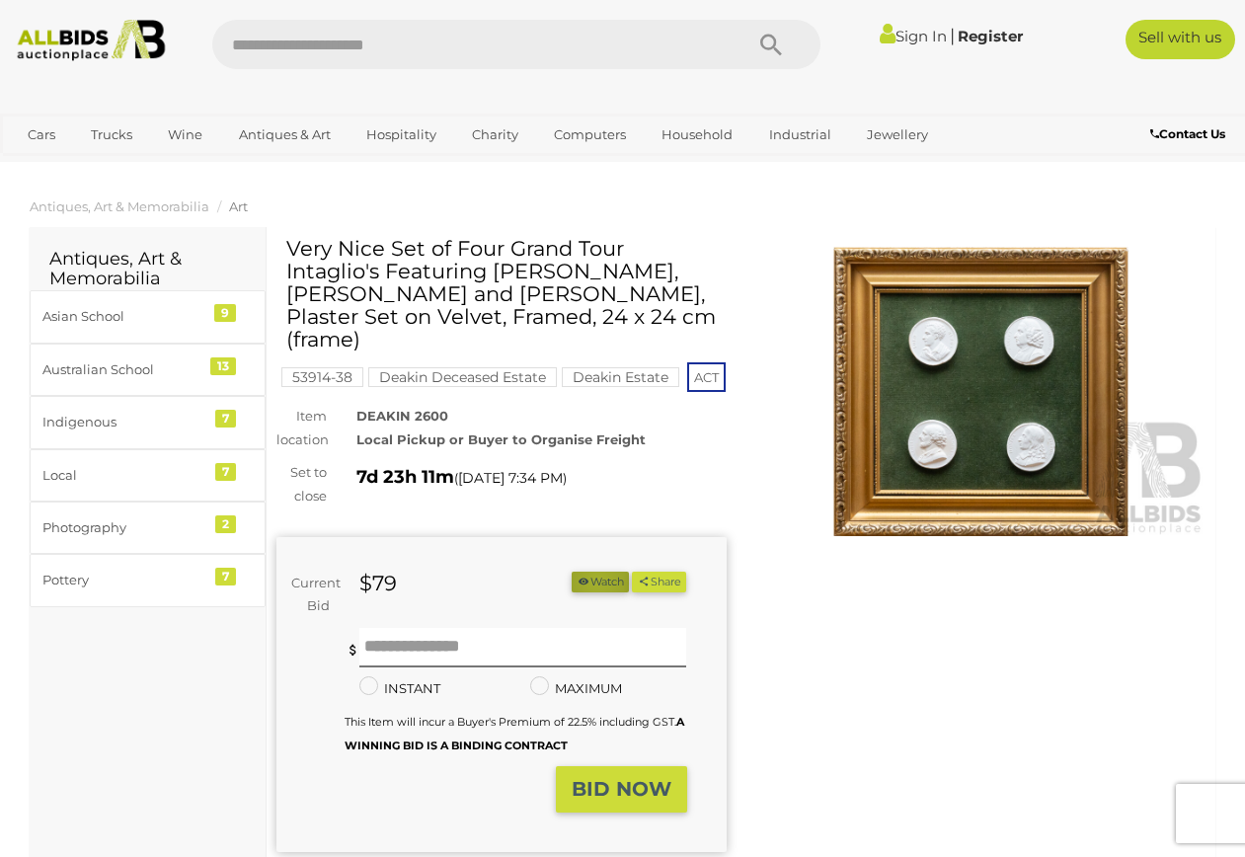
click at [629, 577] on button "Watch" at bounding box center [599, 581] width 57 height 21
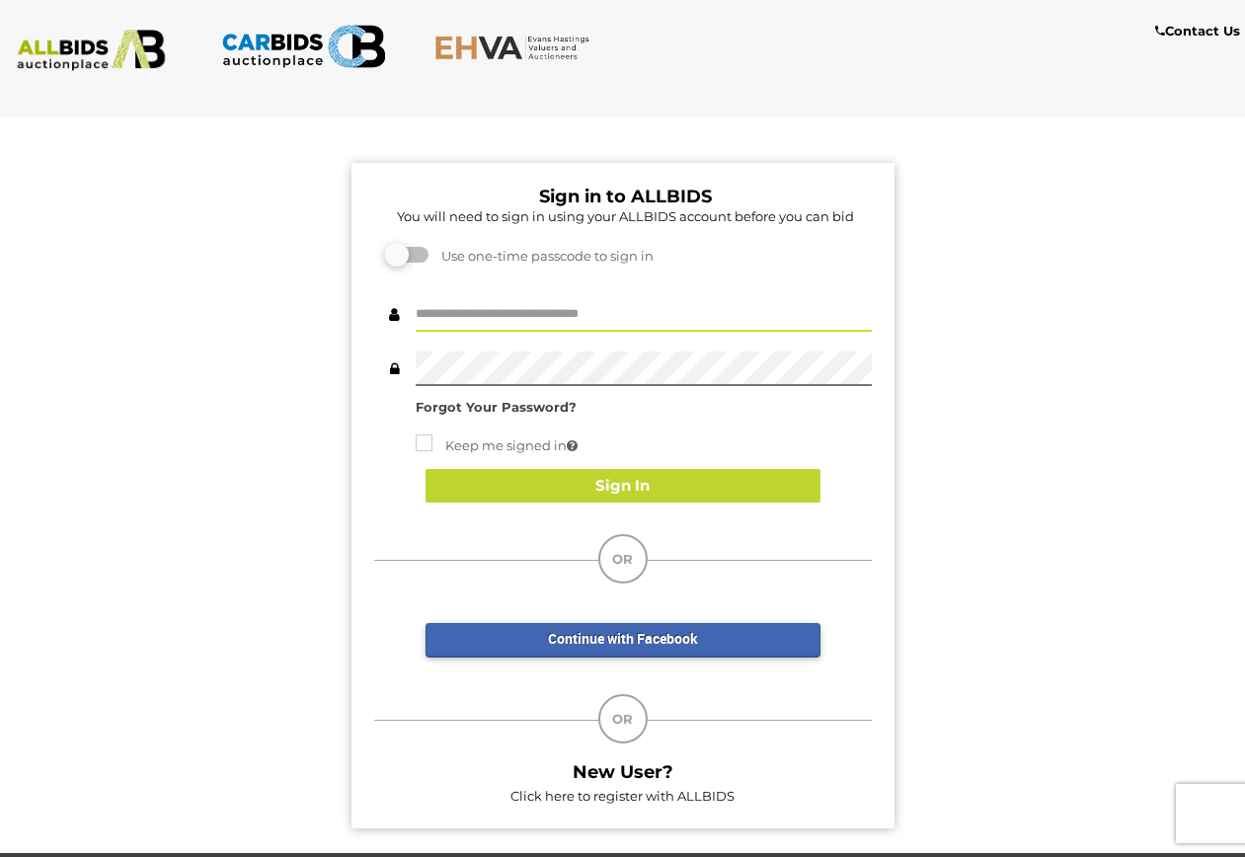
type input "**********"
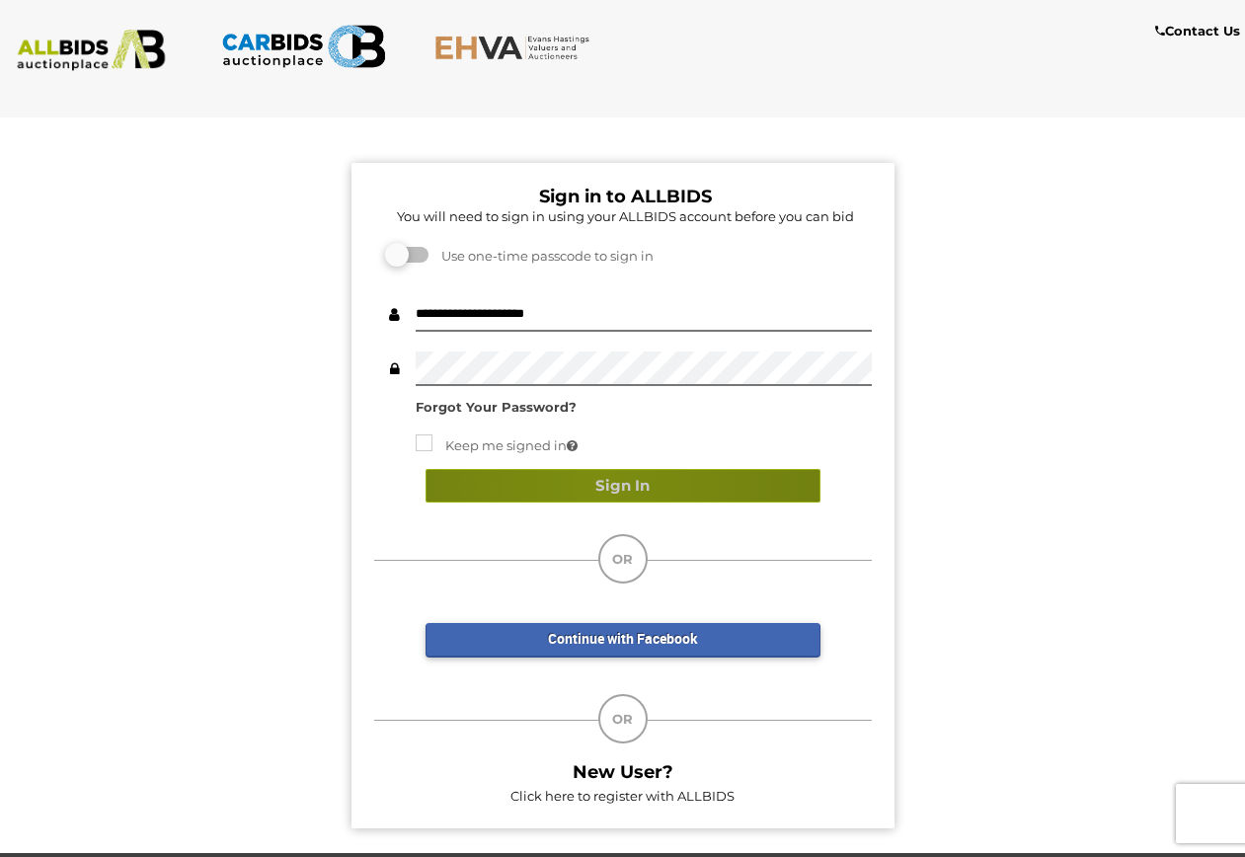
click at [595, 484] on button "Sign In" at bounding box center [622, 486] width 395 height 35
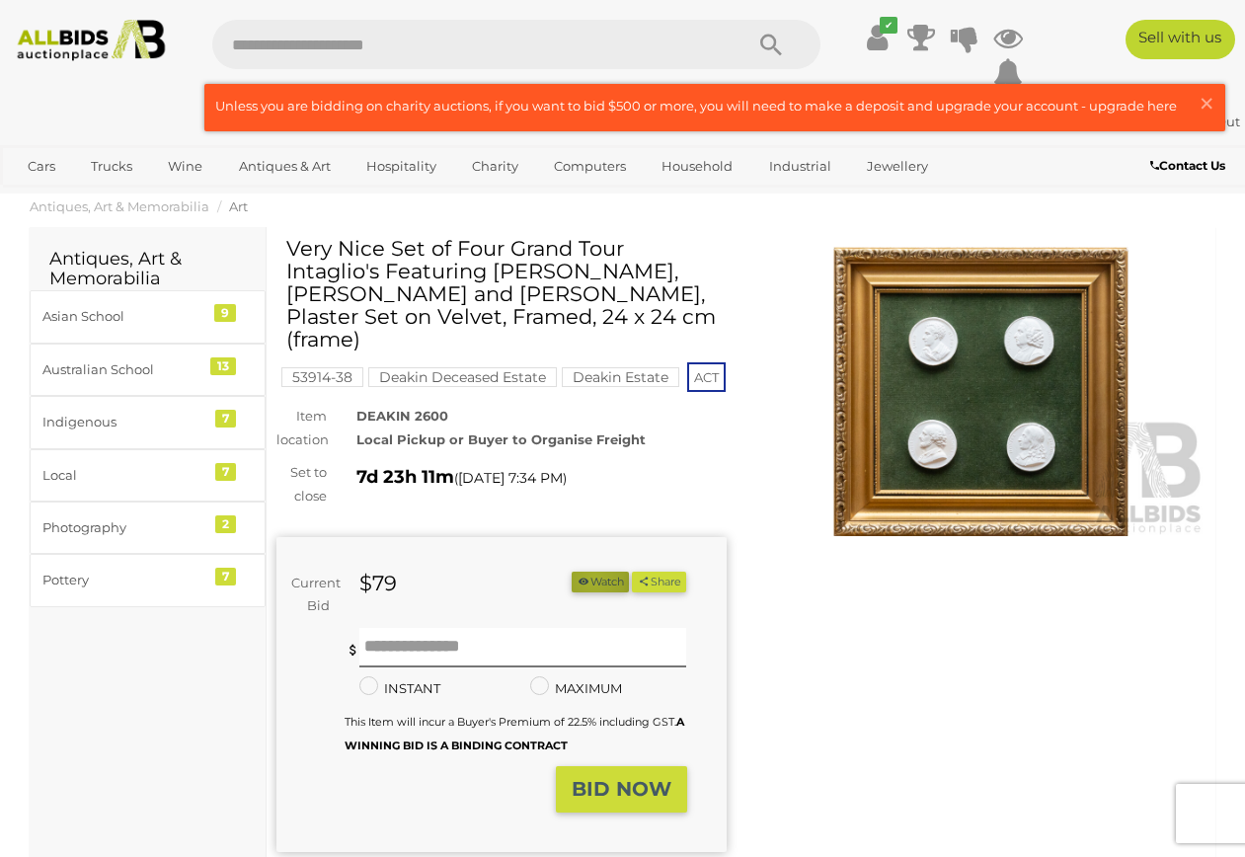
click at [629, 574] on button "Watch" at bounding box center [599, 581] width 57 height 21
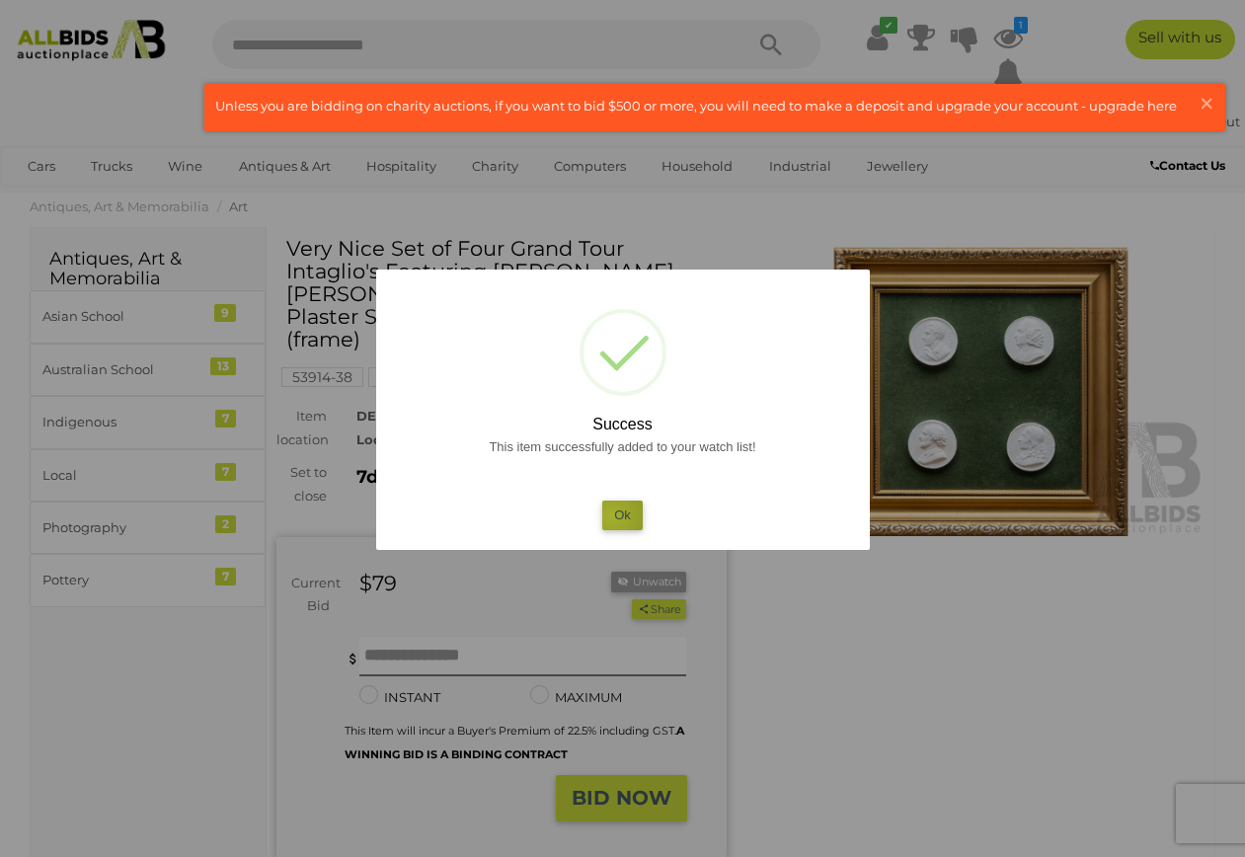
click at [612, 515] on button "Ok" at bounding box center [622, 514] width 40 height 29
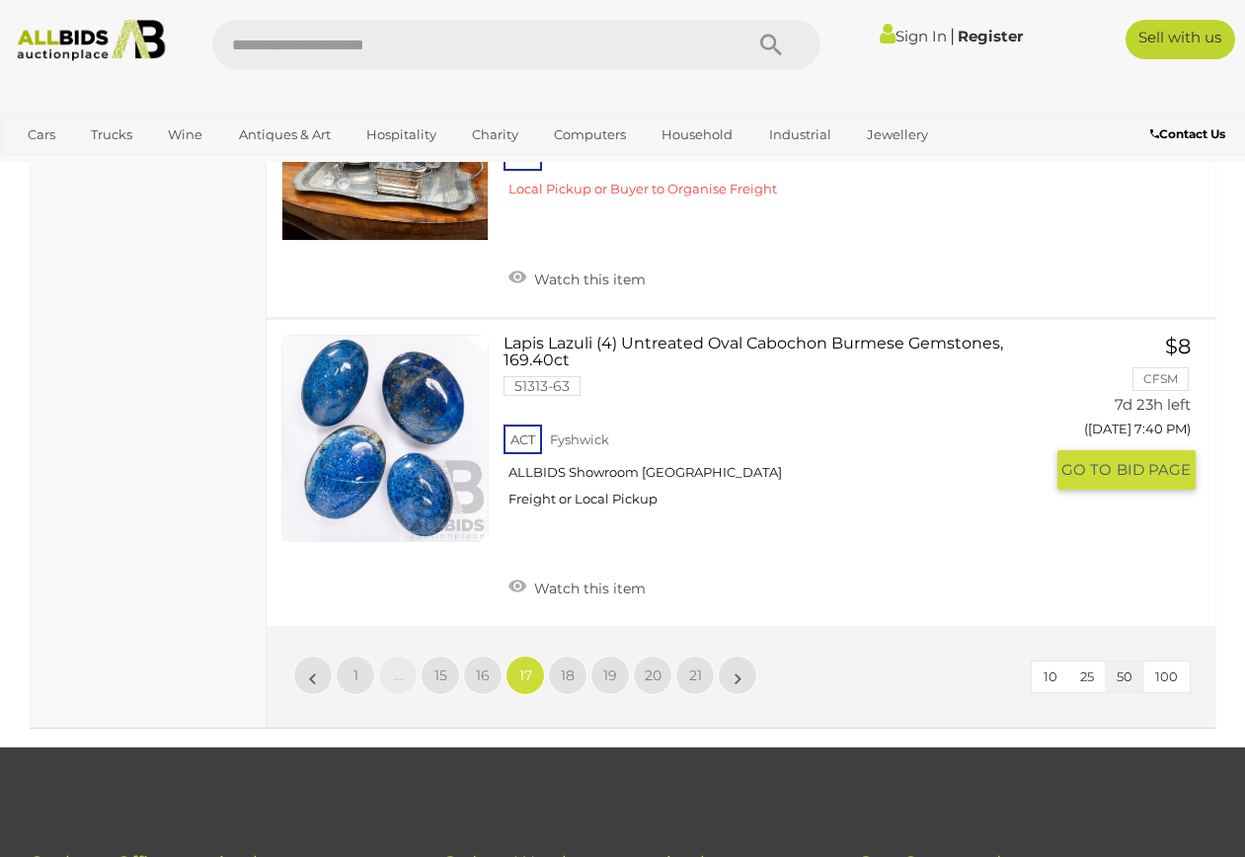
scroll to position [14380, 0]
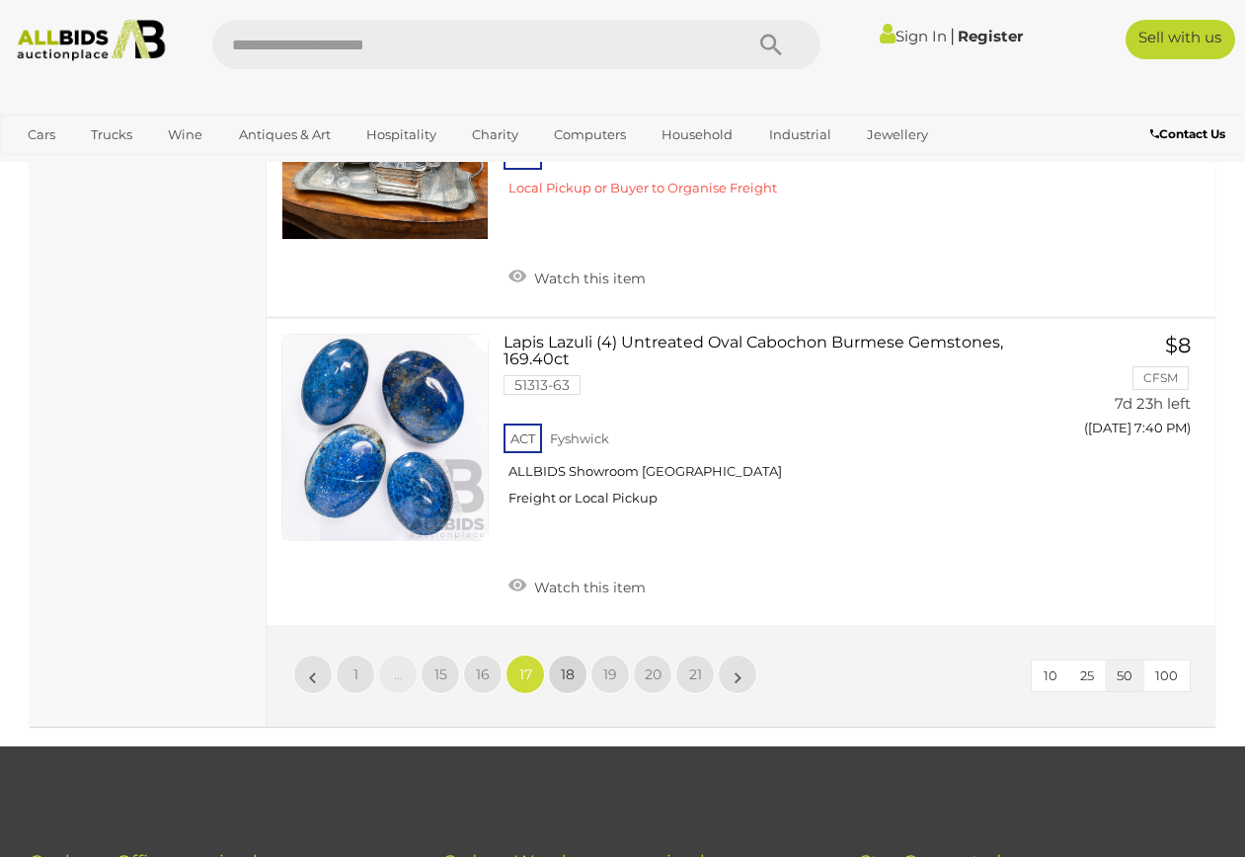
click at [562, 665] on span "18" at bounding box center [568, 674] width 14 height 18
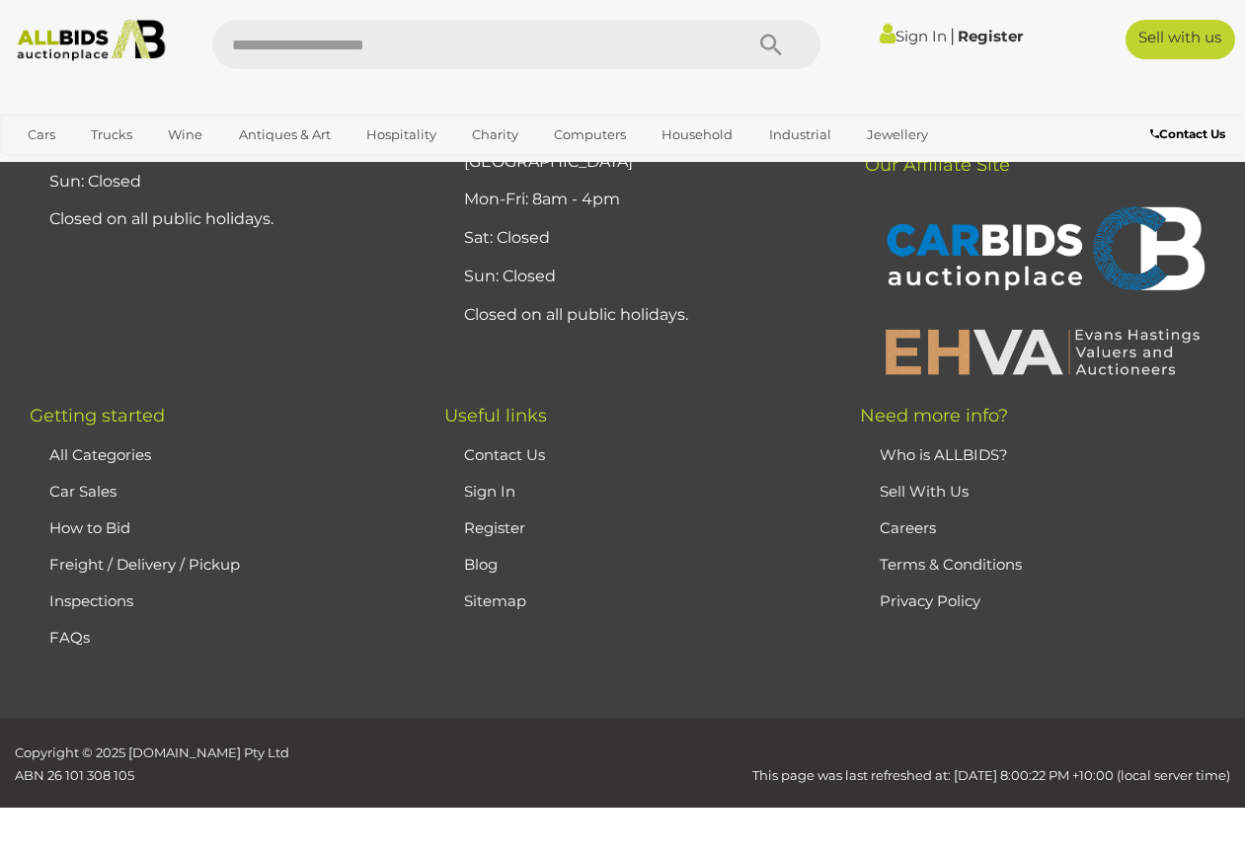
scroll to position [436, 0]
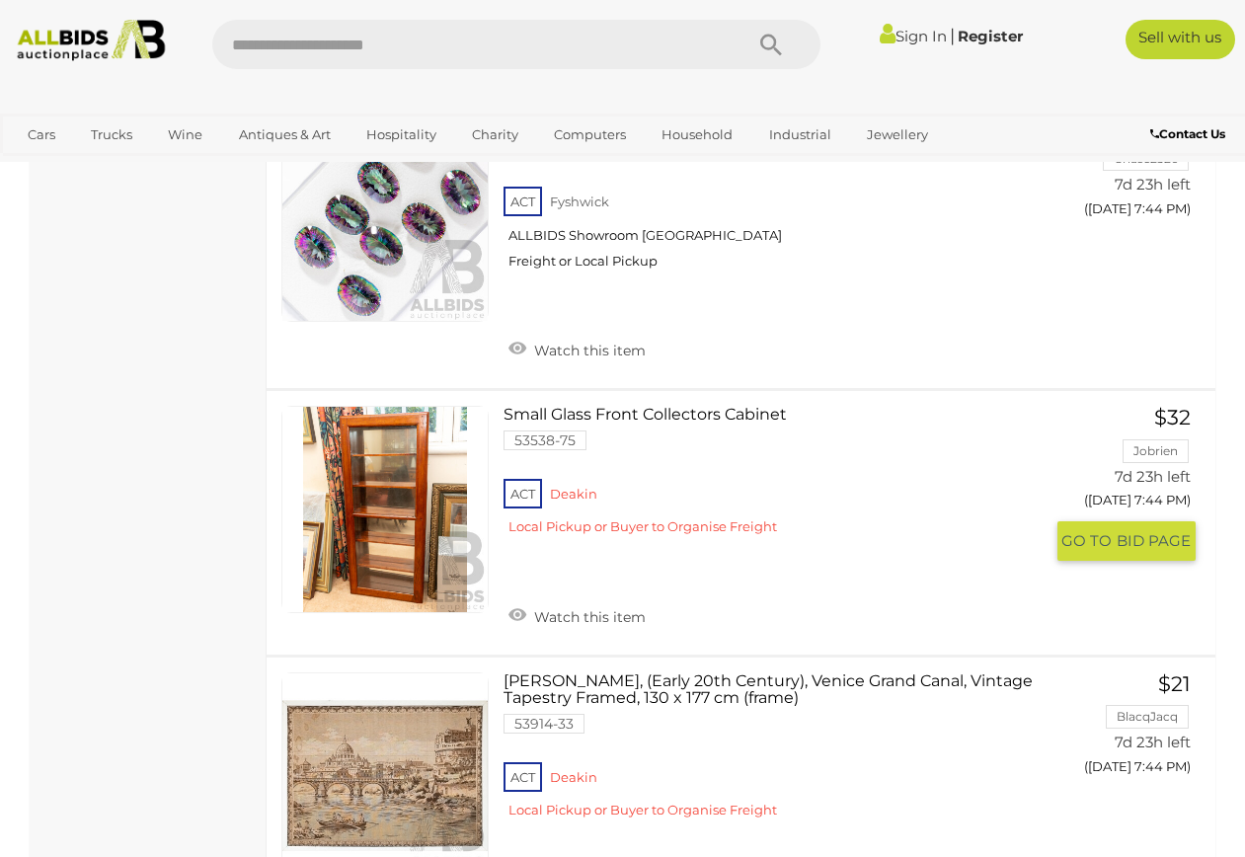
scroll to position [5418, 0]
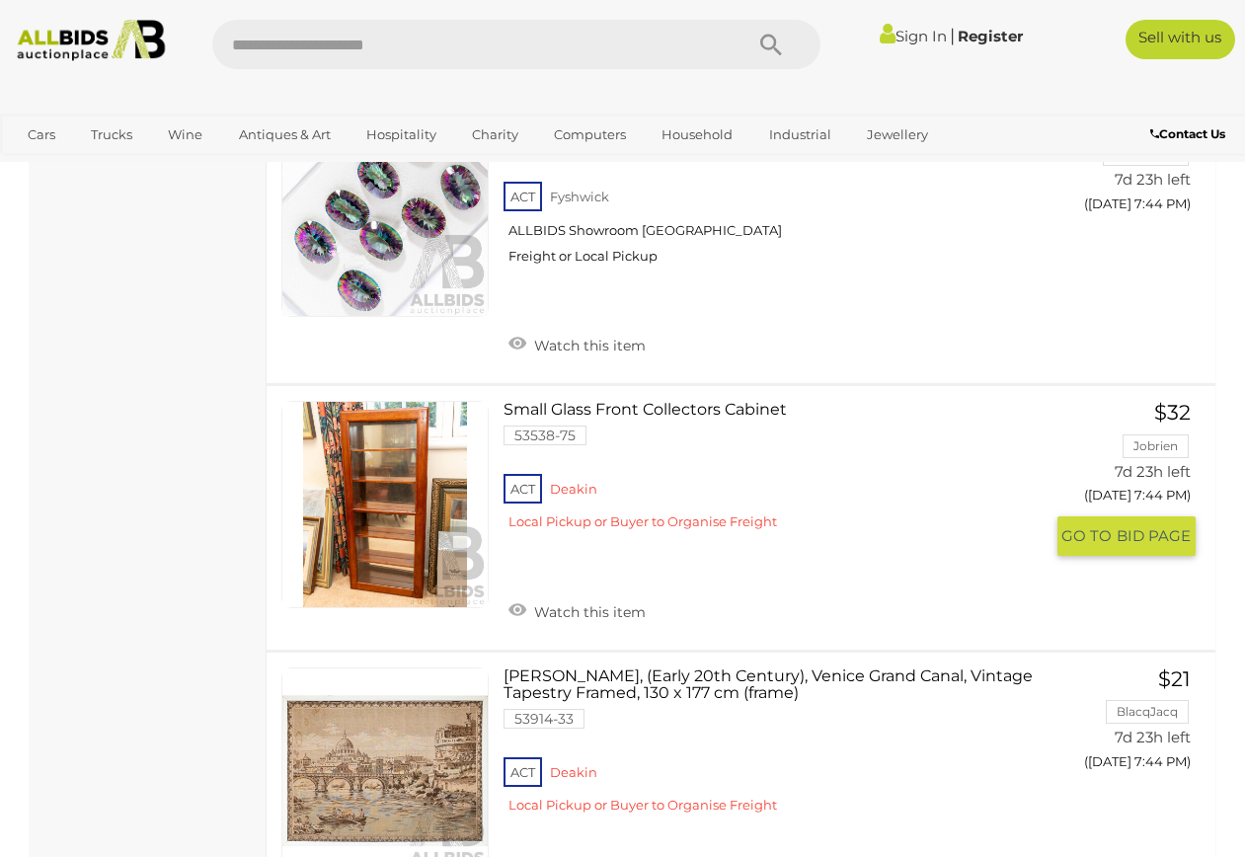
click at [397, 434] on link at bounding box center [384, 504] width 207 height 207
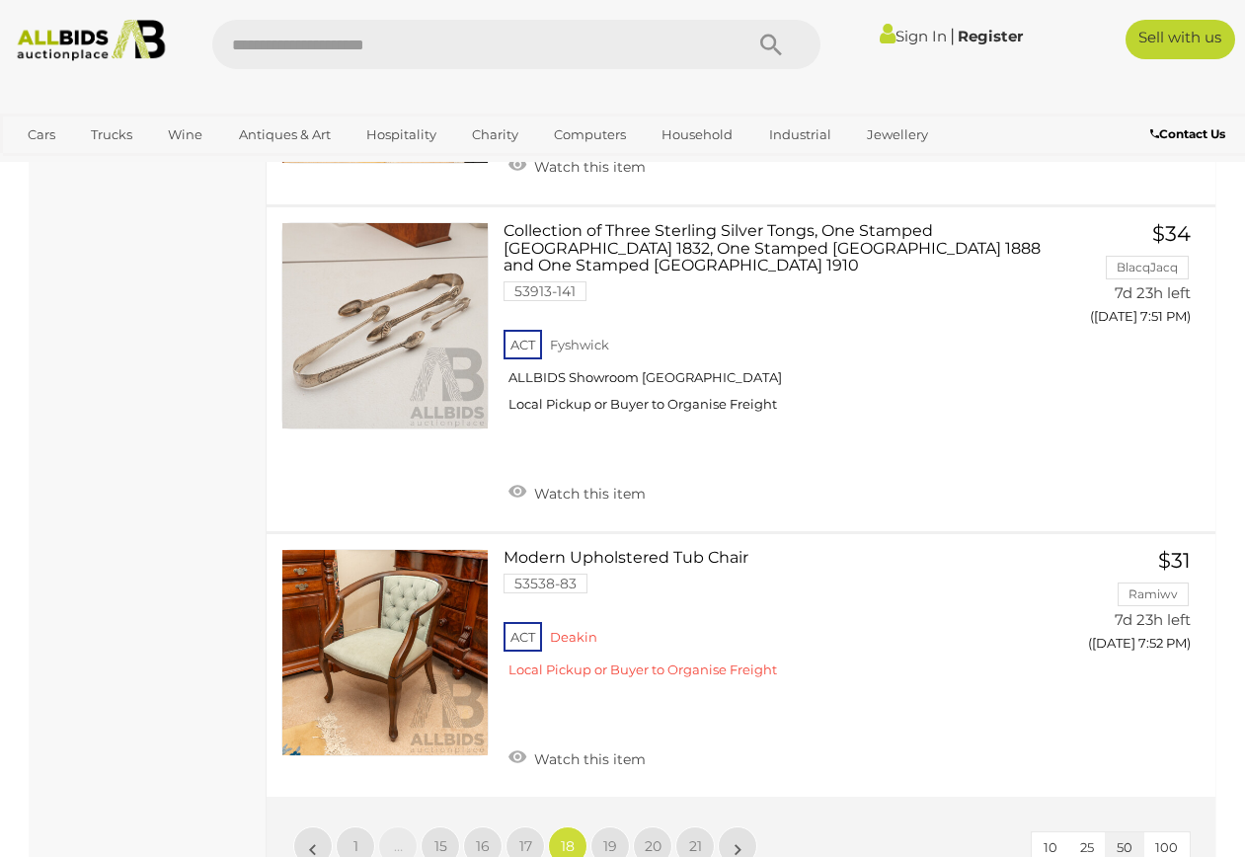
scroll to position [14144, 0]
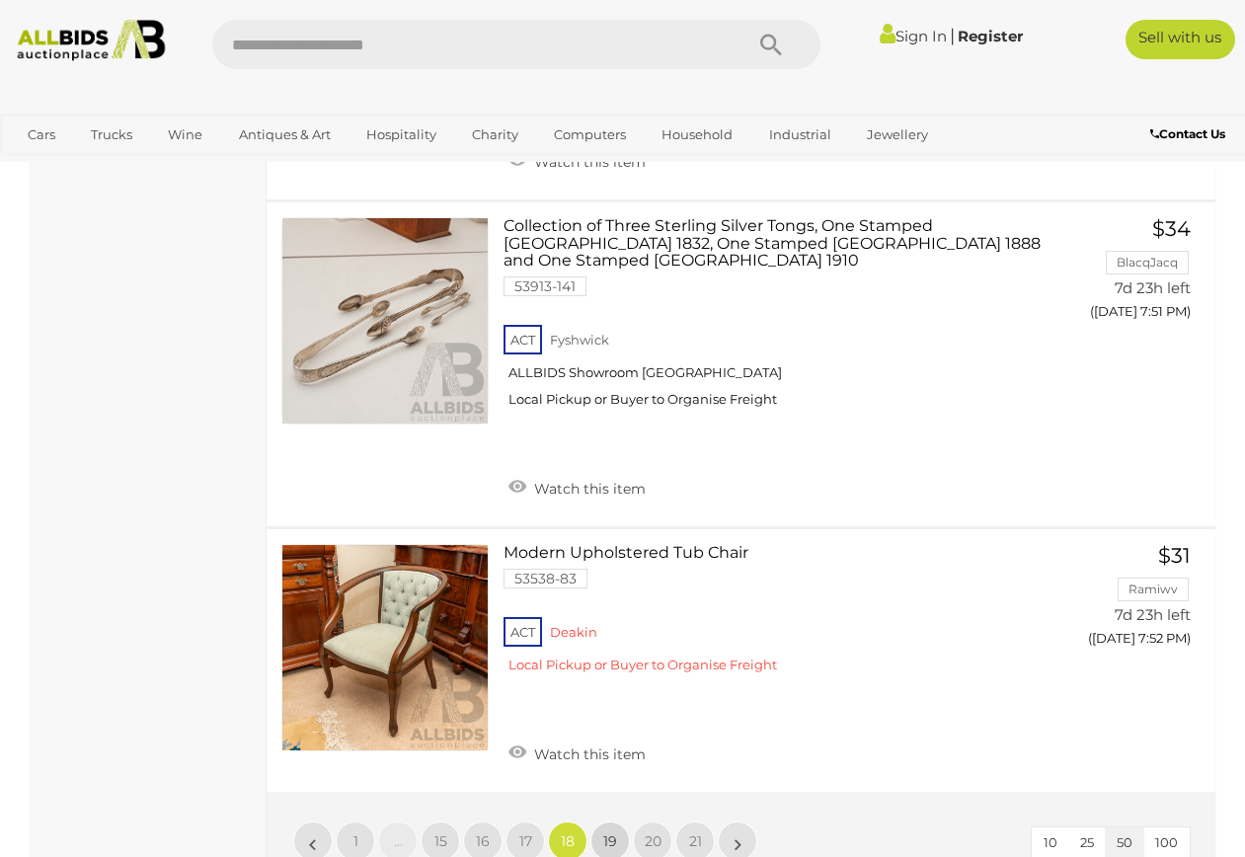
click at [610, 832] on span "19" at bounding box center [610, 841] width 14 height 18
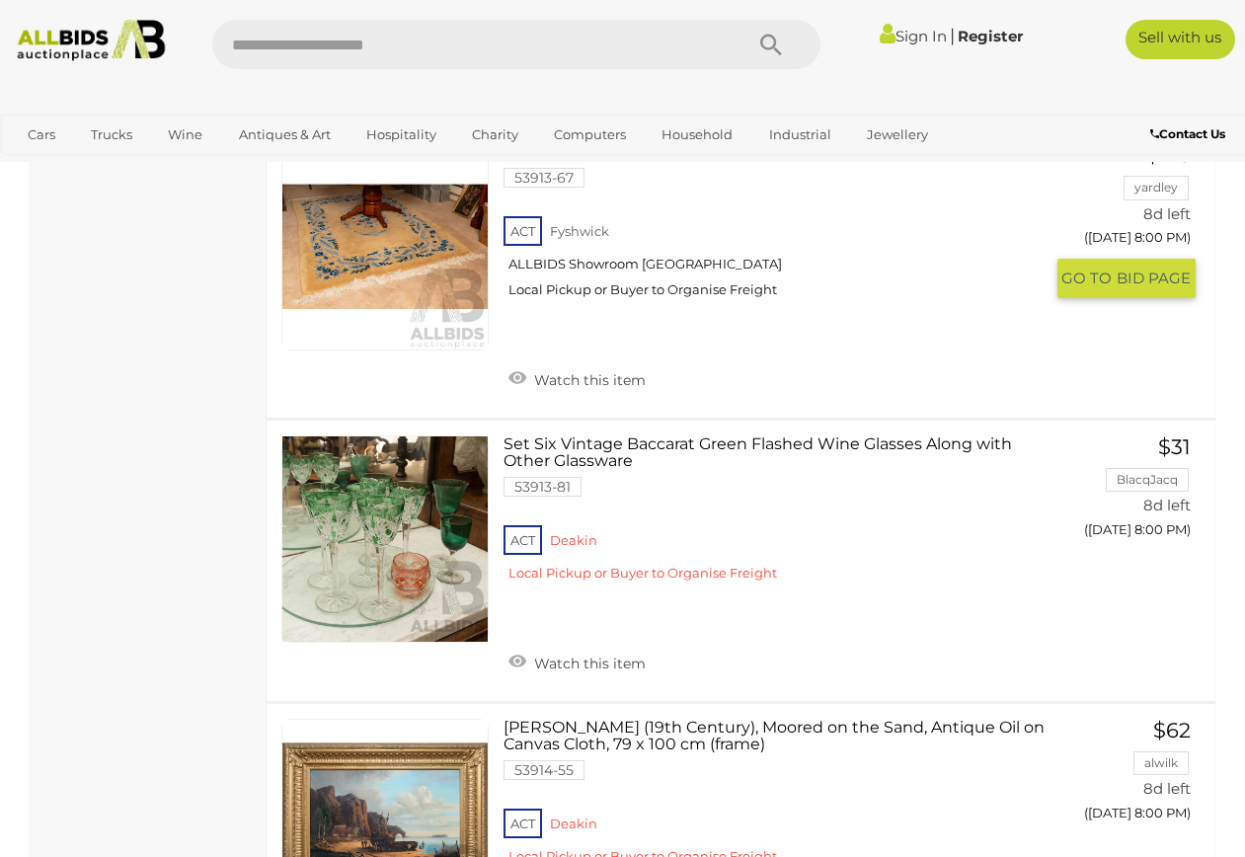
scroll to position [8501, 0]
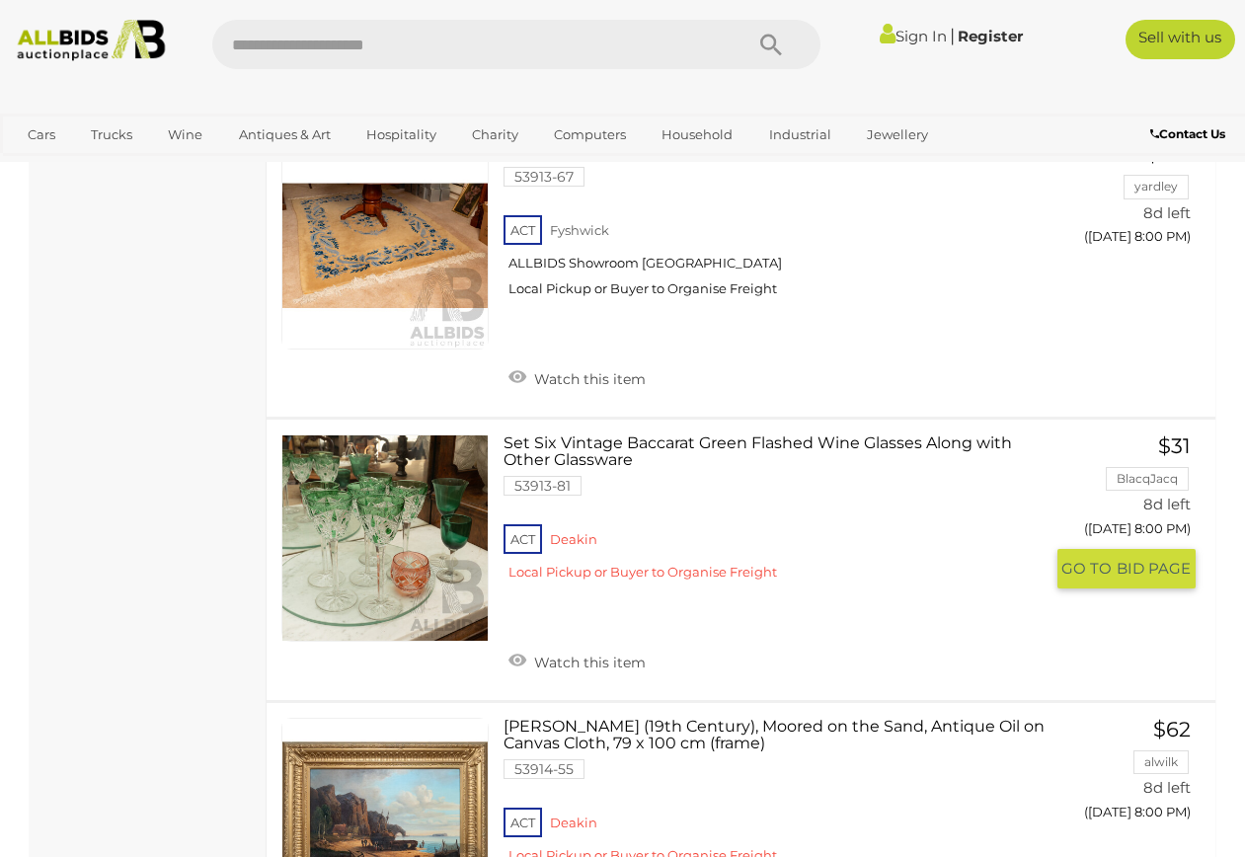
click at [644, 434] on link "Set Six Vintage Baccarat Green Flashed Wine Glasses Along with Other Glassware …" at bounding box center [780, 515] width 524 height 162
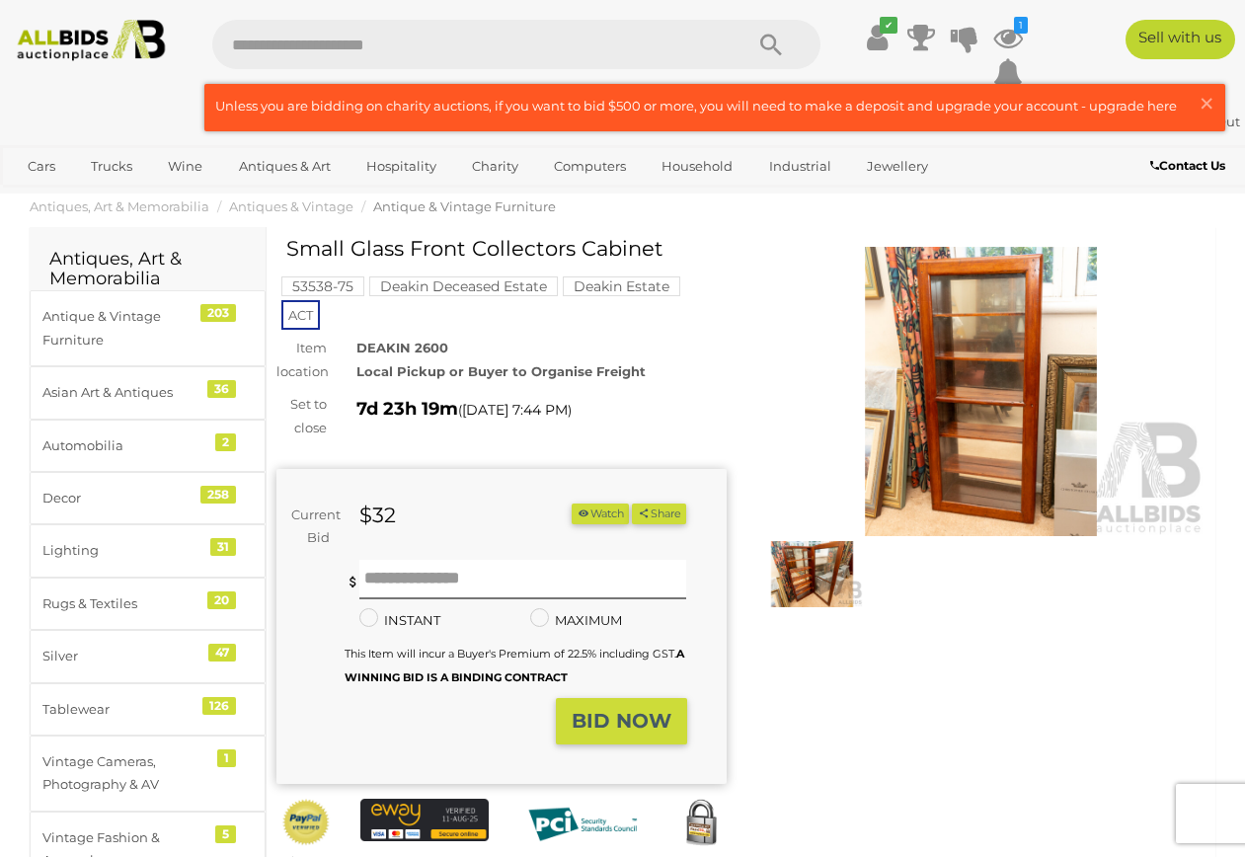
click at [824, 562] on img at bounding box center [812, 574] width 103 height 66
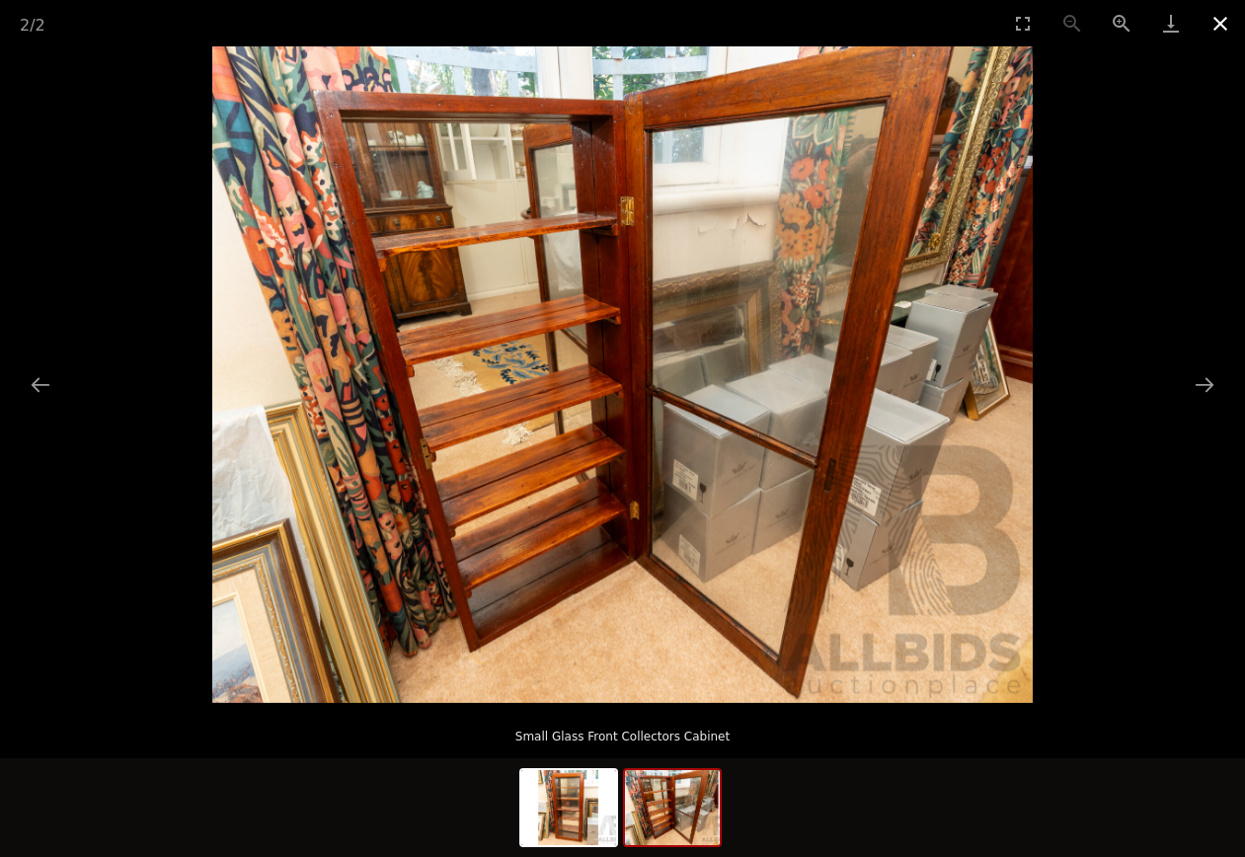
click at [1218, 22] on button "Close gallery" at bounding box center [1219, 23] width 49 height 46
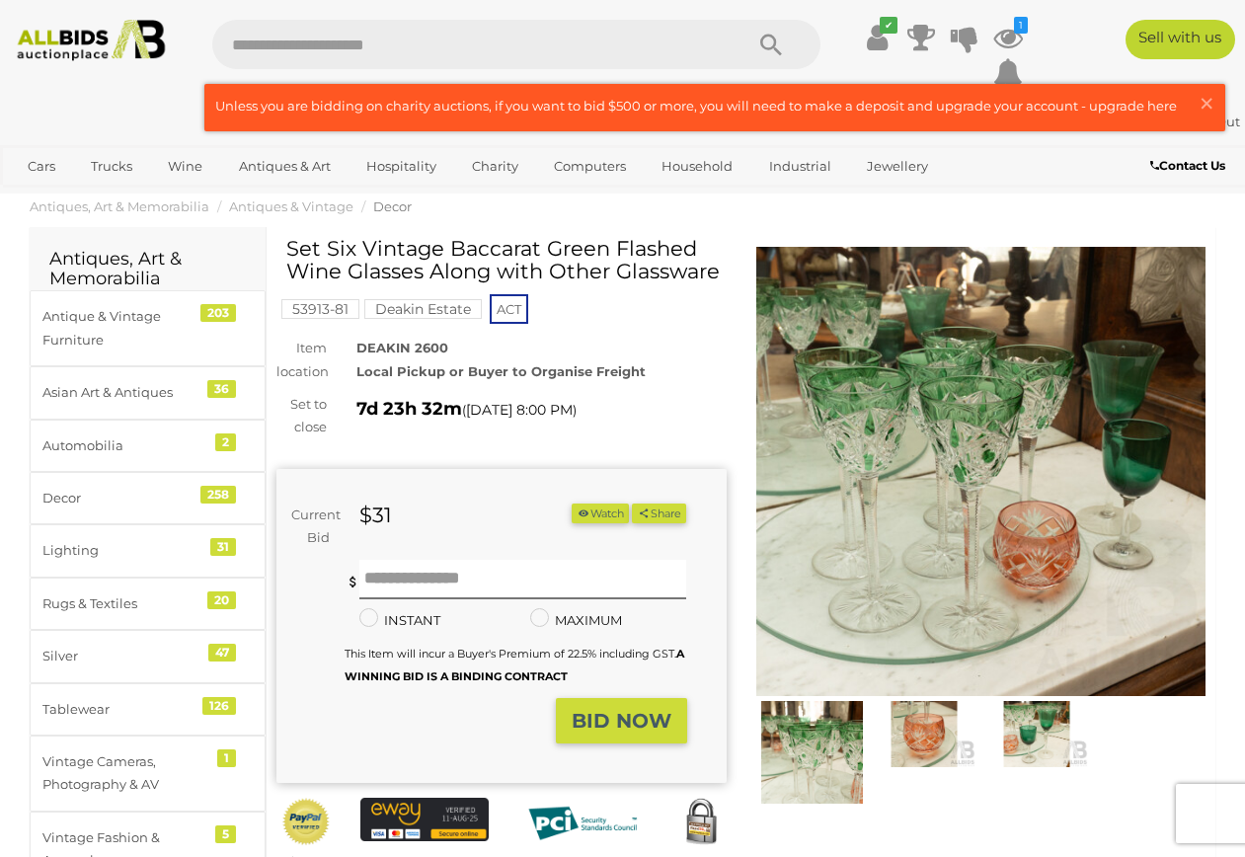
click at [911, 456] on img at bounding box center [981, 472] width 450 height 450
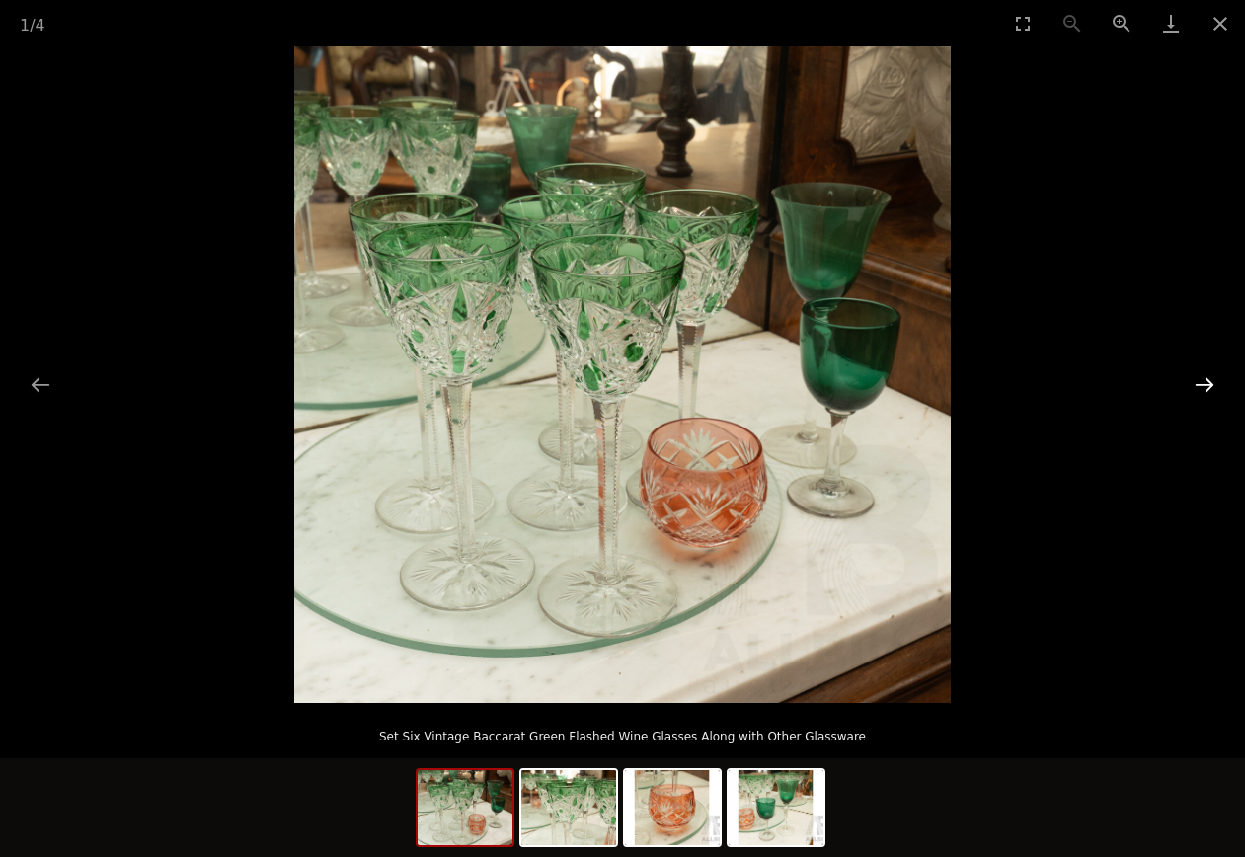
click at [1209, 387] on button "Next slide" at bounding box center [1203, 384] width 41 height 38
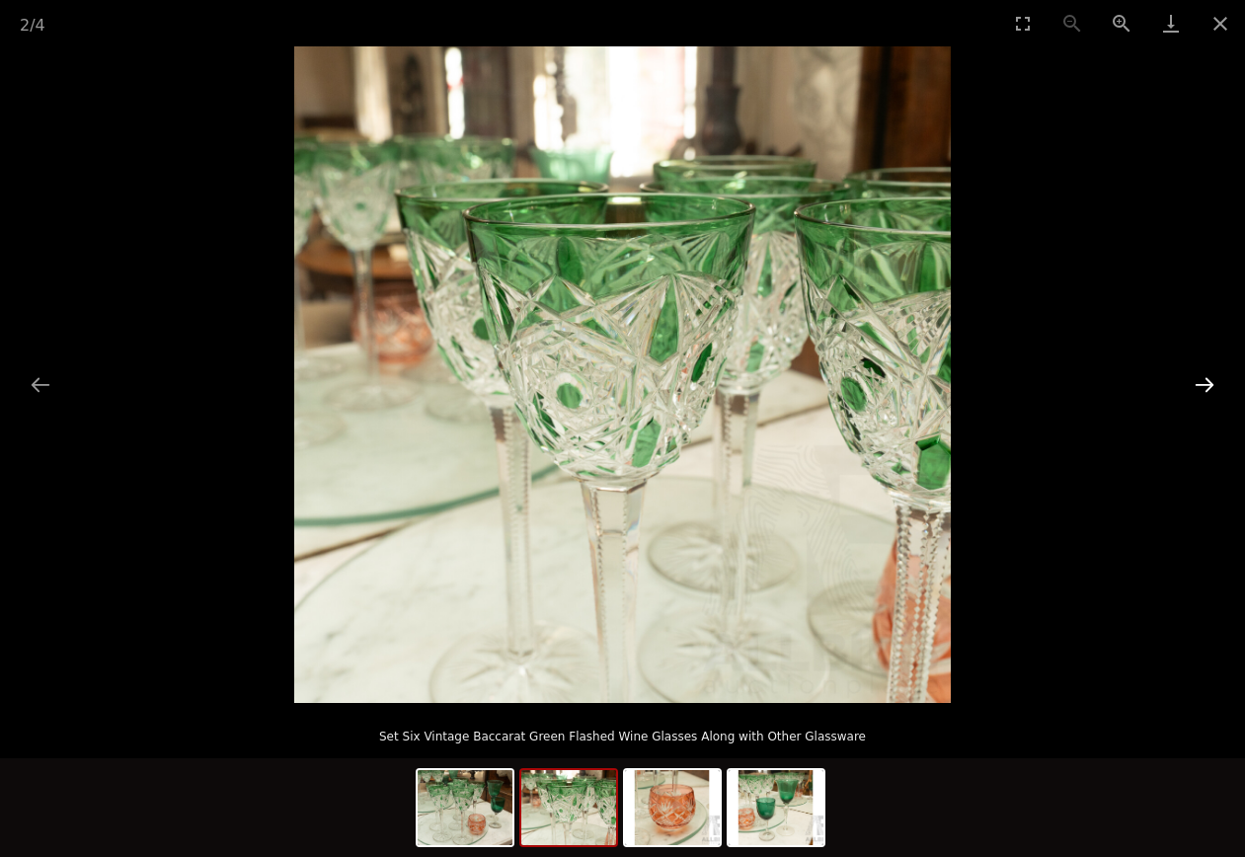
click at [1207, 387] on button "Next slide" at bounding box center [1203, 384] width 41 height 38
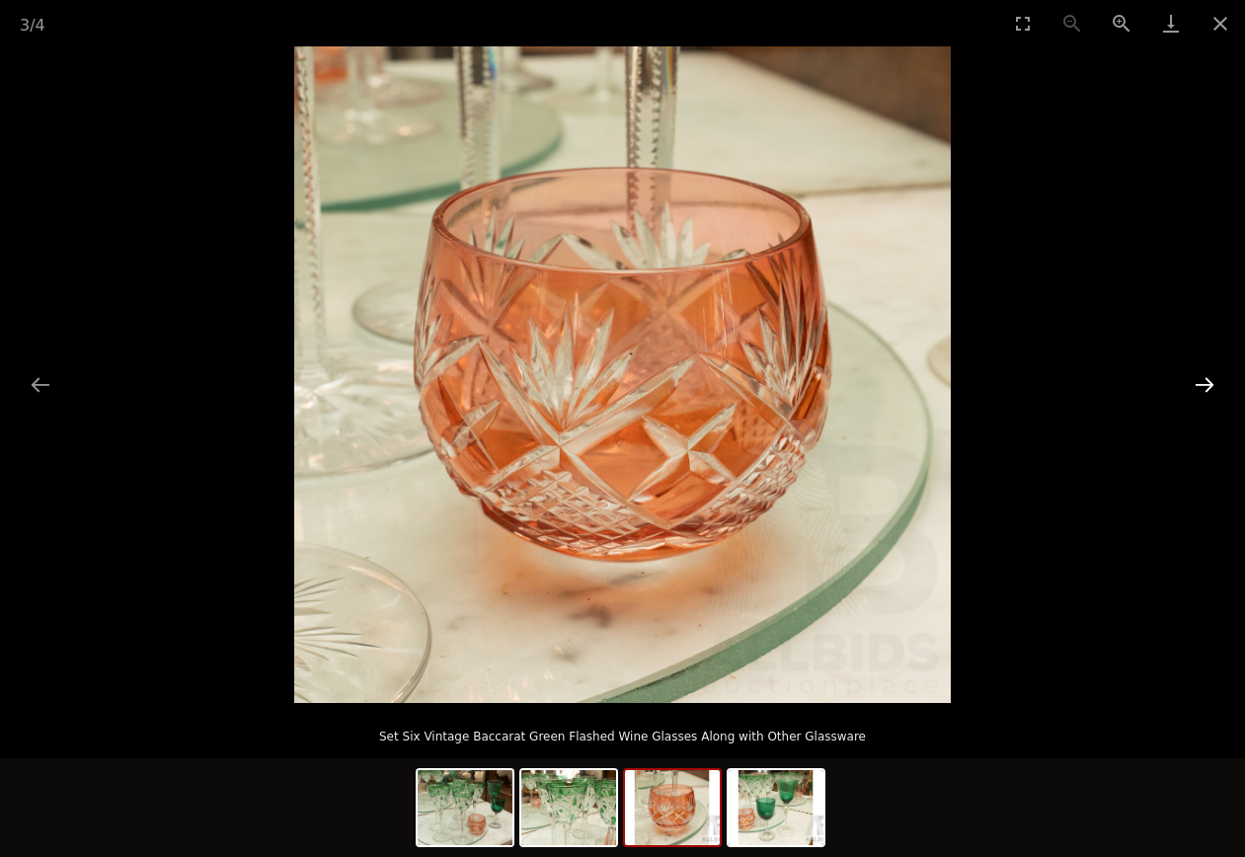
click at [1207, 387] on button "Next slide" at bounding box center [1203, 384] width 41 height 38
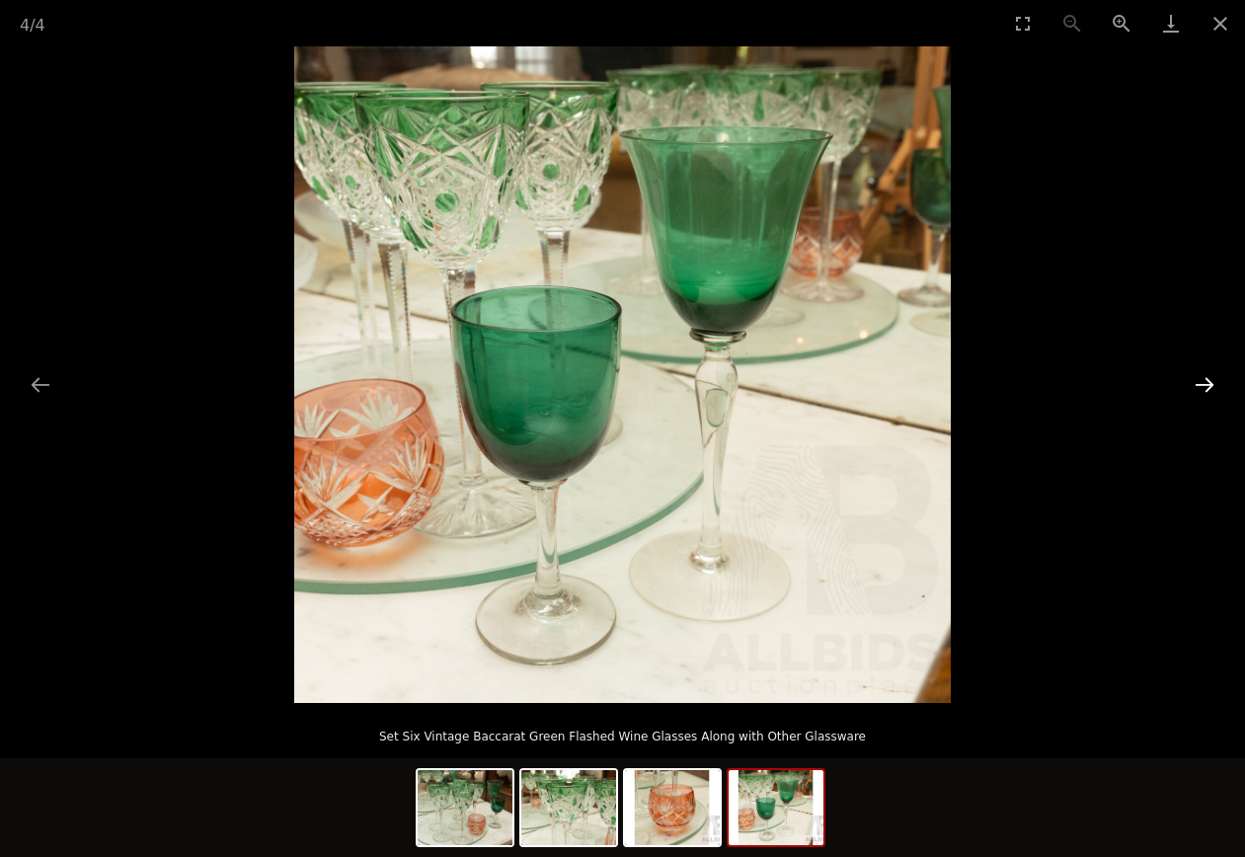
click at [1207, 387] on button "Next slide" at bounding box center [1203, 384] width 41 height 38
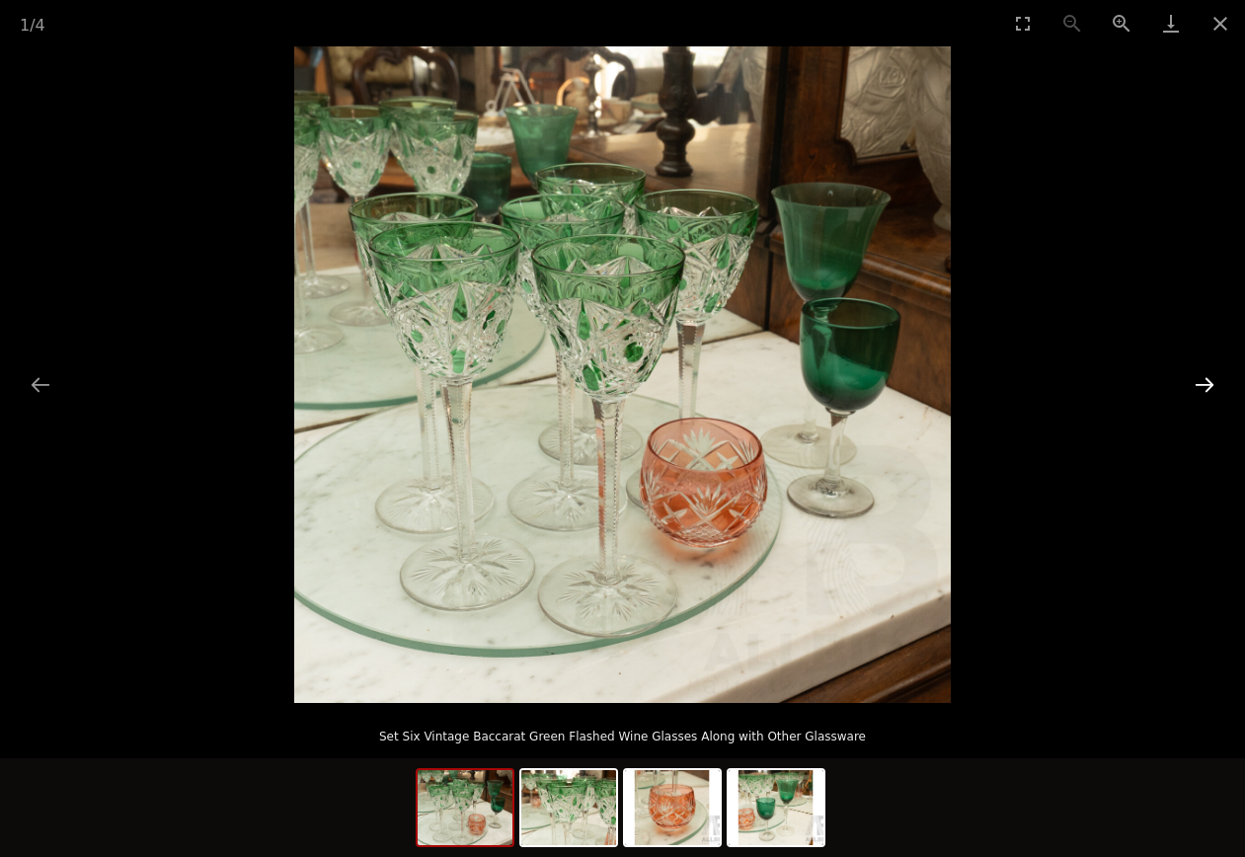
click at [1207, 387] on button "Next slide" at bounding box center [1203, 384] width 41 height 38
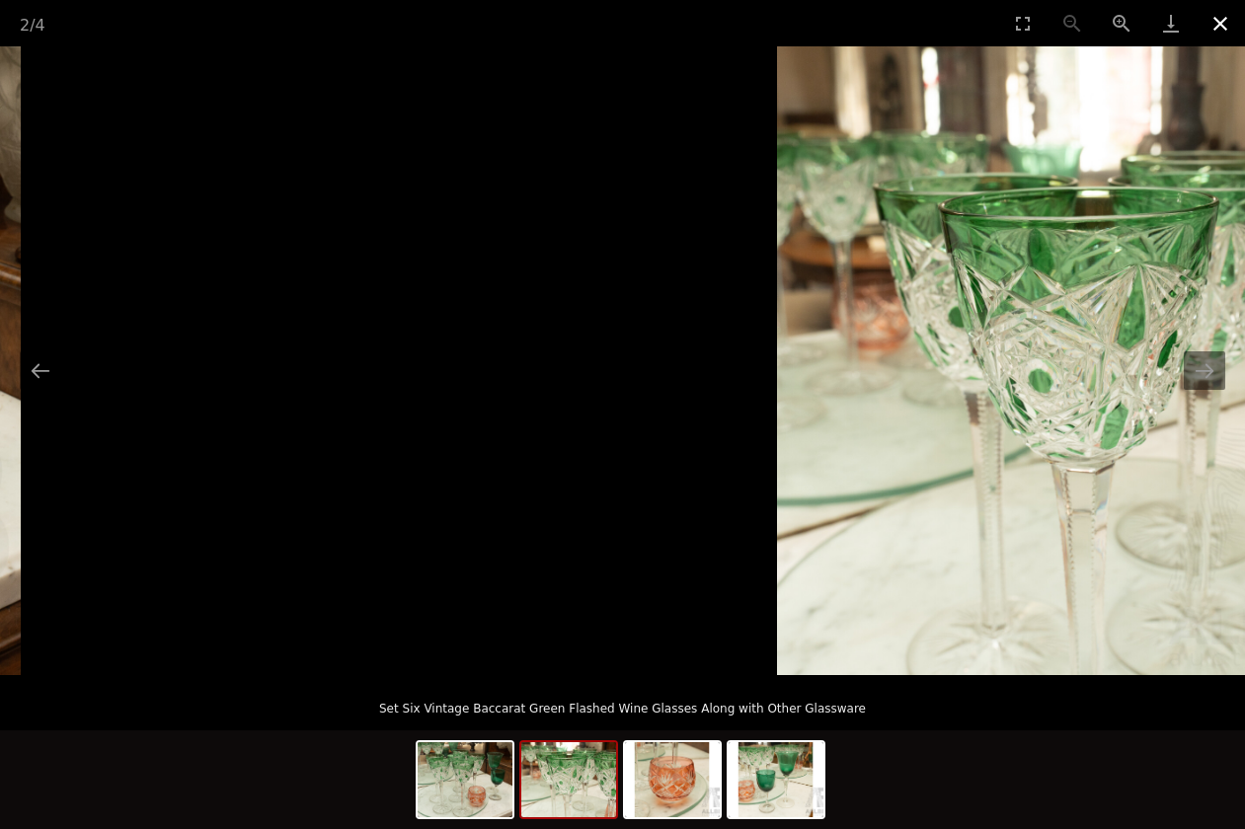
click at [1220, 19] on button "Close gallery" at bounding box center [1219, 23] width 49 height 46
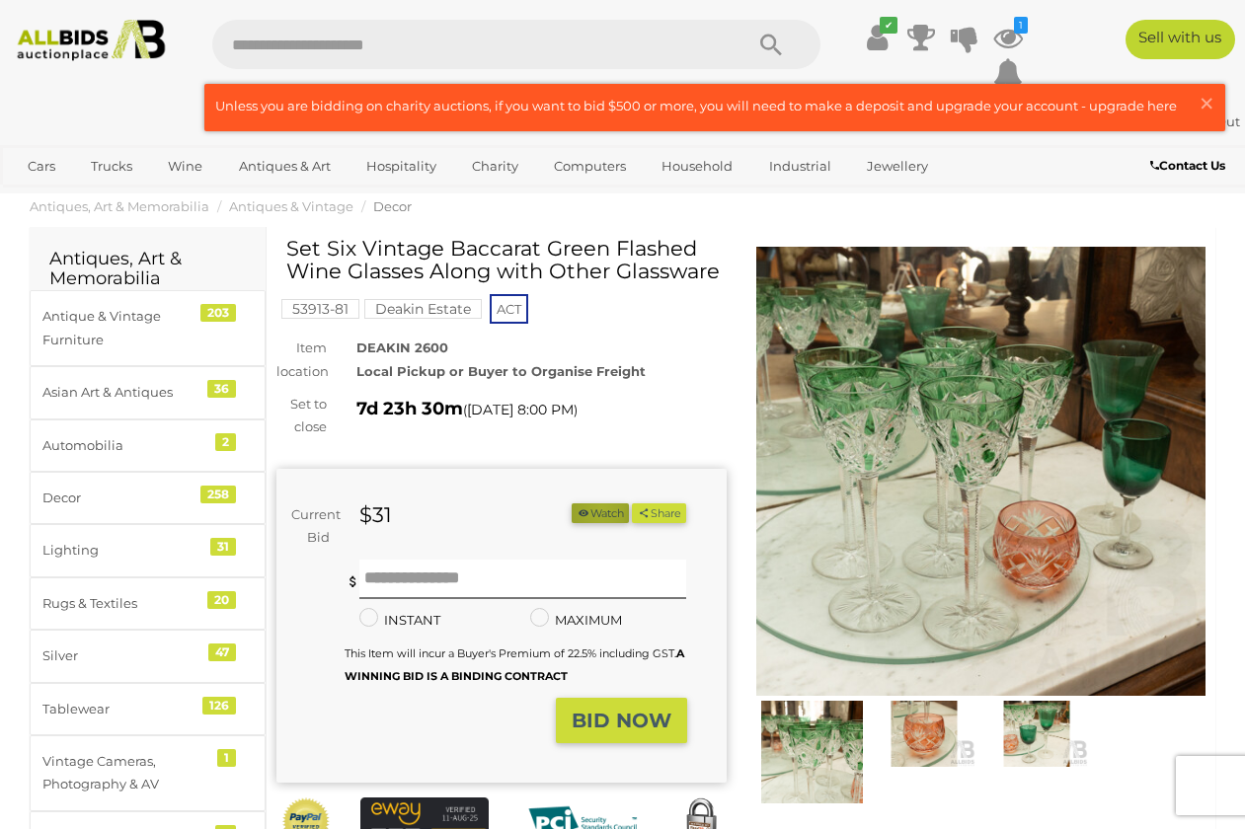
click at [629, 506] on button "Watch" at bounding box center [599, 513] width 57 height 21
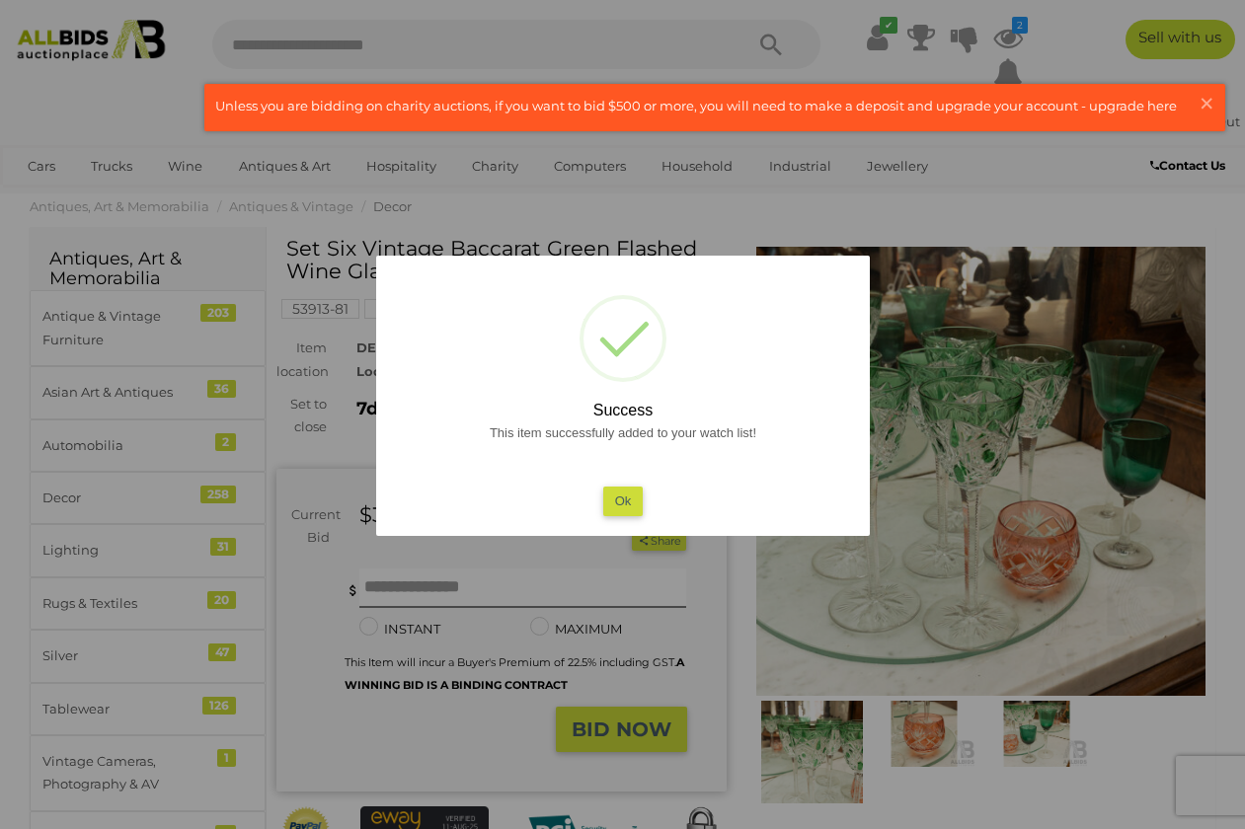
click at [622, 500] on button "Ok" at bounding box center [622, 501] width 40 height 29
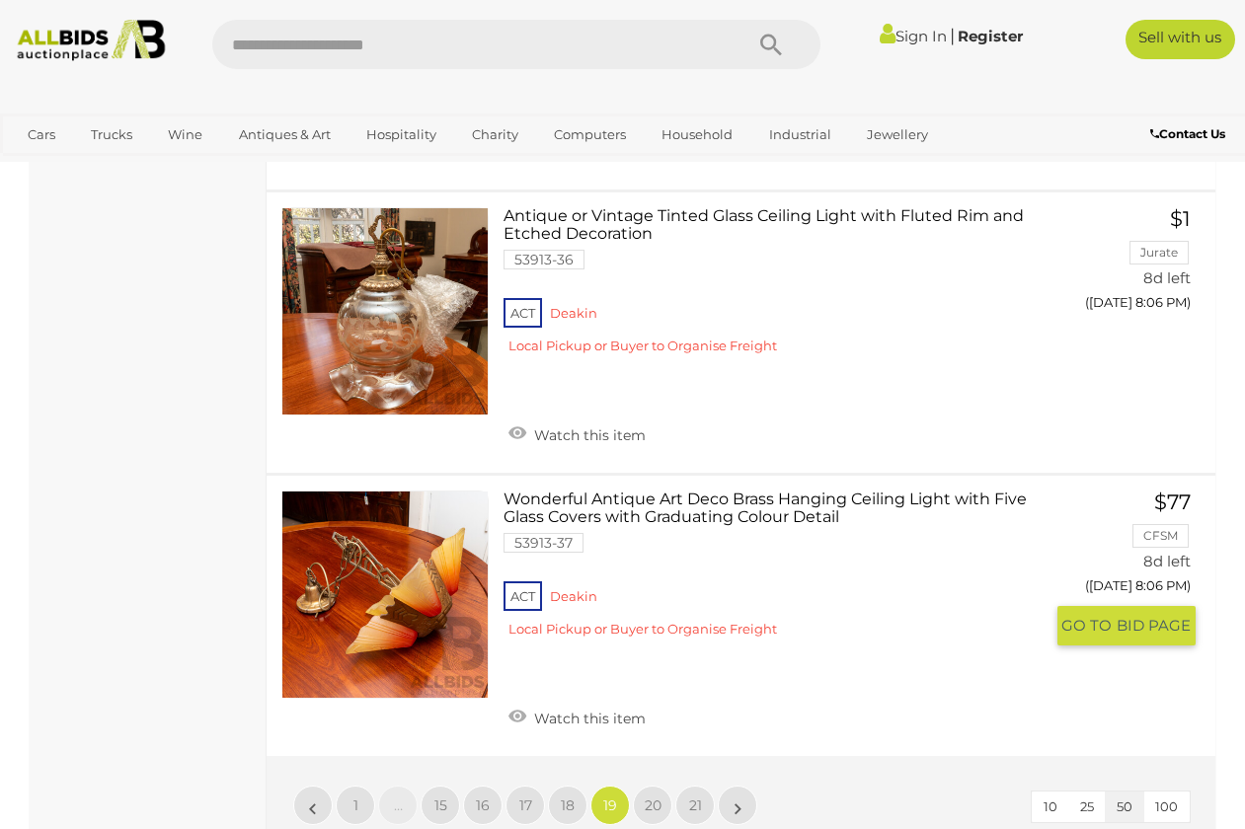
scroll to position [14112, 0]
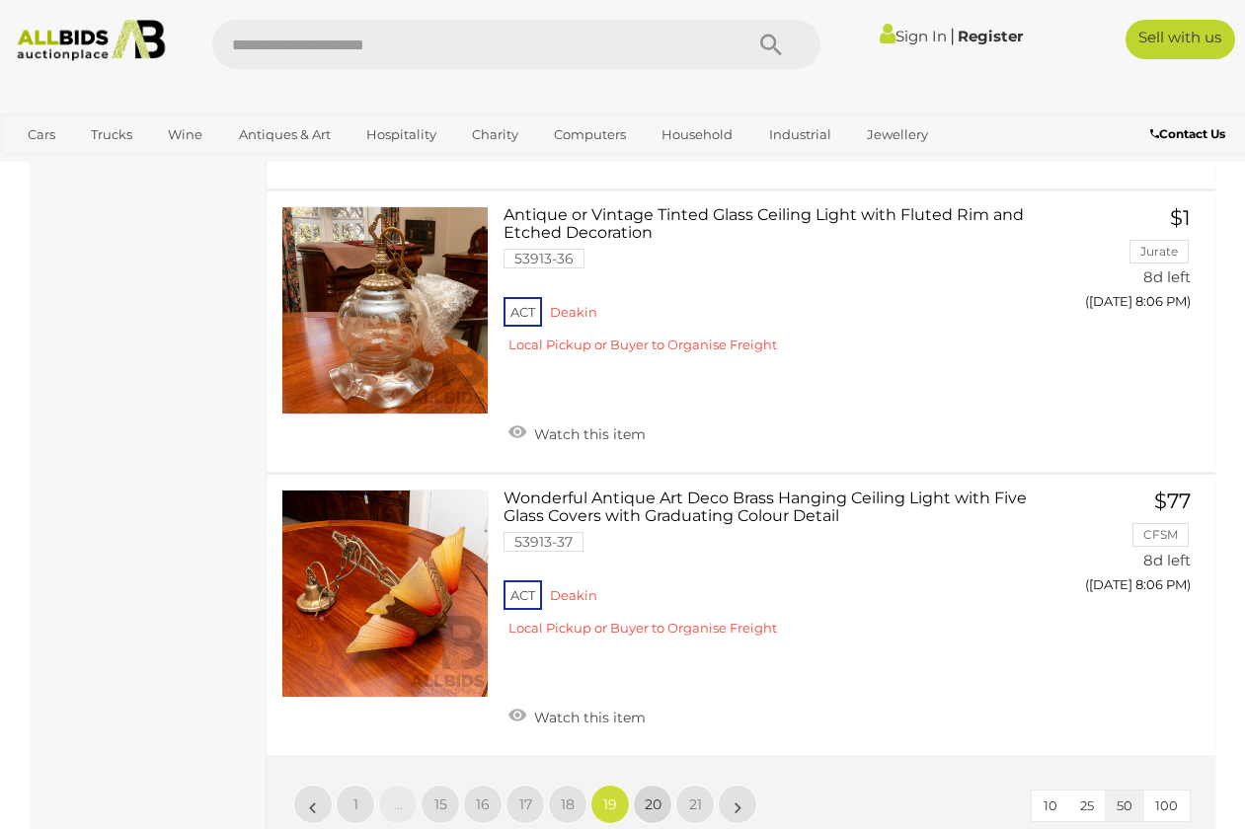
click at [653, 796] on span "20" at bounding box center [653, 805] width 17 height 18
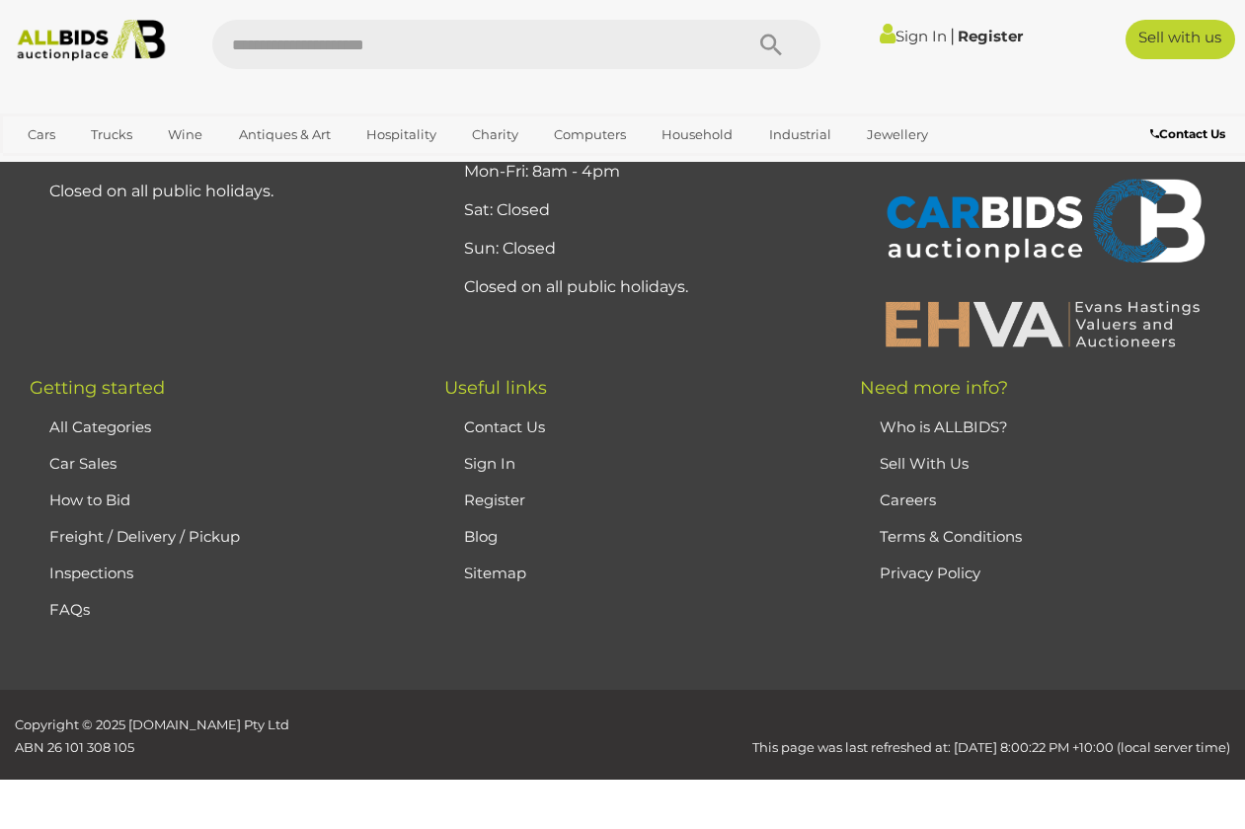
scroll to position [436, 0]
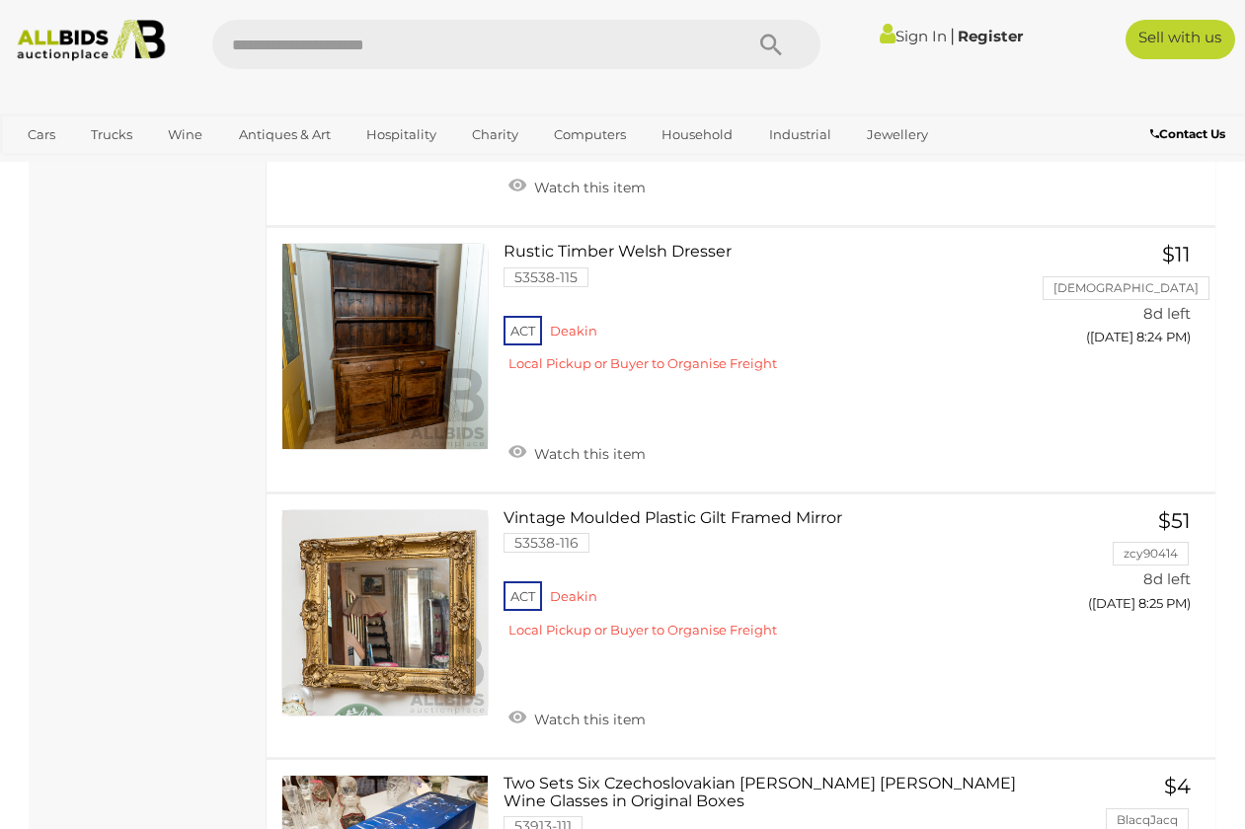
scroll to position [13233, 0]
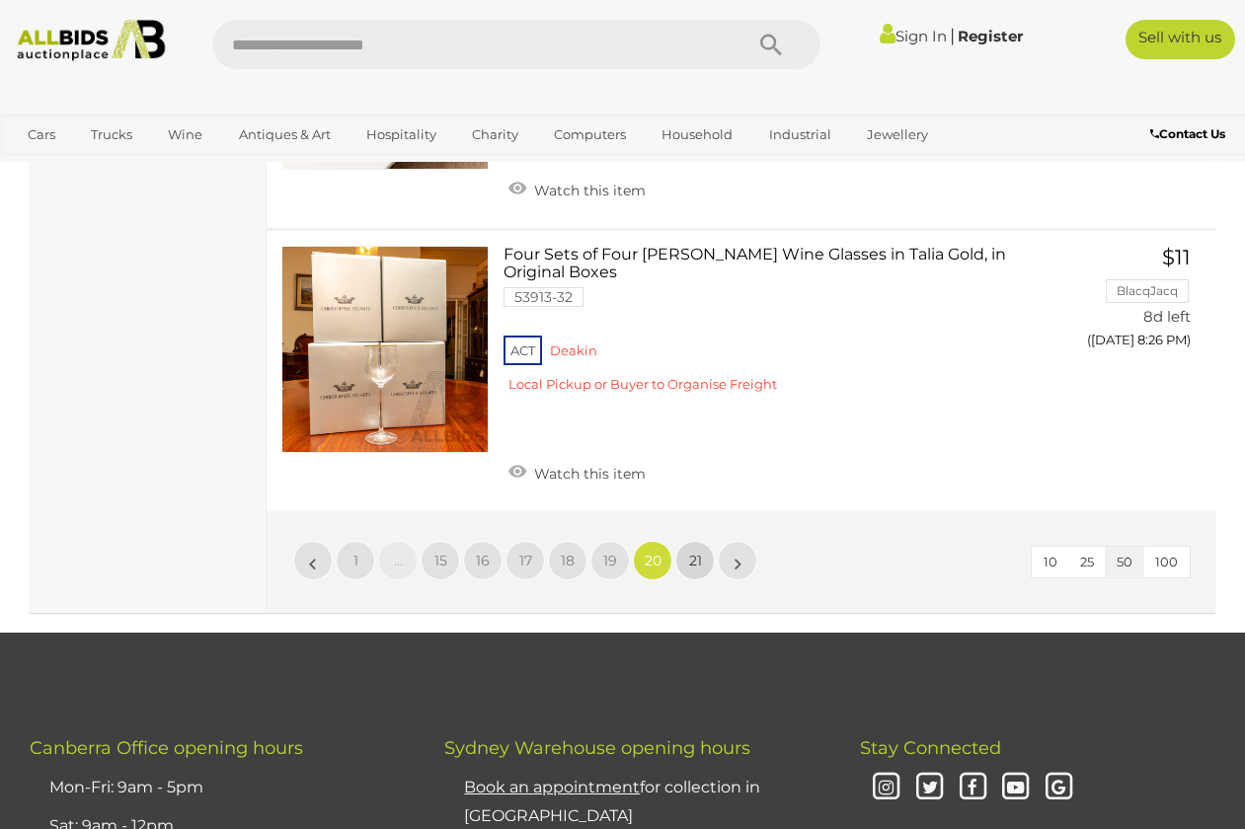
click at [691, 552] on span "21" at bounding box center [695, 561] width 13 height 18
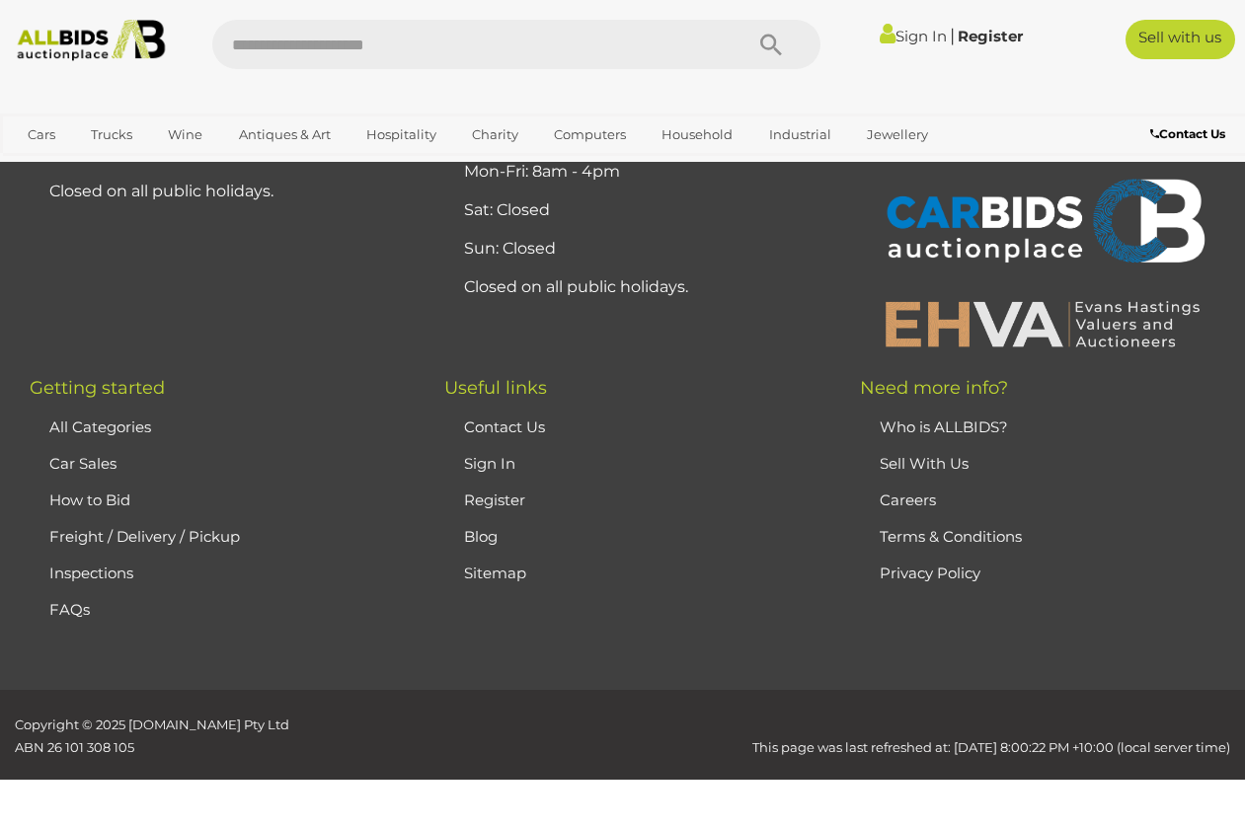
scroll to position [436, 0]
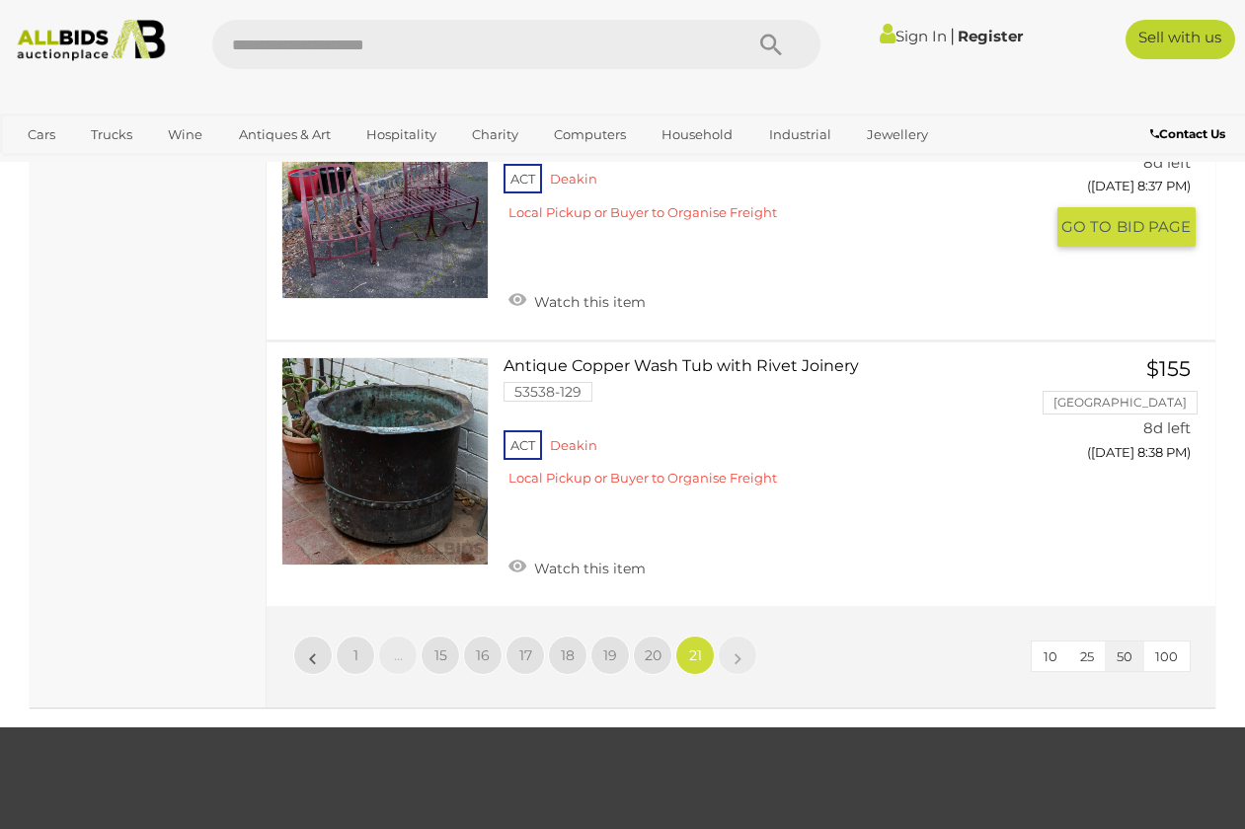
scroll to position [4646, 0]
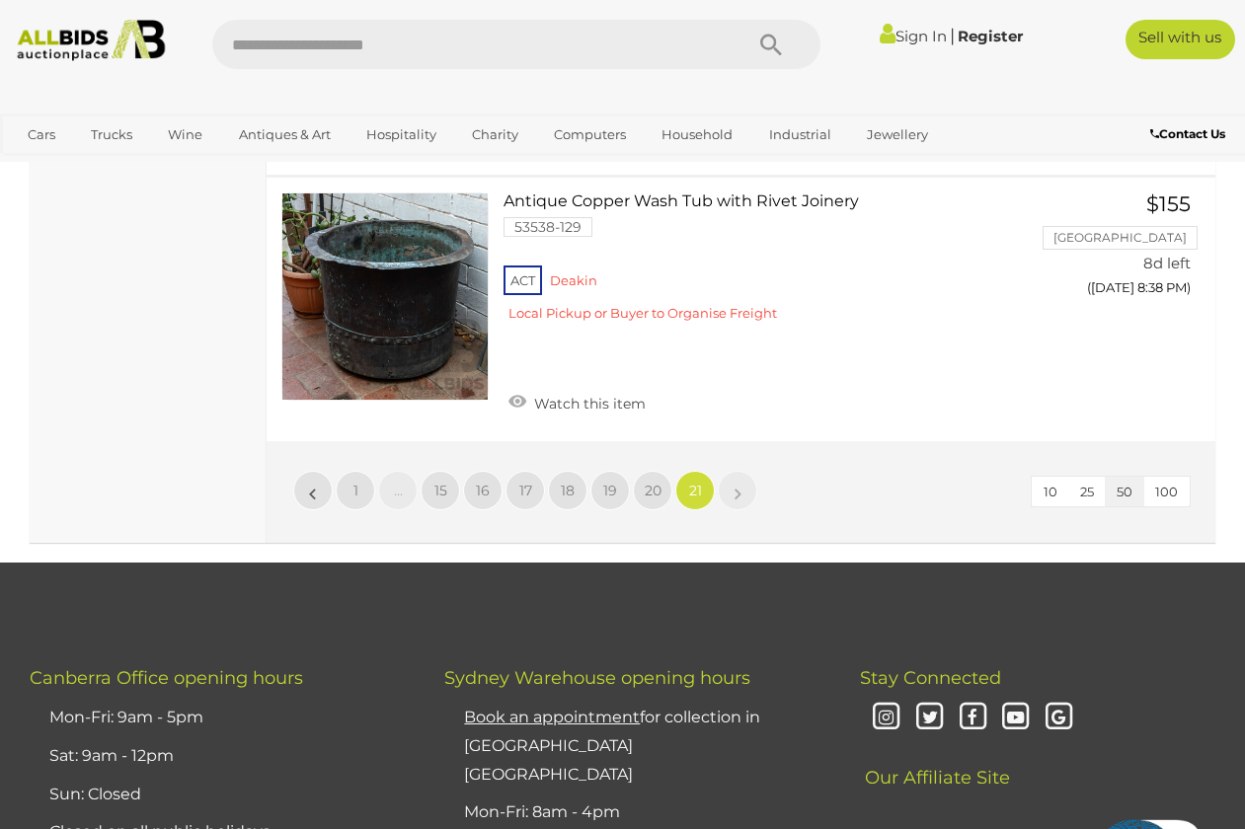
click at [742, 471] on link "»" at bounding box center [737, 490] width 39 height 39
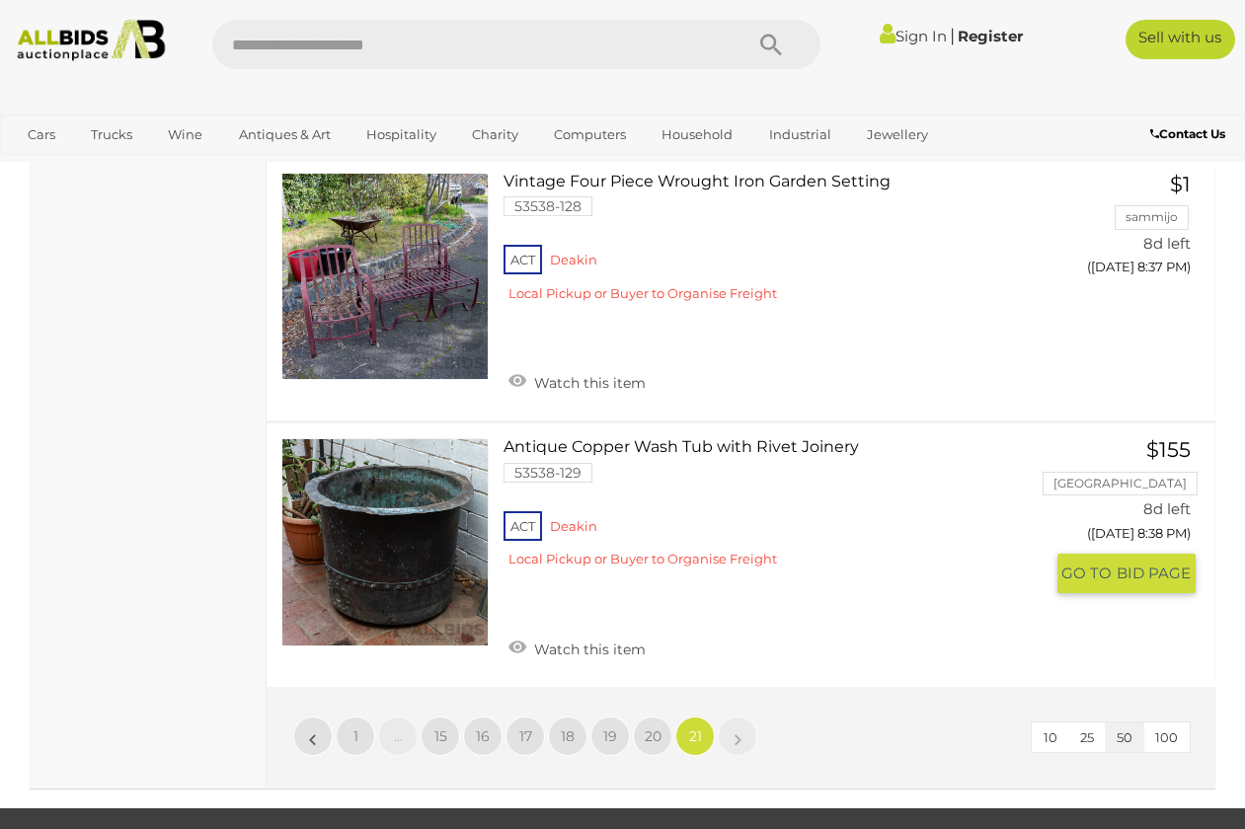
scroll to position [4490, 0]
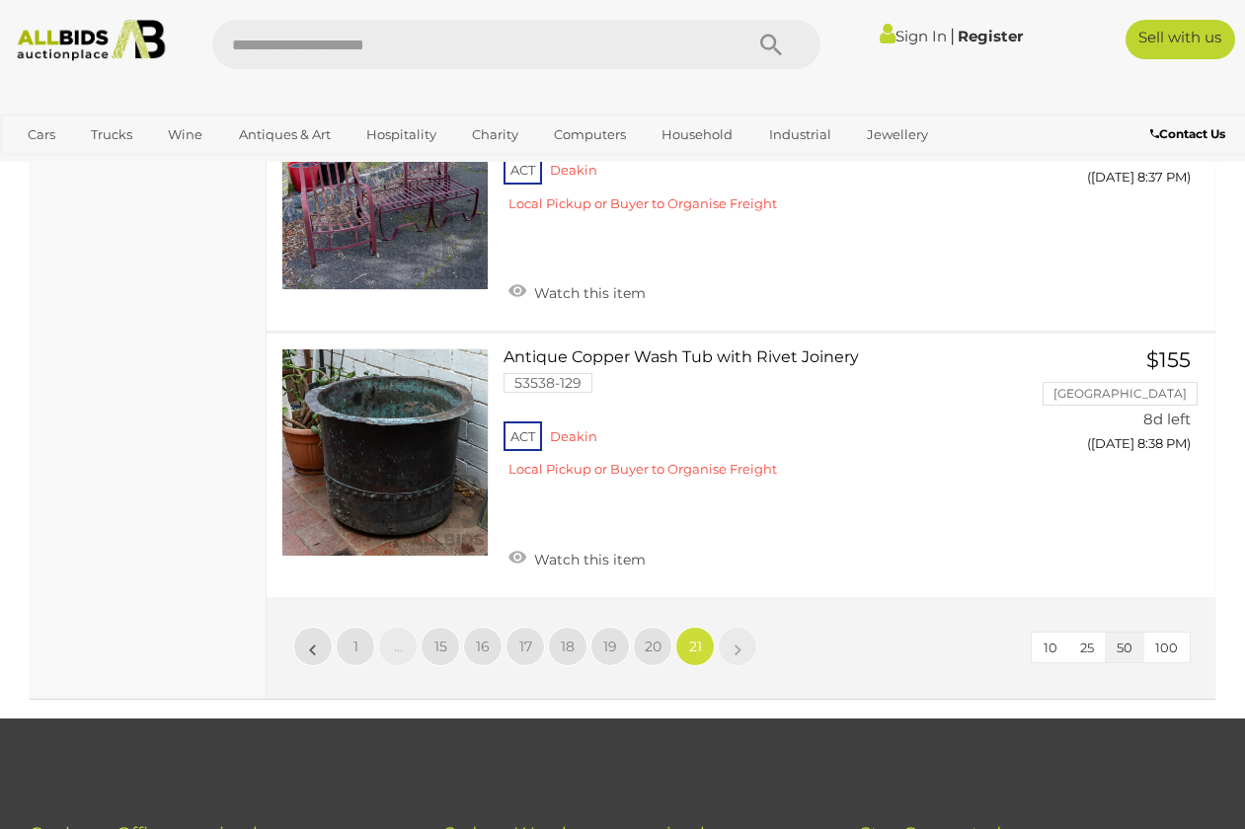
scroll to position [436, 0]
